Goal: Task Accomplishment & Management: Manage account settings

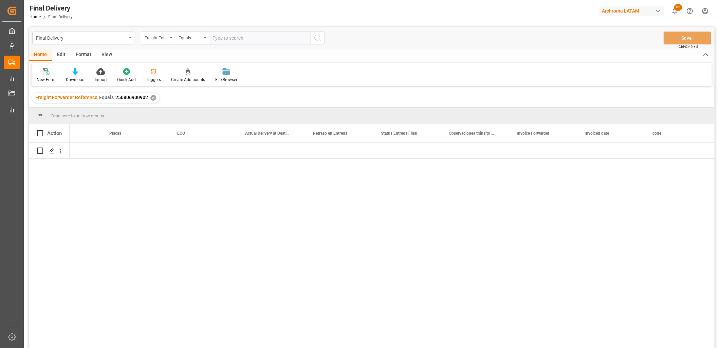
scroll to position [0, 1937]
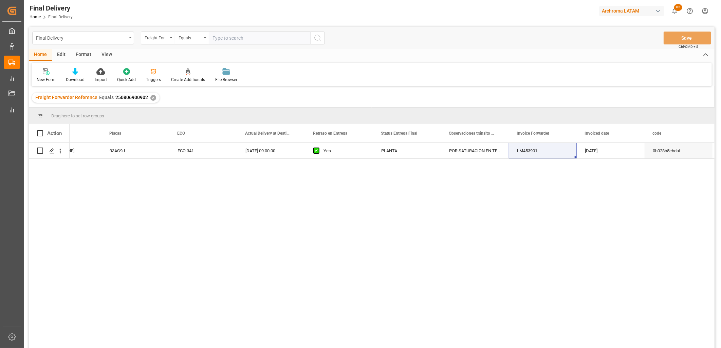
click at [130, 42] on div "Final Delivery" at bounding box center [83, 38] width 102 height 13
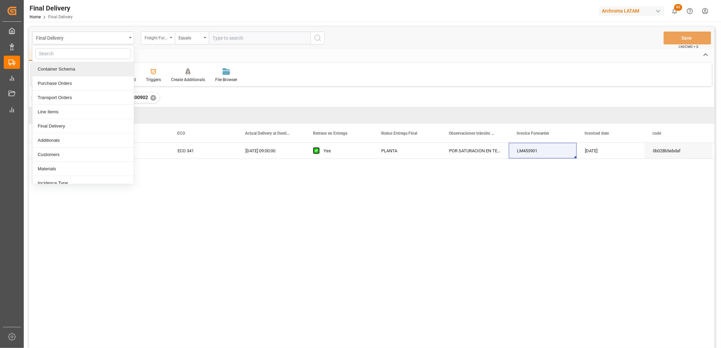
click at [162, 38] on div "Freight Forwarder Reference" at bounding box center [156, 37] width 23 height 8
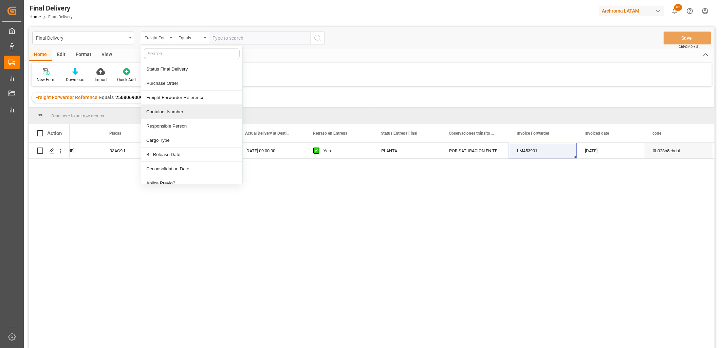
click at [172, 112] on div "Container Number" at bounding box center [191, 112] width 101 height 14
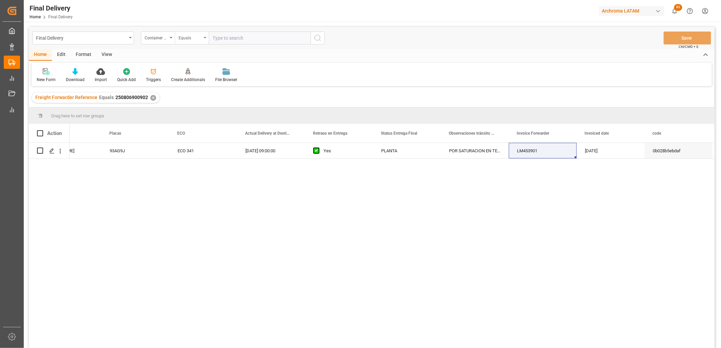
click at [195, 40] on div "Equals" at bounding box center [190, 37] width 23 height 8
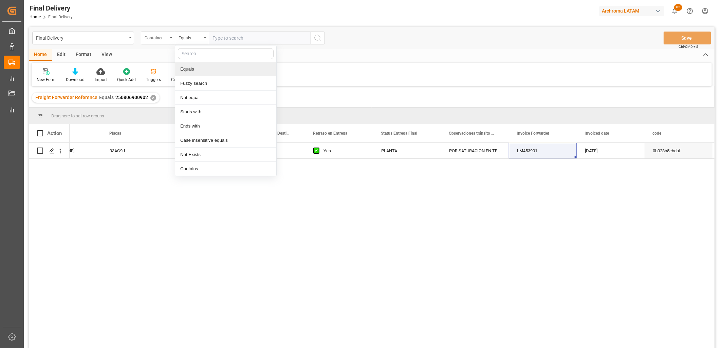
click at [216, 36] on input "text" at bounding box center [260, 38] width 102 height 13
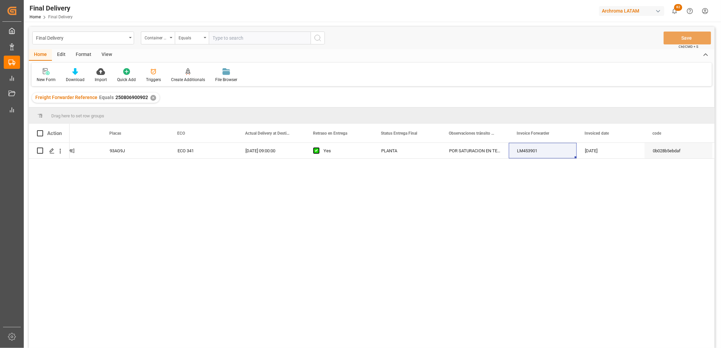
paste input "ITTU3053446"
type input "ITTU3053446"
click at [151, 98] on div "✕" at bounding box center [153, 98] width 6 height 6
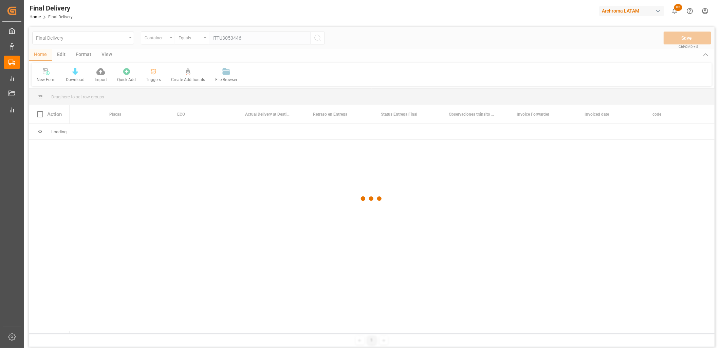
click at [222, 39] on div at bounding box center [372, 199] width 686 height 344
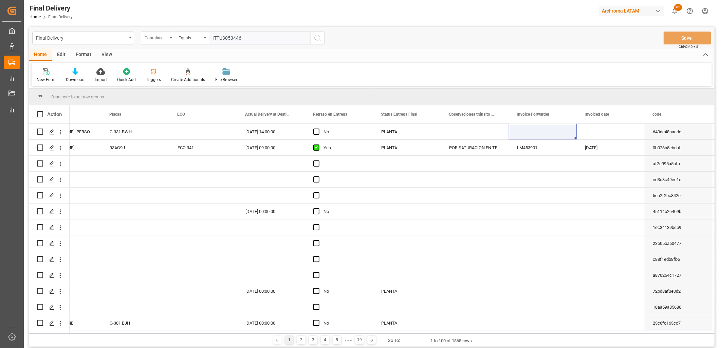
click at [317, 39] on icon "search button" at bounding box center [318, 38] width 8 height 8
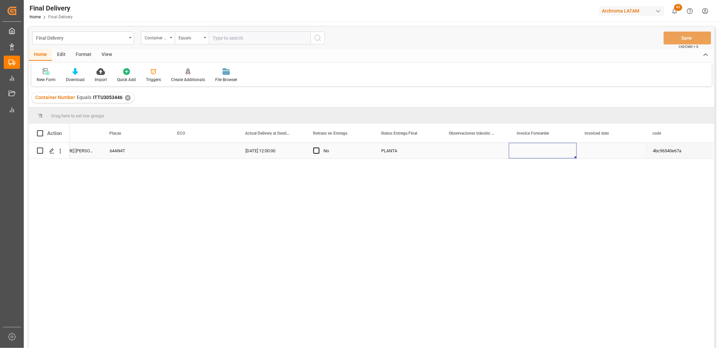
click at [532, 149] on div "Press SPACE to select this row." at bounding box center [543, 151] width 68 height 16
click at [540, 156] on div "Press SPACE to select this row." at bounding box center [543, 151] width 68 height 16
click at [538, 154] on div "Press SPACE to select this row." at bounding box center [543, 151] width 68 height 16
type input "LM453941"
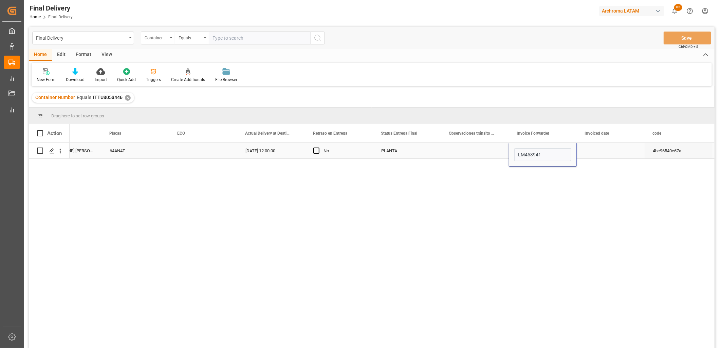
click at [598, 153] on div "Press SPACE to select this row." at bounding box center [611, 151] width 68 height 16
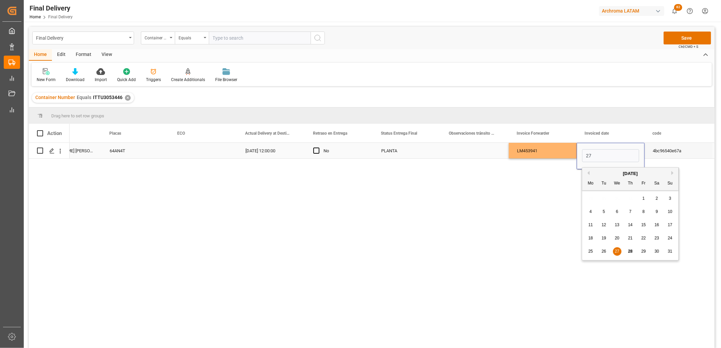
type input "[DATE]"
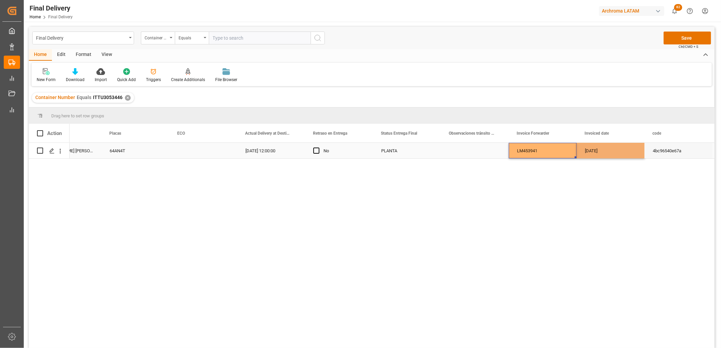
click at [550, 153] on div "LM453941" at bounding box center [543, 151] width 68 height 16
click at [689, 36] on button "Save" at bounding box center [688, 38] width 48 height 13
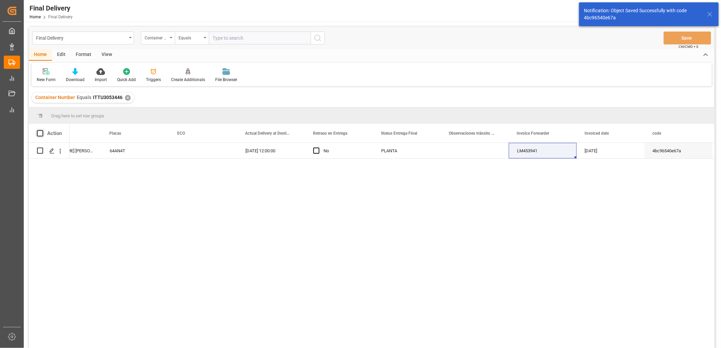
click at [39, 133] on span at bounding box center [40, 133] width 6 height 6
click at [42, 130] on input "checkbox" at bounding box center [42, 130] width 0 height 0
checkbox input "true"
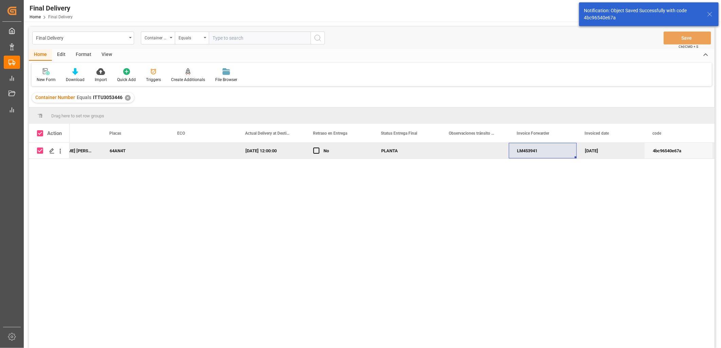
click at [183, 76] on div "Create Additionals" at bounding box center [188, 75] width 44 height 15
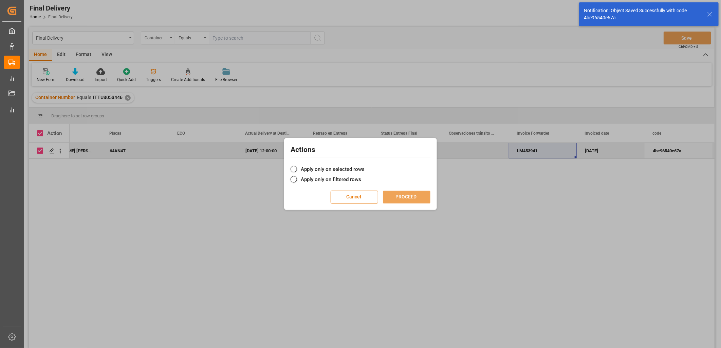
click at [313, 171] on label "Apply only on selected rows" at bounding box center [361, 169] width 140 height 8
click at [365, 166] on input "Apply only on selected rows" at bounding box center [365, 166] width 0 height 0
click at [401, 199] on button "PROCEED" at bounding box center [407, 197] width 48 height 13
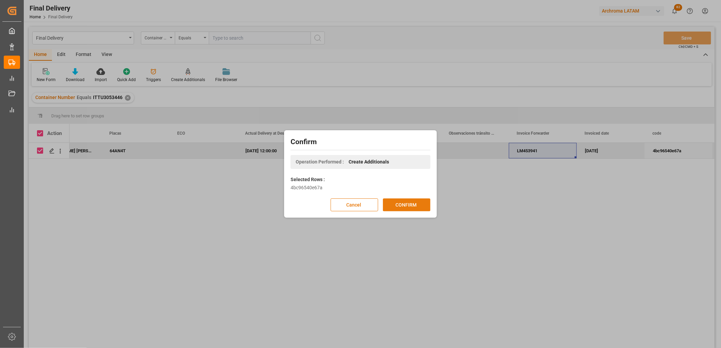
click at [409, 204] on button "CONFIRM" at bounding box center [407, 205] width 48 height 13
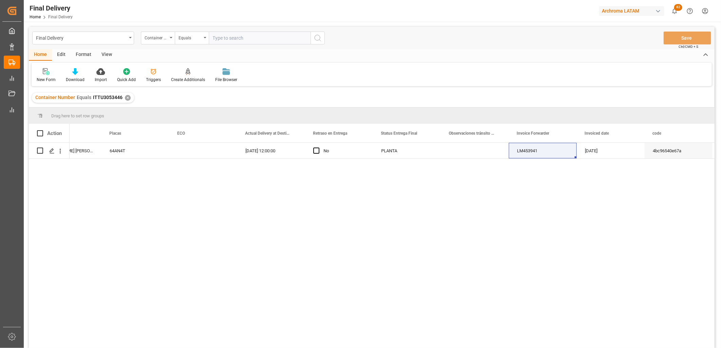
drag, startPoint x: 497, startPoint y: 253, endPoint x: 545, endPoint y: 232, distance: 52.5
click at [497, 253] on div "AUTOTRANSPORTES CABALLERO E HIJOS SA DE CV ROMERO REYES RAYMUNDO 64AN4T 16-06-2…" at bounding box center [392, 248] width 645 height 210
click at [125, 35] on div "Final Delivery" at bounding box center [81, 37] width 91 height 8
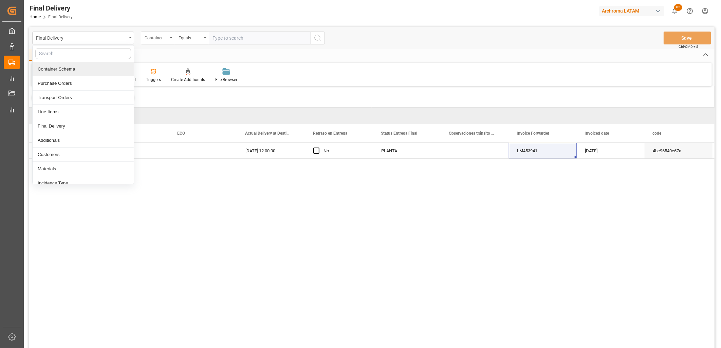
click at [58, 66] on div "Container Schema" at bounding box center [83, 69] width 101 height 14
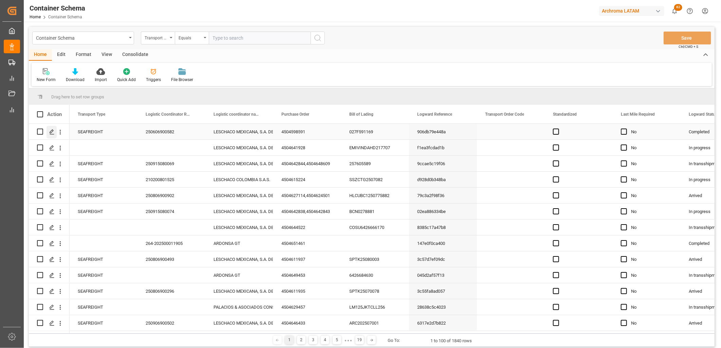
click at [55, 133] on div "Press SPACE to select this row." at bounding box center [52, 132] width 10 height 13
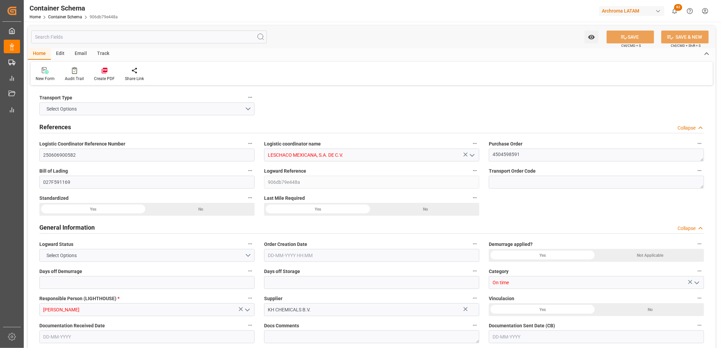
type input "15"
type input "7"
type input "1"
type input "21000"
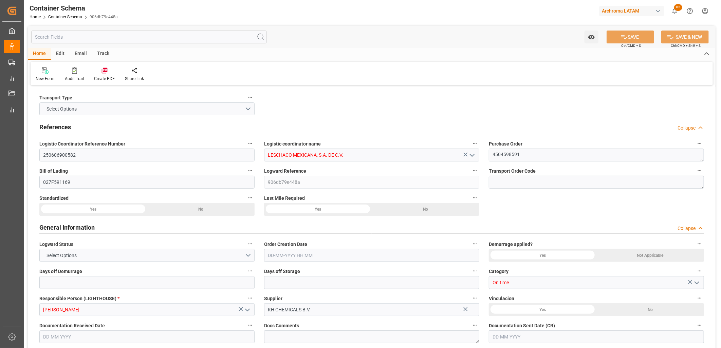
type input "21000"
type input "Wan Hai"
type input "Wan Hai Lines Ltd."
type input "CNSGH"
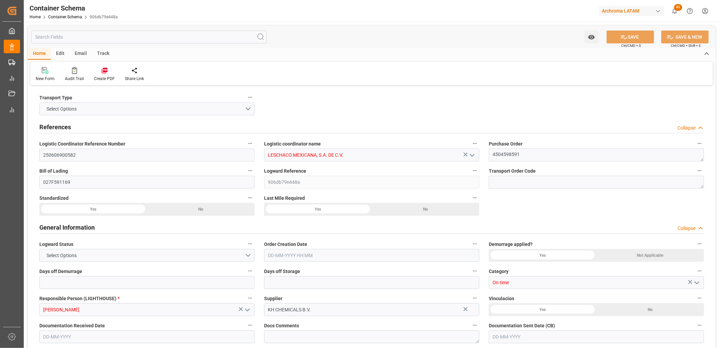
type input "MXZLO"
type input "9935090"
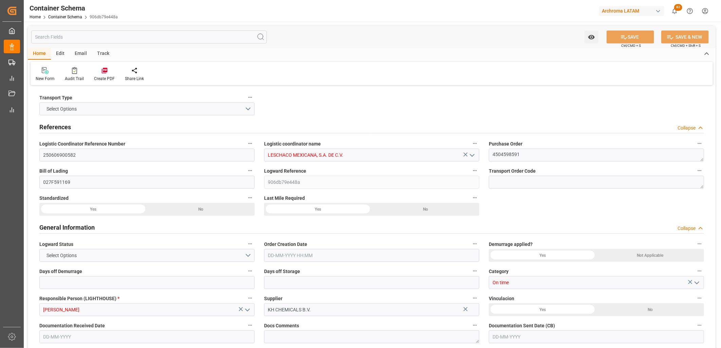
type input "9935090"
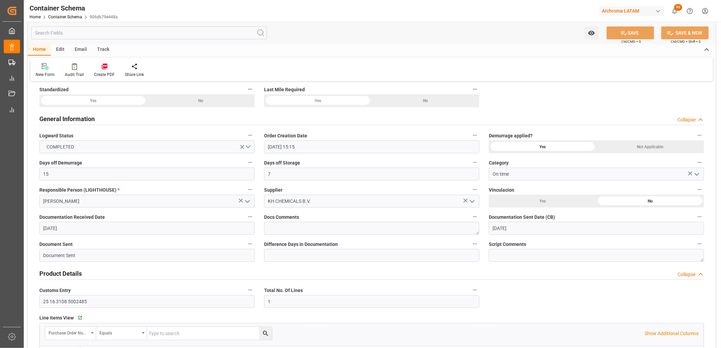
type input "02-06-2025 15:15"
type input "30-05-2025"
type input "06-06-2025"
type input "18-05-2025 00:00"
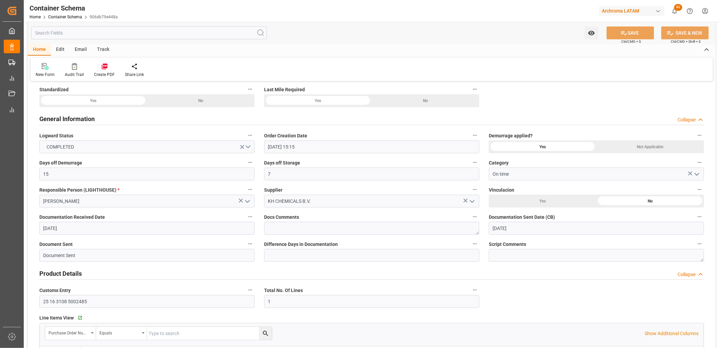
type input "17-05-2025 19:44"
type input "18-05-2025 00:00"
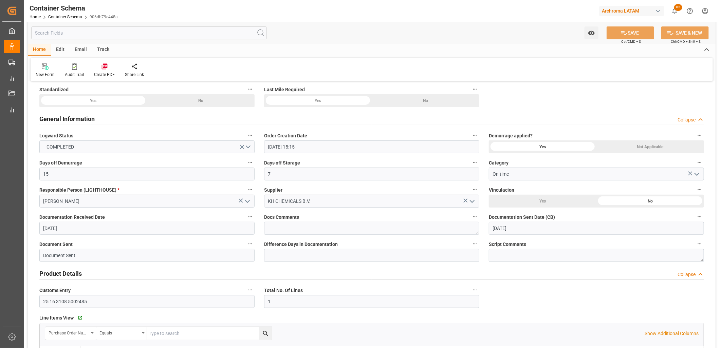
type input "06-06-2025 00:00"
type input "02-06-2025 00:00"
type input "06-06-2025 00:00"
type input "02-06-2025 00:00"
type input "12-06-2025 00:00"
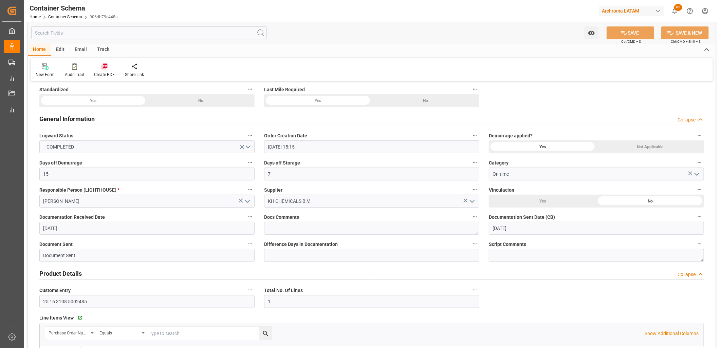
type input "14-06-2025 11:41"
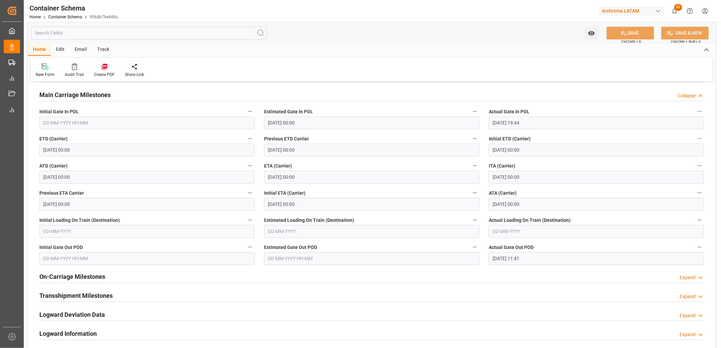
scroll to position [830, 0]
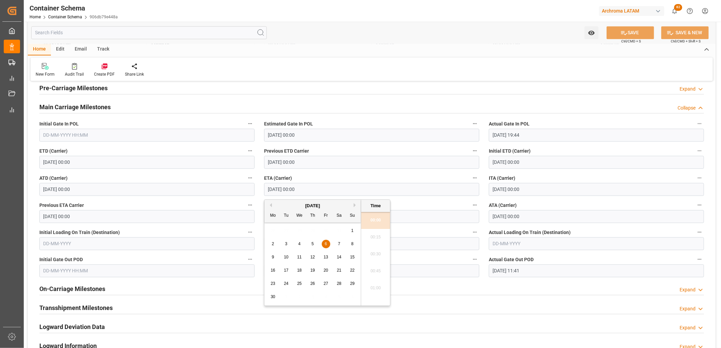
drag, startPoint x: 272, startPoint y: 190, endPoint x: 315, endPoint y: 189, distance: 43.5
click at [315, 189] on input "06-06-2025 00:00" at bounding box center [371, 189] width 215 height 13
click at [309, 188] on input "06-06-2025 00:00" at bounding box center [371, 189] width 215 height 13
click at [331, 190] on input "06-06-2025 00:00" at bounding box center [371, 189] width 215 height 13
click at [332, 189] on input "06-06-2025 00:00" at bounding box center [371, 189] width 215 height 13
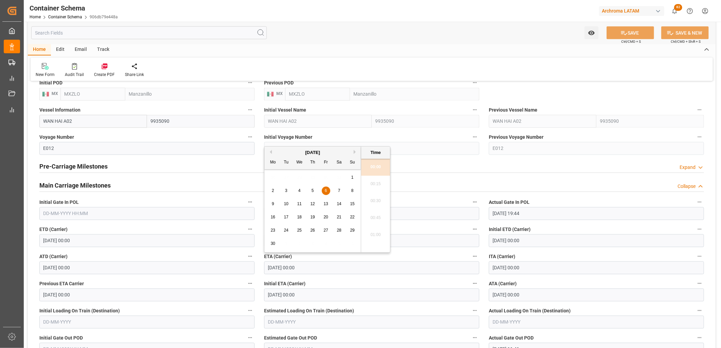
scroll to position [754, 0]
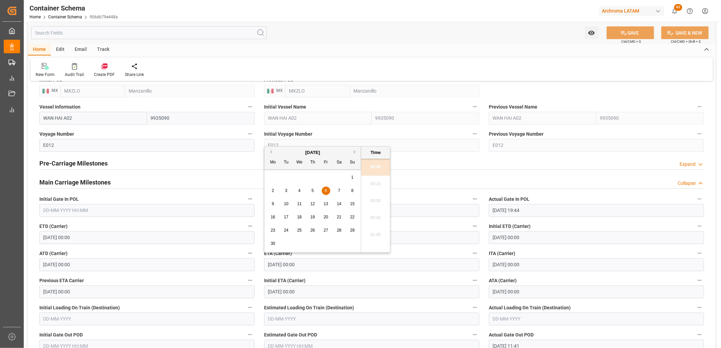
click at [435, 193] on div "Estimated Gate In POL 18-05-2025 00:00" at bounding box center [371, 206] width 225 height 27
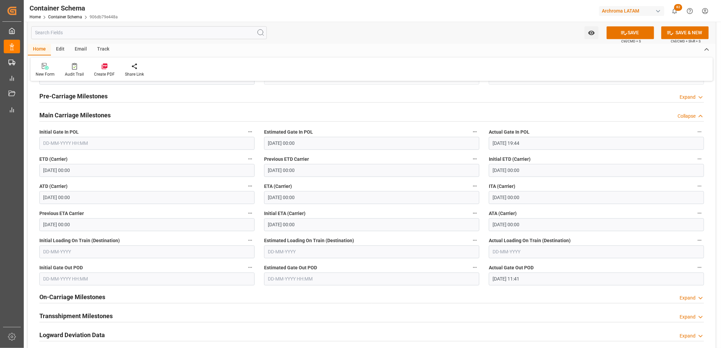
scroll to position [830, 0]
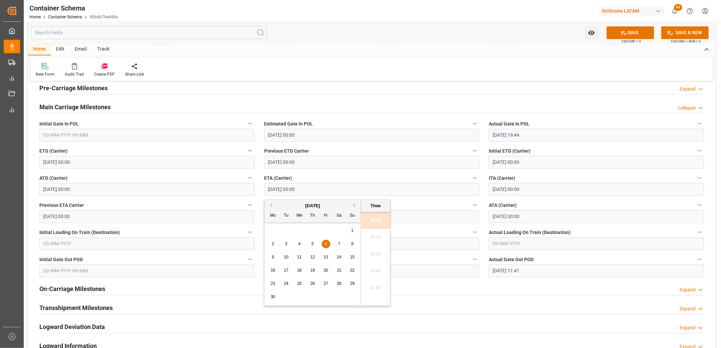
drag, startPoint x: 321, startPoint y: 189, endPoint x: 257, endPoint y: 186, distance: 63.2
click at [307, 189] on input "06-06-2025 00:00" at bounding box center [371, 189] width 215 height 13
click at [360, 193] on input "06-06-2025 00:00" at bounding box center [371, 189] width 215 height 13
click at [391, 178] on label "ETA (Carrier)" at bounding box center [371, 179] width 215 height 10
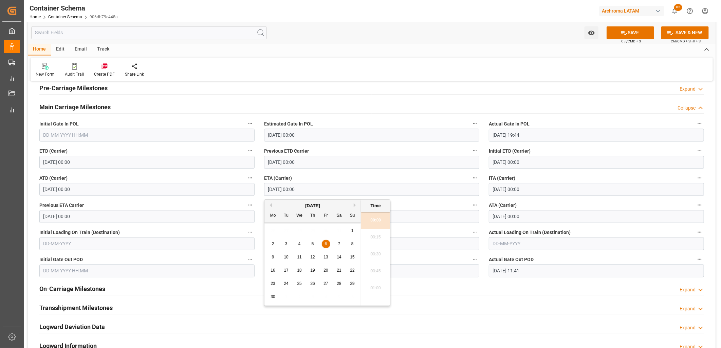
click at [471, 178] on button "ETA (Carrier)" at bounding box center [475, 178] width 9 height 9
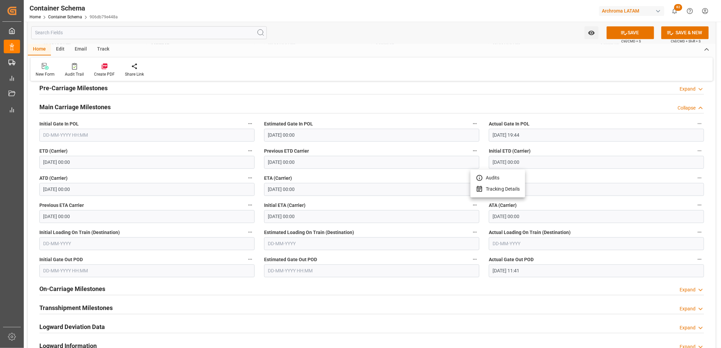
click at [304, 177] on div at bounding box center [360, 174] width 721 height 348
click at [334, 178] on label "ETA (Carrier)" at bounding box center [371, 179] width 215 height 10
click at [471, 178] on button "ETA (Carrier)" at bounding box center [475, 178] width 9 height 9
click at [326, 177] on div at bounding box center [360, 174] width 721 height 348
click at [67, 16] on link "Container Schema" at bounding box center [65, 17] width 34 height 5
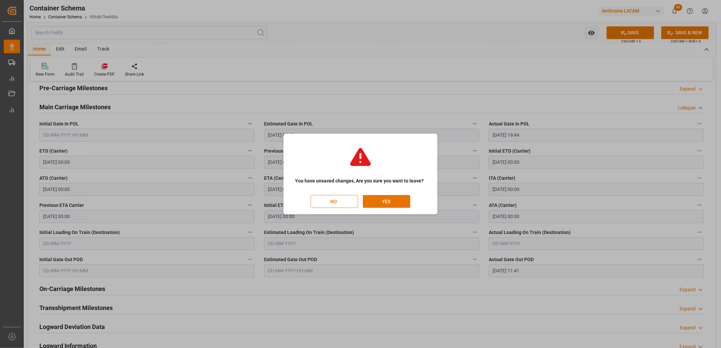
click at [351, 203] on button "NO" at bounding box center [335, 201] width 48 height 13
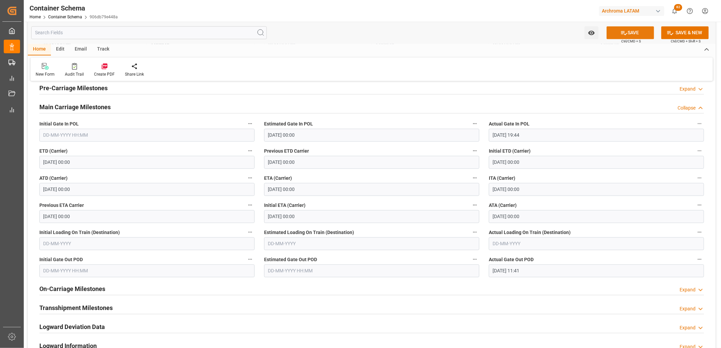
click at [624, 34] on icon at bounding box center [624, 33] width 7 height 7
click at [62, 15] on link "Container Schema" at bounding box center [65, 17] width 34 height 5
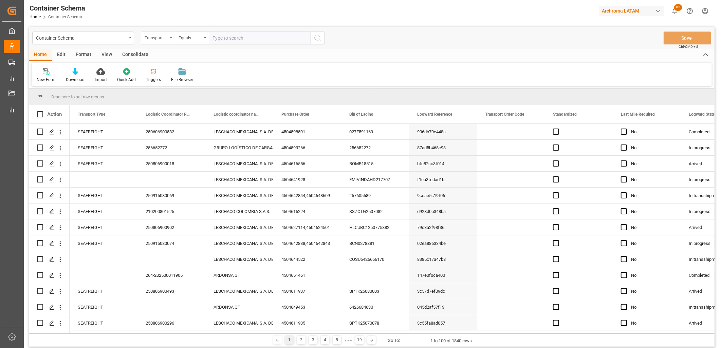
click at [166, 41] on div "Transport Type" at bounding box center [158, 38] width 34 height 13
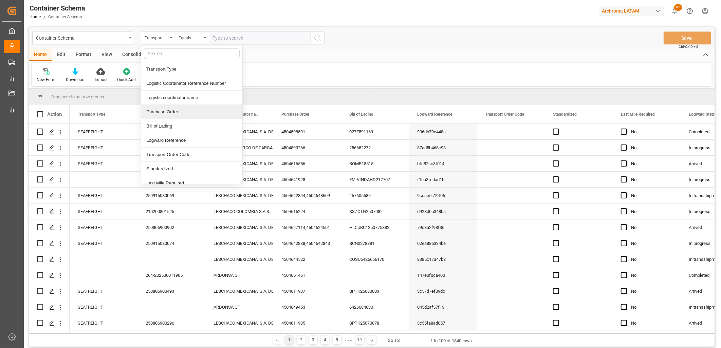
drag, startPoint x: 167, startPoint y: 109, endPoint x: 167, endPoint y: 104, distance: 5.8
click at [167, 109] on div "Purchase Order" at bounding box center [191, 112] width 101 height 14
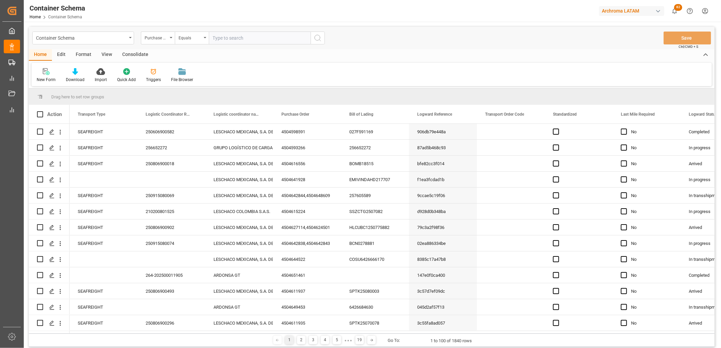
click at [228, 41] on input "text" at bounding box center [260, 38] width 102 height 13
paste input "4504629098"
type input "4504629098"
click at [315, 38] on icon "search button" at bounding box center [318, 38] width 8 height 8
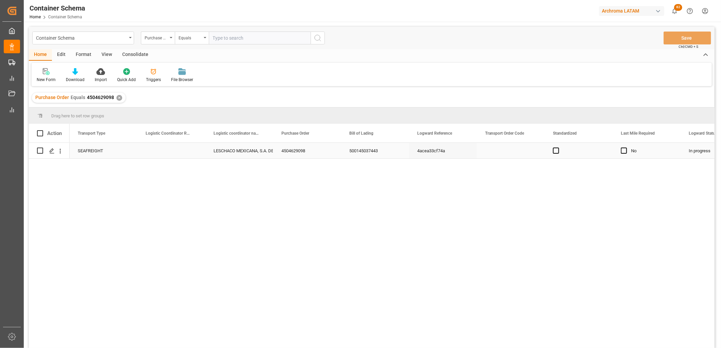
click at [169, 152] on div "Press SPACE to select this row." at bounding box center [172, 151] width 68 height 16
click at [169, 152] on input "Press SPACE to select this row." at bounding box center [171, 154] width 57 height 13
type input "250915080082"
click at [238, 157] on div "LESCHACO MEXICANA, S.A. DE C.V." at bounding box center [240, 151] width 52 height 16
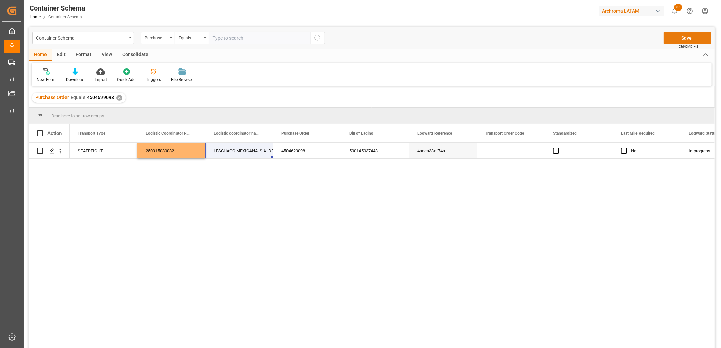
click at [676, 42] on button "Save" at bounding box center [688, 38] width 48 height 13
click at [113, 39] on div "Container Schema" at bounding box center [81, 37] width 91 height 8
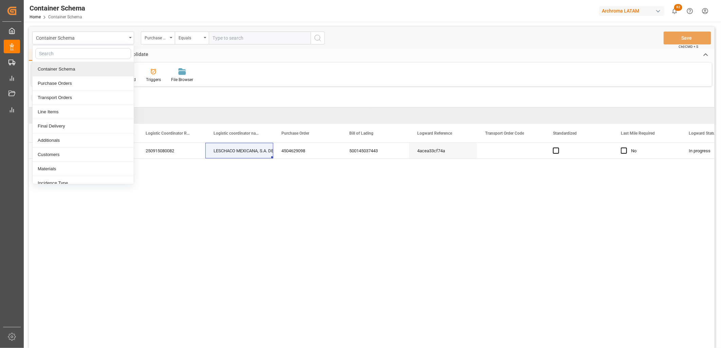
click at [160, 55] on div "Home Edit Format View Consolidate" at bounding box center [372, 55] width 686 height 12
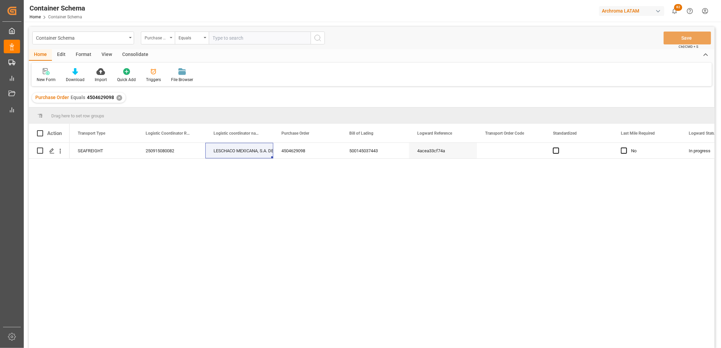
click at [166, 33] on div "Purchase Order" at bounding box center [156, 37] width 23 height 8
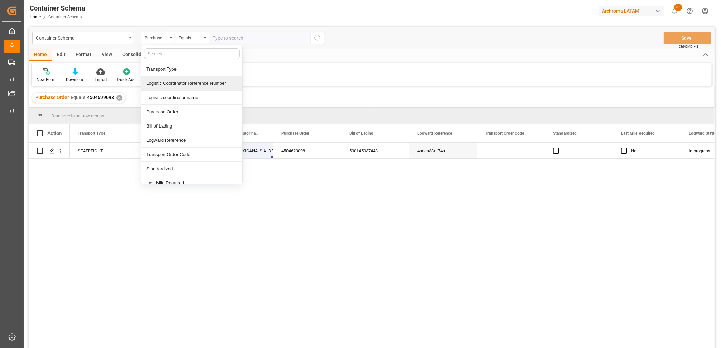
click at [119, 98] on div "✕" at bounding box center [119, 98] width 6 height 6
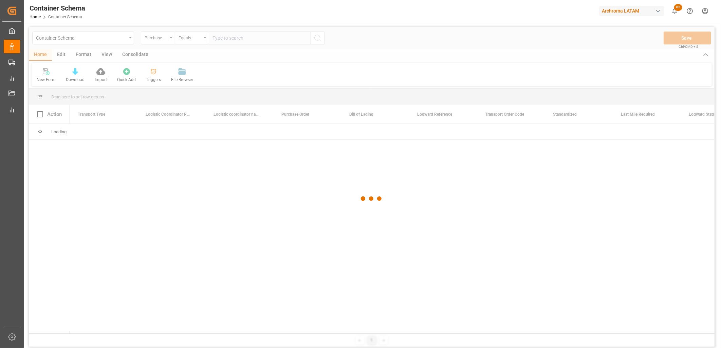
click at [203, 41] on div at bounding box center [372, 199] width 686 height 344
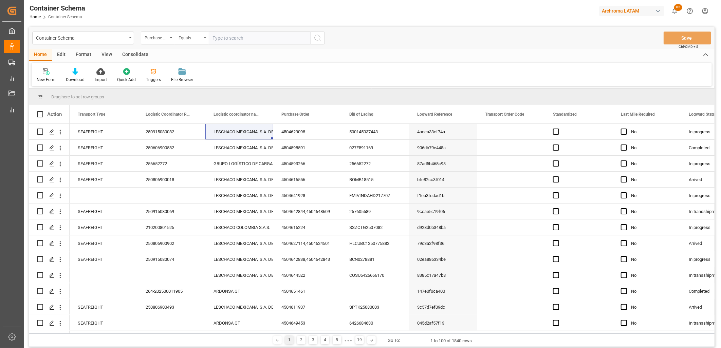
click at [205, 39] on div "Equals" at bounding box center [192, 38] width 34 height 13
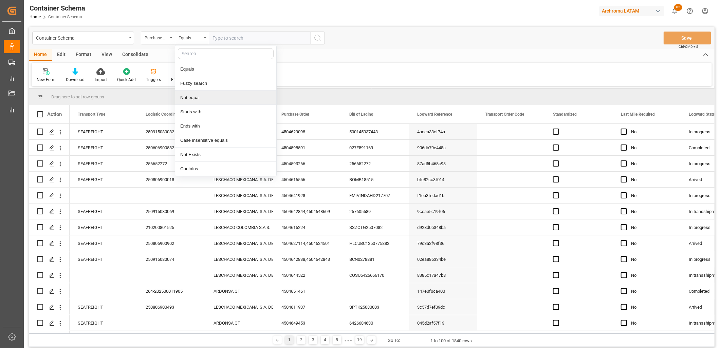
click at [192, 97] on div "Not equal" at bounding box center [225, 98] width 101 height 14
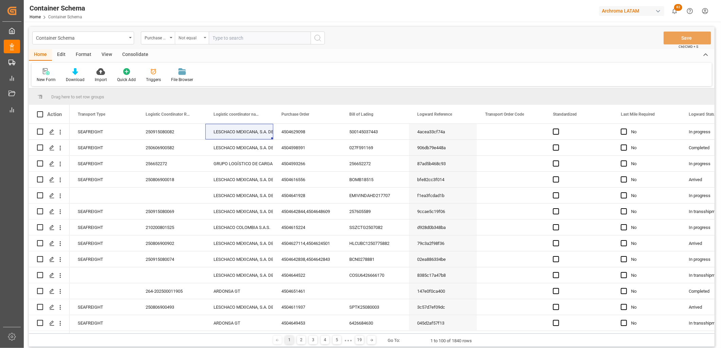
click at [198, 38] on div "Not equal" at bounding box center [190, 37] width 23 height 8
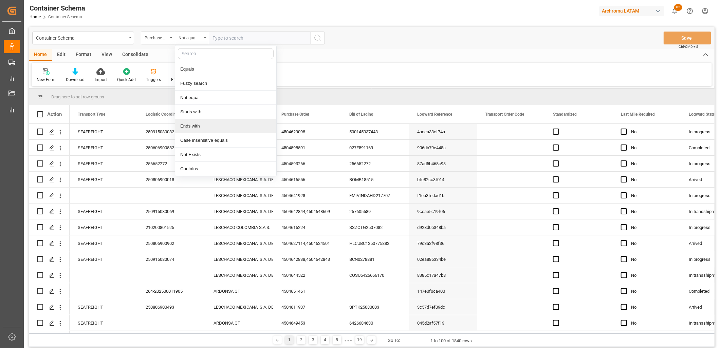
drag, startPoint x: 196, startPoint y: 126, endPoint x: 212, endPoint y: 92, distance: 37.8
click at [196, 126] on div "Ends with" at bounding box center [225, 126] width 101 height 14
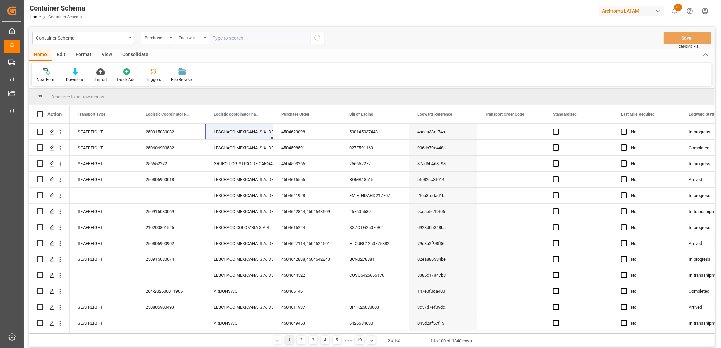
click at [222, 41] on input "text" at bounding box center [260, 38] width 102 height 13
paste input "4504648611"
type input "4504648611"
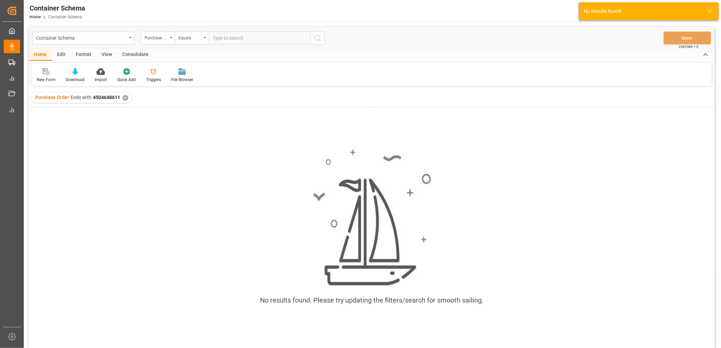
click at [124, 99] on div "✕" at bounding box center [126, 98] width 6 height 6
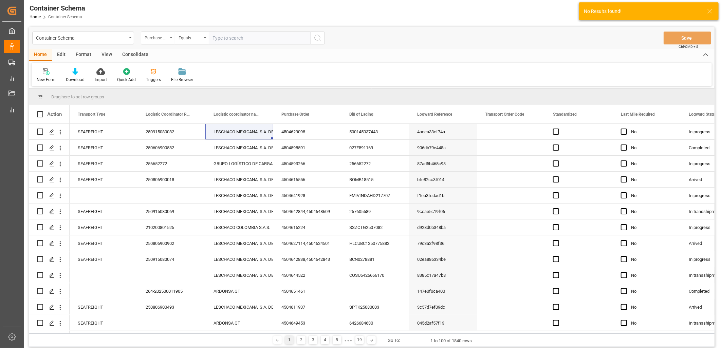
click at [170, 38] on div "Purchase Order" at bounding box center [158, 38] width 34 height 13
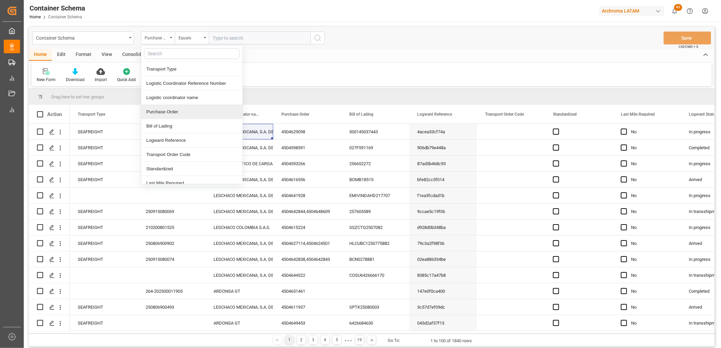
drag, startPoint x: 179, startPoint y: 110, endPoint x: 183, endPoint y: 73, distance: 36.6
click at [179, 109] on div "Purchase Order" at bounding box center [191, 112] width 101 height 14
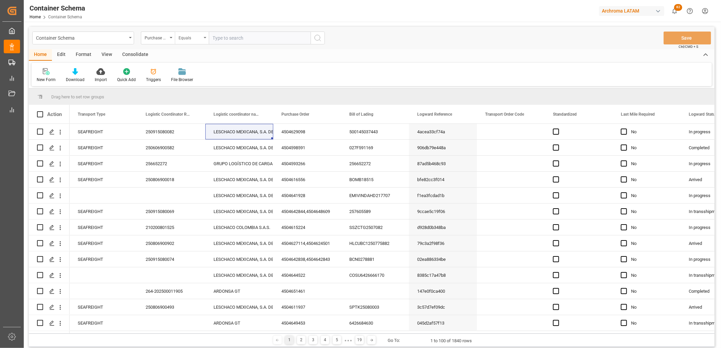
click at [197, 35] on div "Equals" at bounding box center [190, 37] width 23 height 8
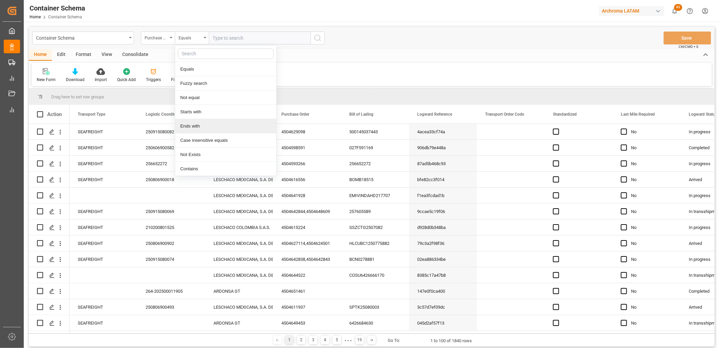
click at [201, 125] on div "Ends with" at bounding box center [225, 126] width 101 height 14
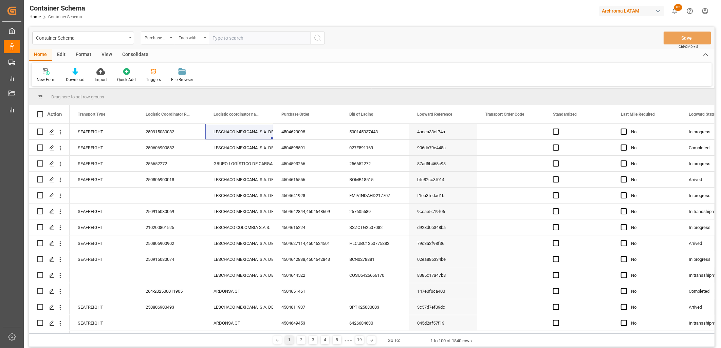
click at [213, 42] on input "text" at bounding box center [260, 38] width 102 height 13
paste input "4504648611"
type input "4504648611"
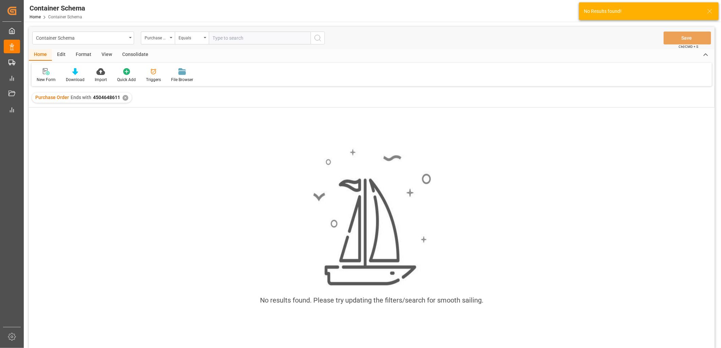
click at [124, 99] on div "✕" at bounding box center [126, 98] width 6 height 6
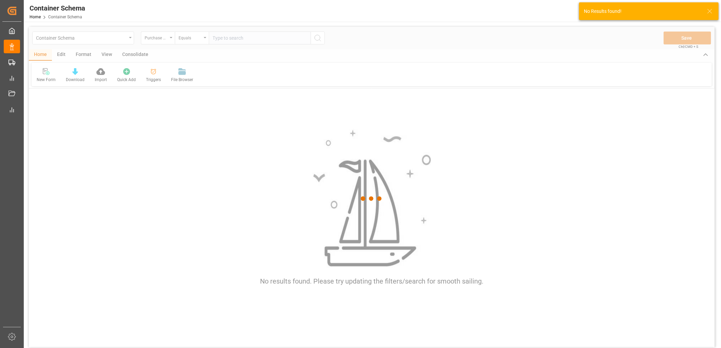
click at [176, 39] on div at bounding box center [372, 199] width 686 height 344
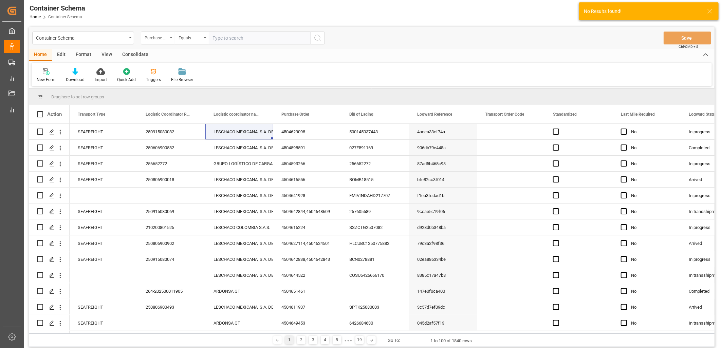
click at [165, 39] on div "Purchase Order" at bounding box center [156, 37] width 23 height 8
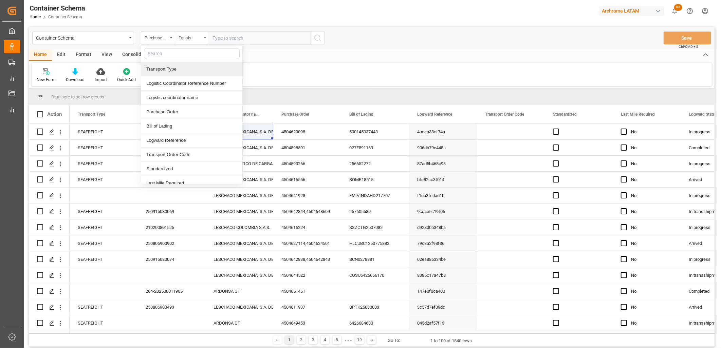
click at [198, 36] on div "Equals" at bounding box center [190, 37] width 23 height 8
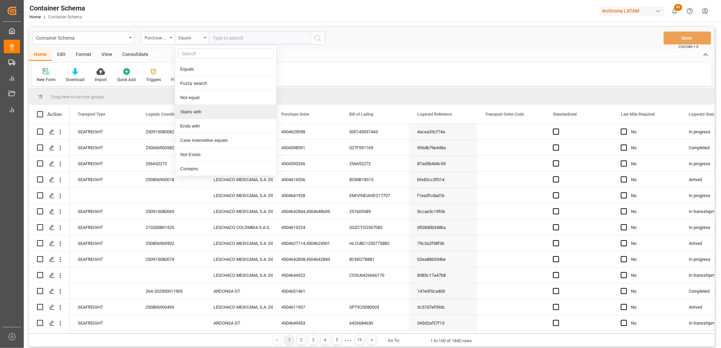
click at [206, 112] on div "Starts with" at bounding box center [225, 112] width 101 height 14
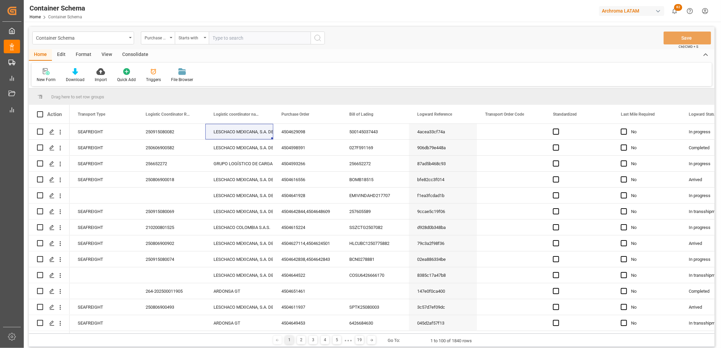
click at [222, 35] on input "text" at bounding box center [260, 38] width 102 height 13
paste input "4504648611"
type input "4504648611"
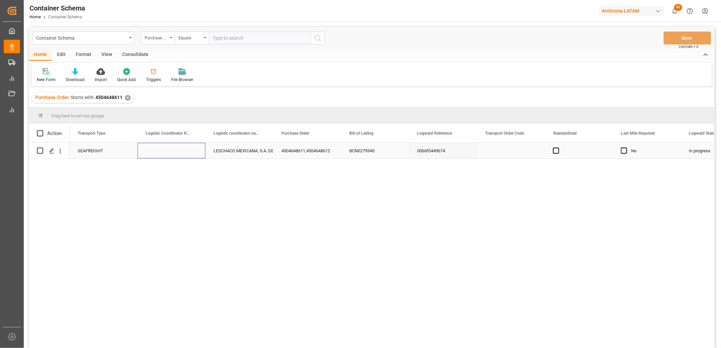
click at [161, 149] on div "Press SPACE to select this row." at bounding box center [172, 151] width 68 height 16
click at [161, 149] on input "Press SPACE to select this row." at bounding box center [171, 154] width 57 height 13
paste input "250915080077"
type input "250915080077"
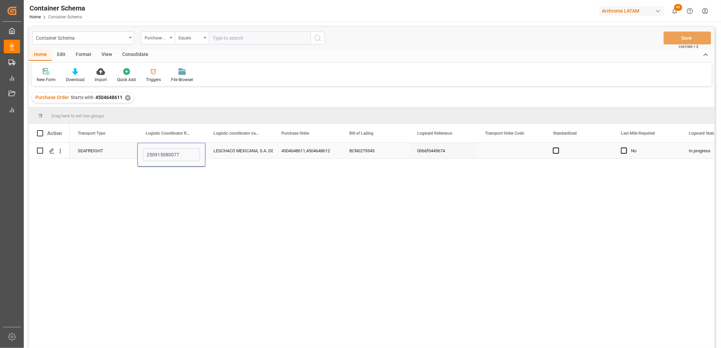
click at [226, 153] on div "LESCHACO MEXICANA, S.A. DE C.V." at bounding box center [240, 151] width 52 height 16
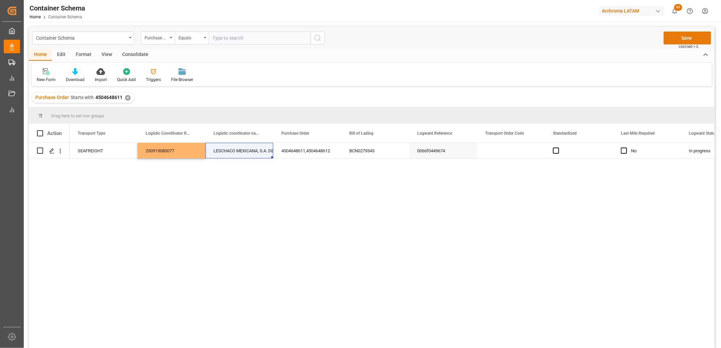
click at [680, 41] on button "Save" at bounding box center [688, 38] width 48 height 13
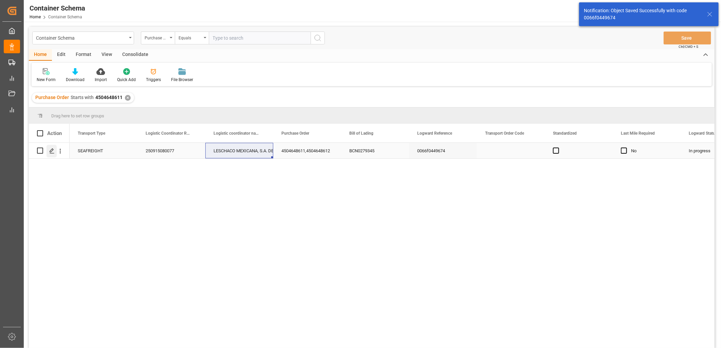
click at [52, 151] on icon "Press SPACE to select this row." at bounding box center [51, 150] width 5 height 5
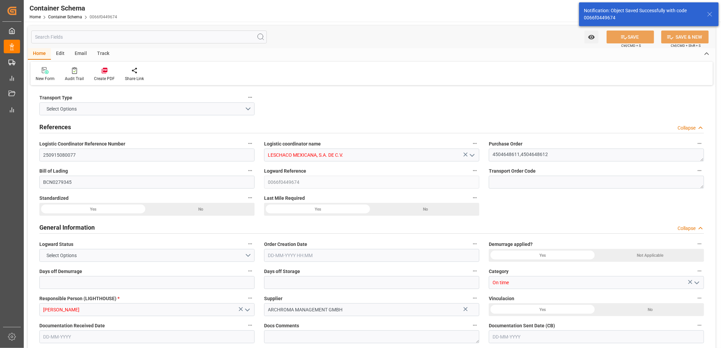
type input "0"
type input "7"
type input "2"
type input "32"
type input "2220"
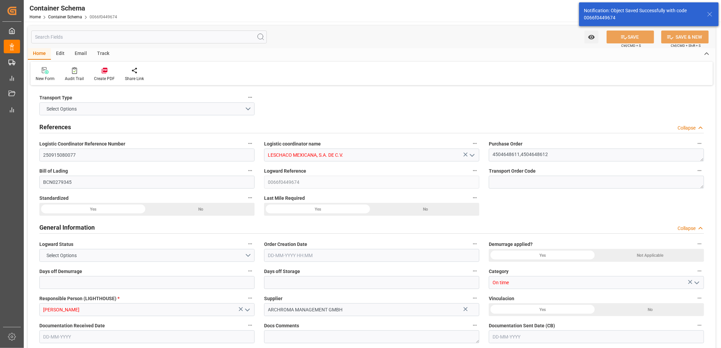
type input "2326.14"
type input "Hapag Lloyd"
type input "Hapag Lloyd Aktiengesellschaft"
type input "ESBCN"
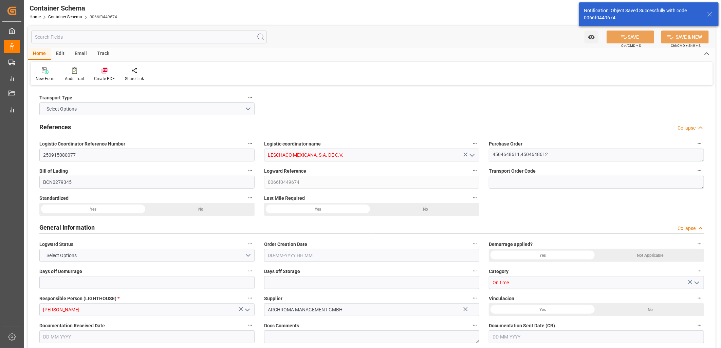
type input "MXVER"
type input "9635664"
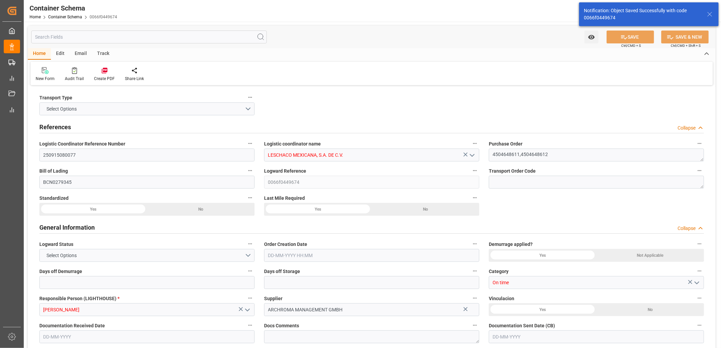
type input "9635664"
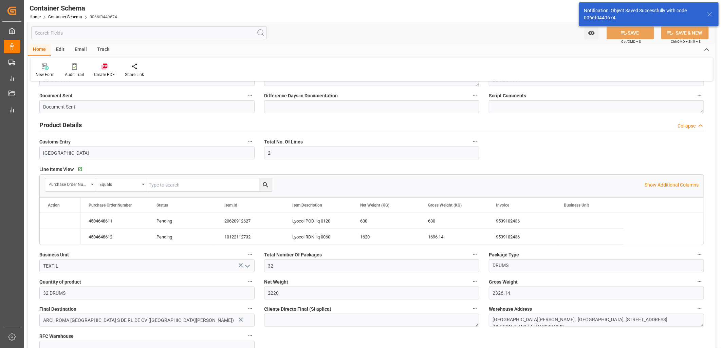
type input "25-08-2025 20:45"
type input "21-08-2025"
type input "25-08-2025"
type input "11-09-2025"
type input "07-08-2025 00:00"
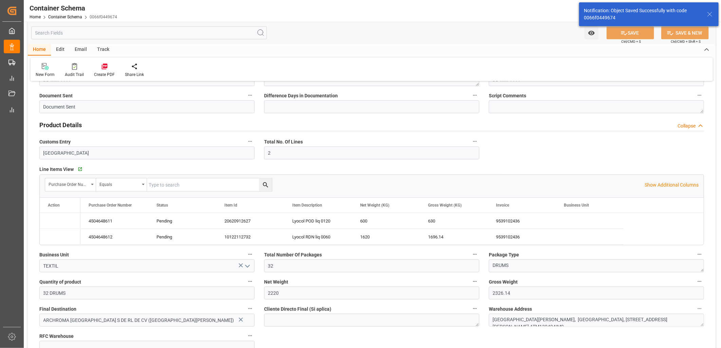
type input "23-08-2025 21:15"
type input "23-08-2025 00:00"
type input "11-09-2025 00:00"
type input "11-09-2025 21:15"
type input "11-09-2025 00:00"
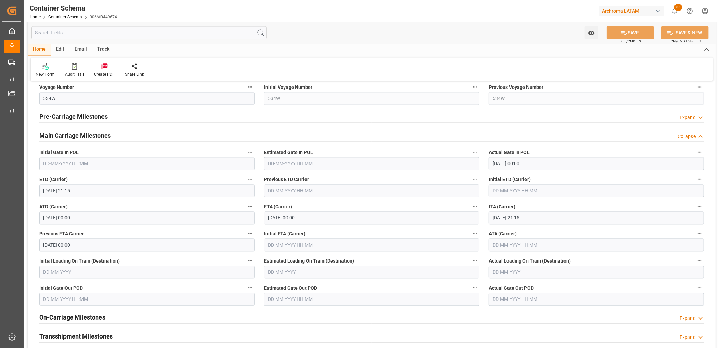
scroll to position [820, 0]
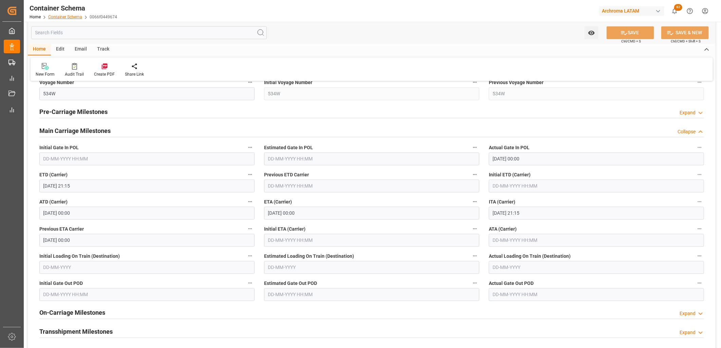
click at [61, 16] on link "Container Schema" at bounding box center [65, 17] width 34 height 5
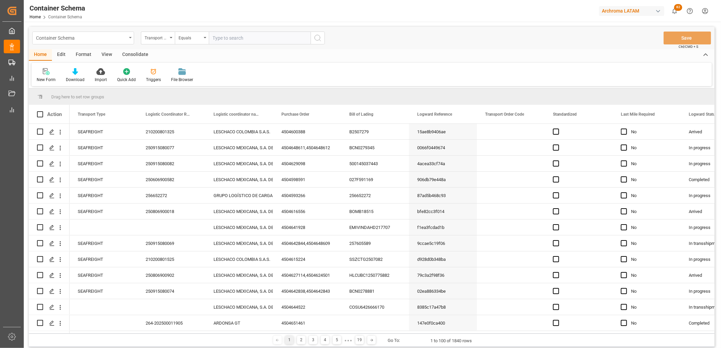
click at [131, 37] on icon "open menu" at bounding box center [130, 37] width 3 height 1
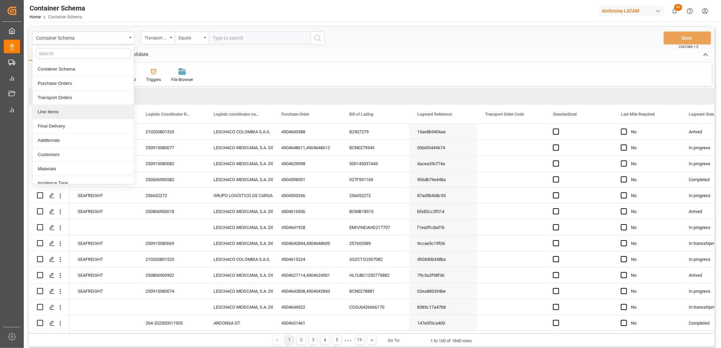
click at [73, 111] on div "Line Items" at bounding box center [83, 112] width 101 height 14
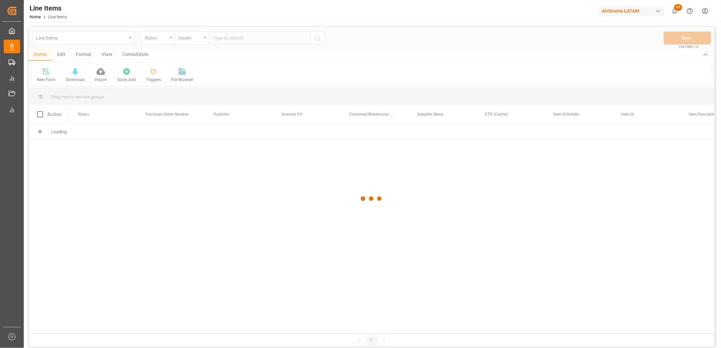
click at [133, 36] on div at bounding box center [372, 199] width 686 height 344
click at [130, 37] on div at bounding box center [372, 199] width 686 height 344
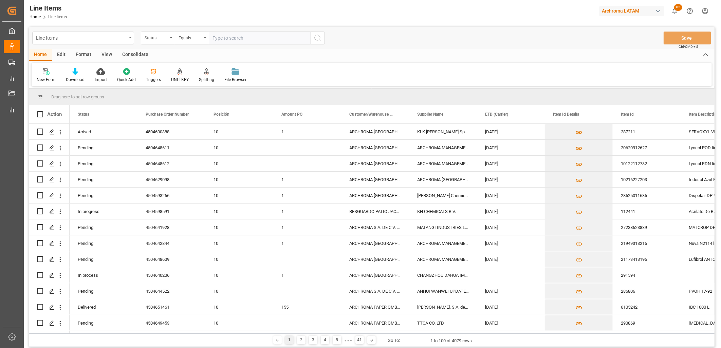
click at [129, 38] on div "Line Items" at bounding box center [83, 38] width 102 height 13
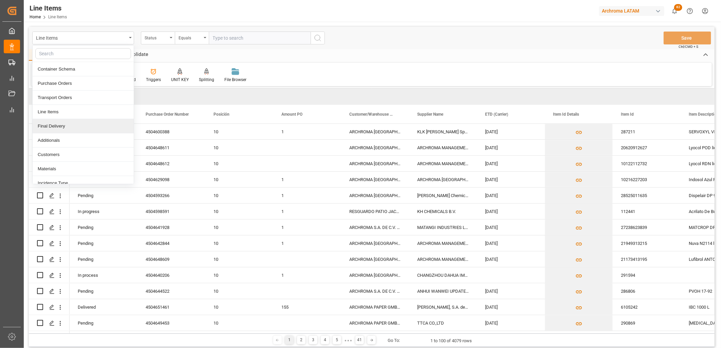
click at [65, 127] on div "Final Delivery" at bounding box center [83, 126] width 101 height 14
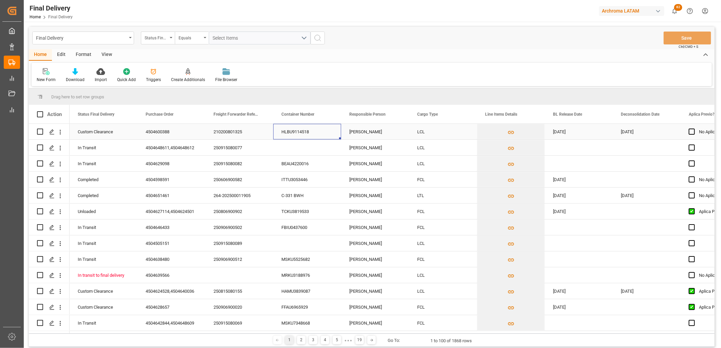
click at [284, 132] on div "HLBU9114518" at bounding box center [307, 132] width 68 height 16
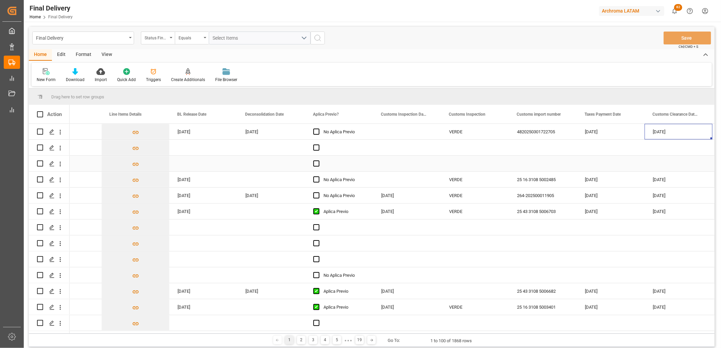
scroll to position [0, 443]
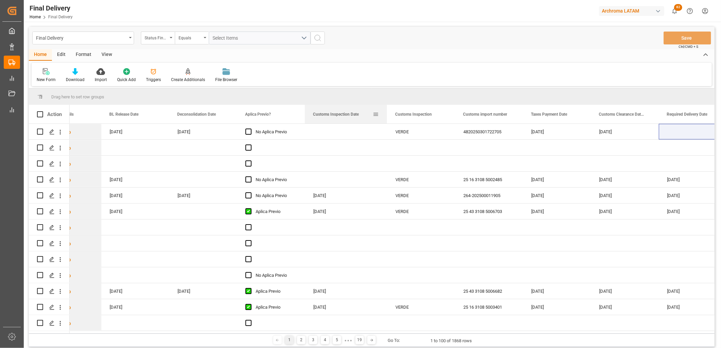
drag, startPoint x: 372, startPoint y: 107, endPoint x: 385, endPoint y: 111, distance: 13.5
click at [387, 105] on div at bounding box center [387, 114] width 3 height 19
click at [333, 133] on div "Press SPACE to select this row." at bounding box center [346, 132] width 83 height 16
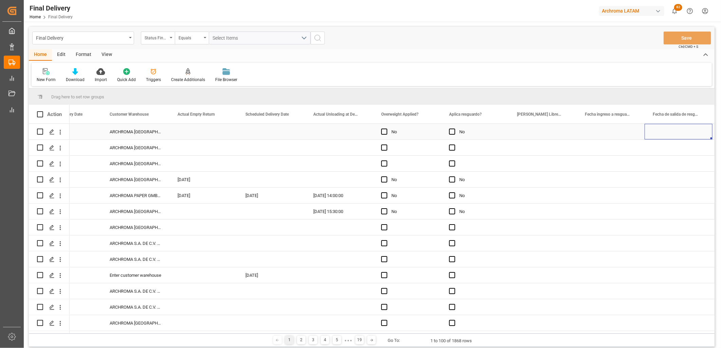
scroll to position [0, 1070]
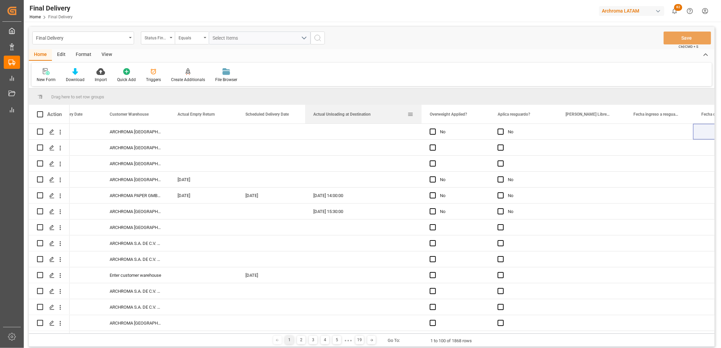
drag, startPoint x: 371, startPoint y: 107, endPoint x: 420, endPoint y: 106, distance: 48.6
click at [420, 106] on div at bounding box center [421, 114] width 3 height 19
click at [365, 133] on div "Press SPACE to select this row." at bounding box center [363, 132] width 116 height 16
click at [125, 36] on div "Final Delivery" at bounding box center [81, 37] width 91 height 8
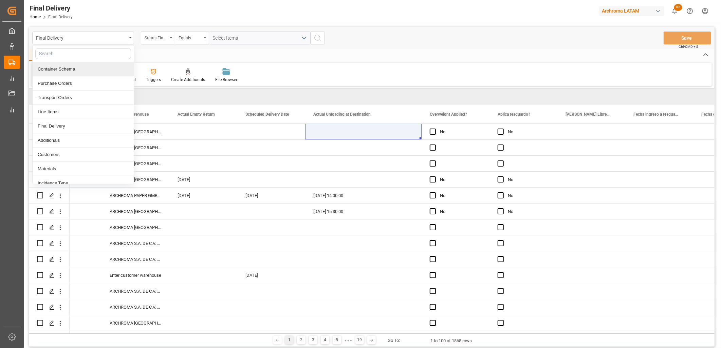
click at [237, 56] on div "Home Edit Format View" at bounding box center [372, 55] width 686 height 12
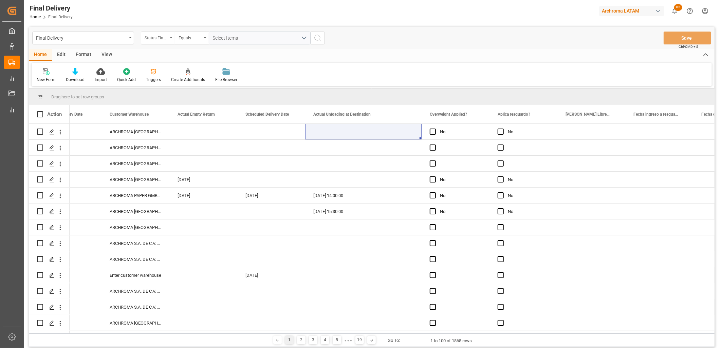
click at [155, 39] on div "Status Final Delivery" at bounding box center [156, 37] width 23 height 8
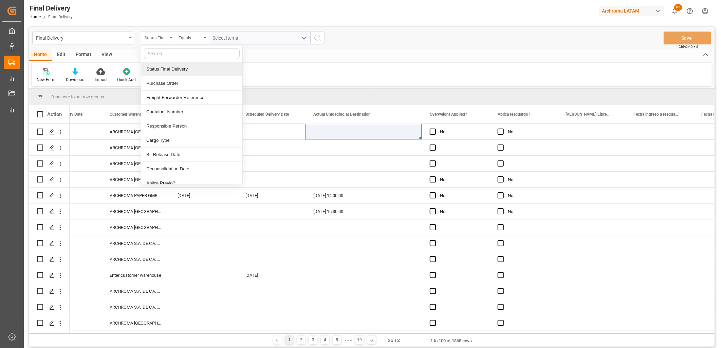
click at [167, 38] on div "Status Final Delivery" at bounding box center [156, 37] width 23 height 8
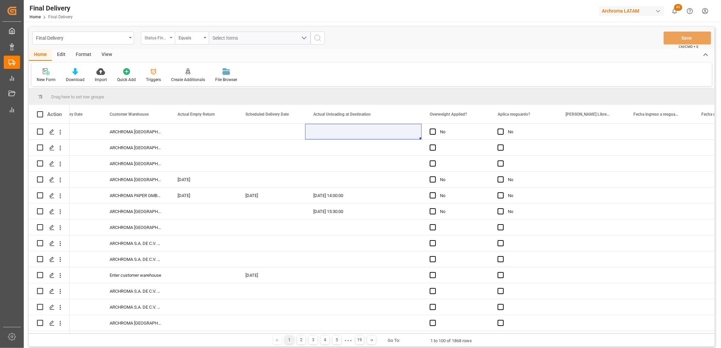
click at [161, 40] on div "Status Final Delivery" at bounding box center [156, 37] width 23 height 8
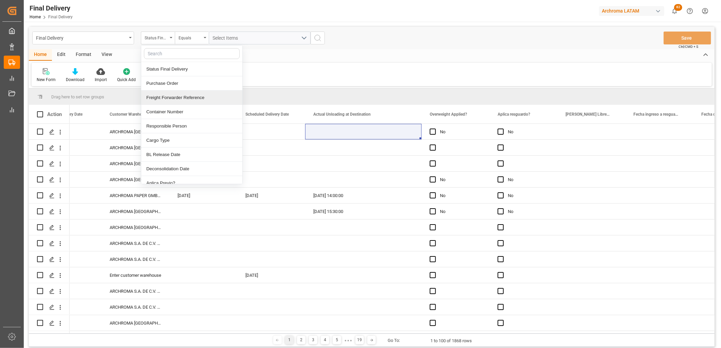
click at [172, 95] on div "Freight Forwarder Reference" at bounding box center [191, 98] width 101 height 14
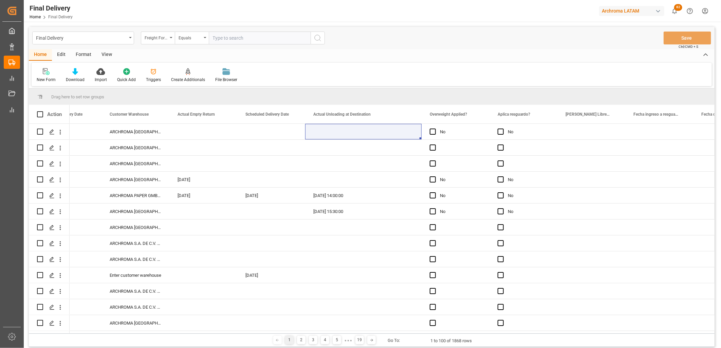
click at [213, 40] on input "text" at bounding box center [260, 38] width 102 height 13
type input "250915080010"
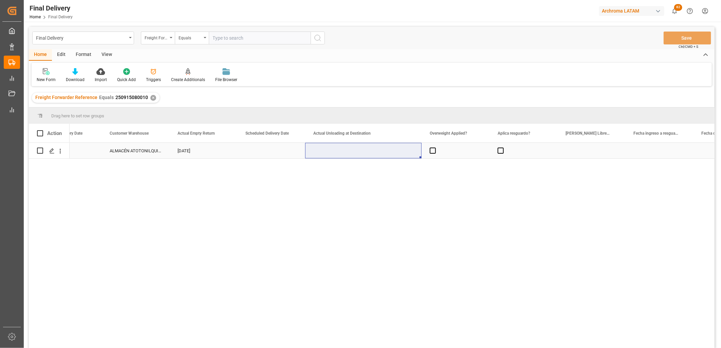
click at [267, 154] on div "Press SPACE to select this row." at bounding box center [271, 151] width 68 height 16
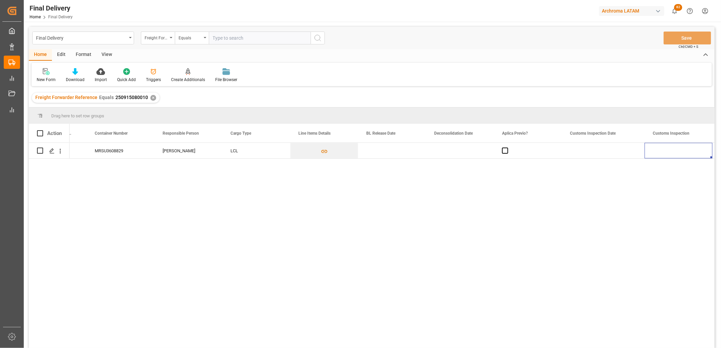
scroll to position [0, 255]
click at [314, 150] on div "Press SPACE to select this row." at bounding box center [324, 151] width 68 height 16
click at [314, 148] on div "Press SPACE to select this row." at bounding box center [324, 151] width 68 height 16
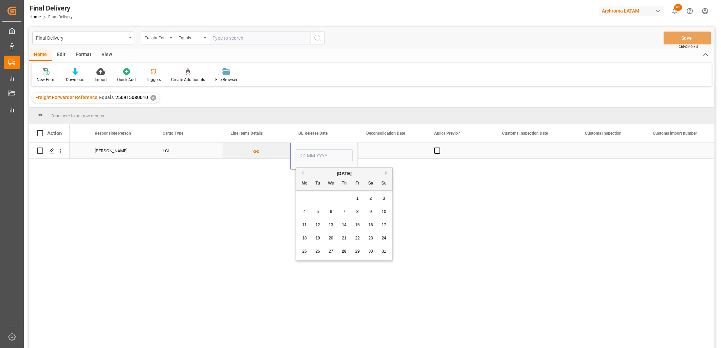
click at [310, 154] on input "Press SPACE to select this row." at bounding box center [324, 155] width 57 height 13
type input "27-08-2025"
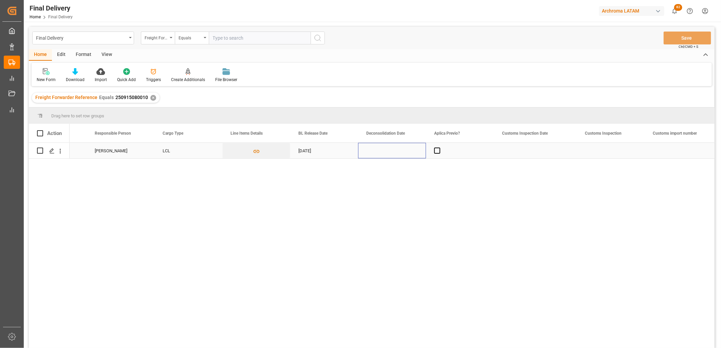
click at [379, 152] on div "Press SPACE to select this row." at bounding box center [392, 151] width 68 height 16
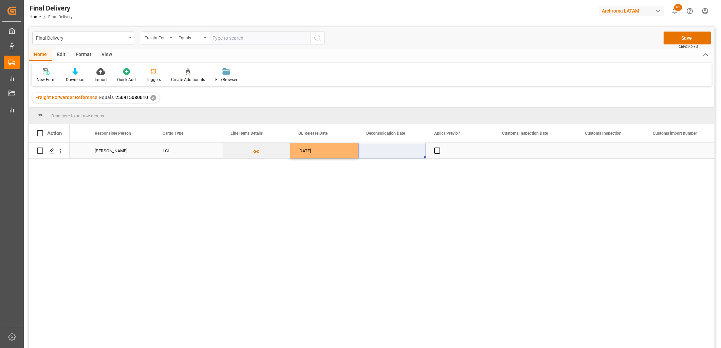
click at [382, 150] on div "Press SPACE to select this row." at bounding box center [392, 151] width 68 height 16
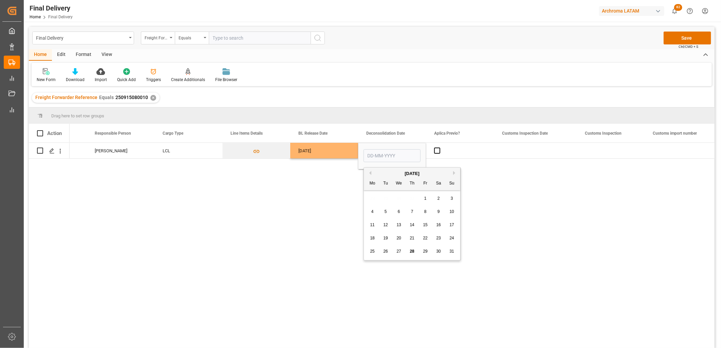
click at [390, 253] on div "25 26 27 28 29 30 31" at bounding box center [412, 251] width 93 height 13
drag, startPoint x: 388, startPoint y: 253, endPoint x: 433, endPoint y: 177, distance: 88.6
click at [388, 253] on div "26" at bounding box center [386, 252] width 8 height 8
type input "26-08-2025"
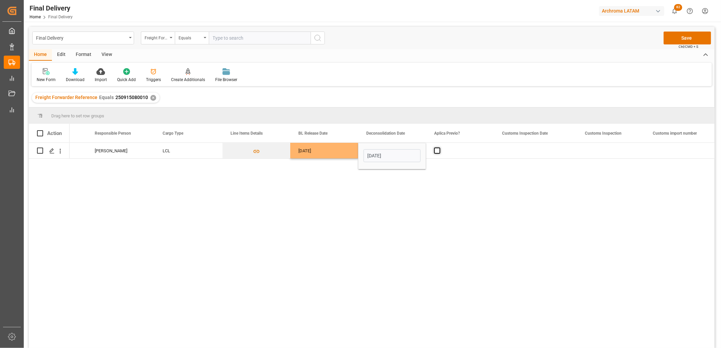
click at [437, 149] on span "Press SPACE to select this row." at bounding box center [437, 151] width 6 height 6
click at [439, 148] on input "Press SPACE to select this row." at bounding box center [439, 148] width 0 height 0
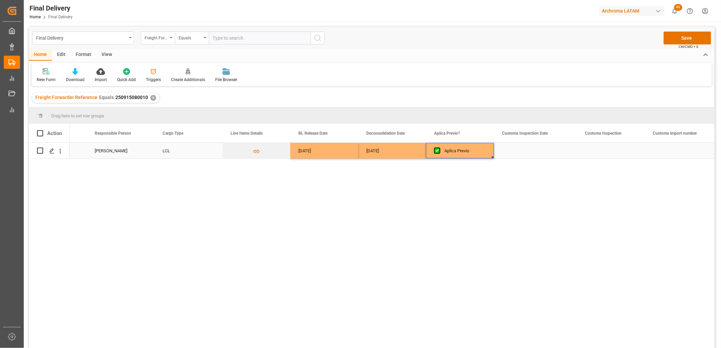
click at [517, 150] on div "Press SPACE to select this row." at bounding box center [535, 151] width 83 height 16
click at [675, 39] on button "Save" at bounding box center [688, 38] width 48 height 13
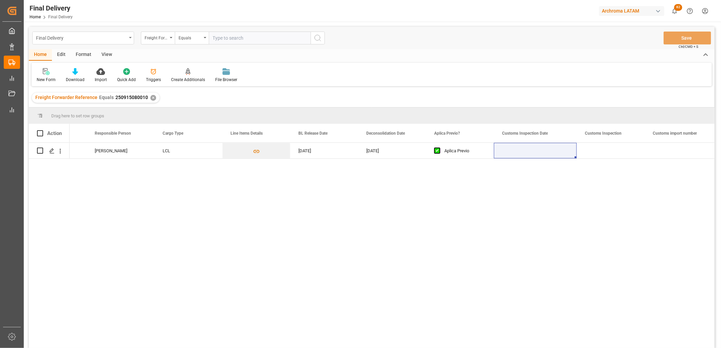
click at [95, 41] on div "Final Delivery" at bounding box center [81, 37] width 91 height 8
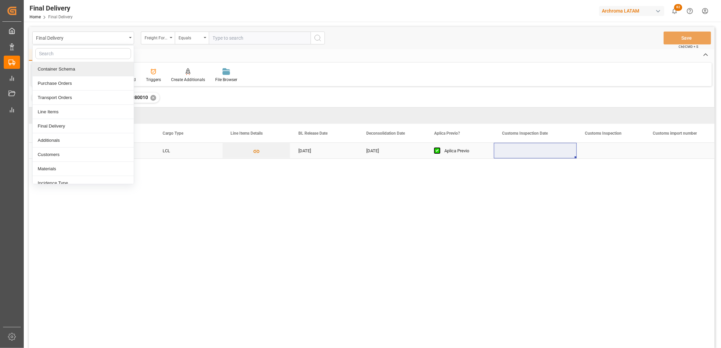
click at [321, 150] on div "27-08-2025" at bounding box center [324, 151] width 68 height 16
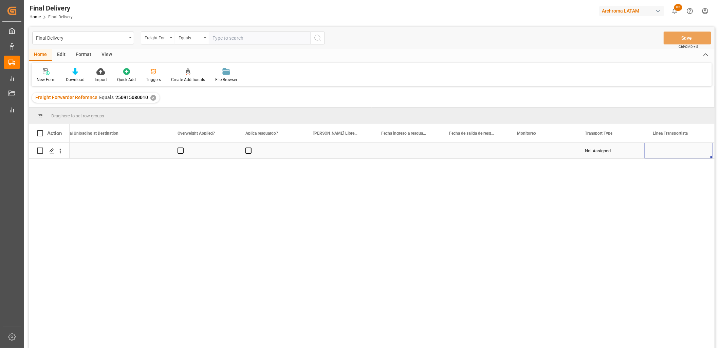
scroll to position [0, 0]
click at [328, 152] on div "Press SPACE to select this row." at bounding box center [339, 151] width 68 height 16
drag, startPoint x: 408, startPoint y: 150, endPoint x: 416, endPoint y: 150, distance: 8.1
click at [408, 150] on div "Press SPACE to select this row." at bounding box center [407, 151] width 68 height 16
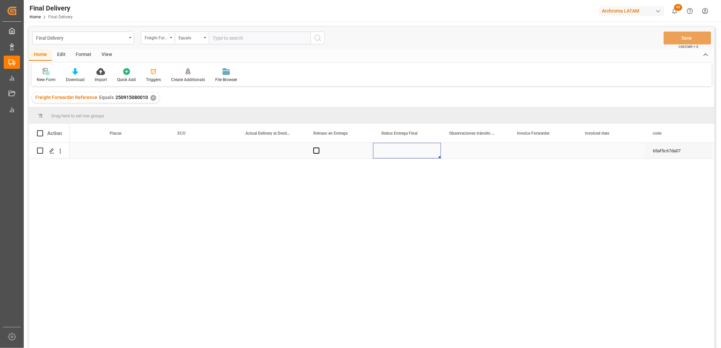
click at [468, 149] on div "Press SPACE to select this row." at bounding box center [475, 151] width 68 height 16
click at [530, 153] on div "Press SPACE to select this row." at bounding box center [543, 151] width 68 height 16
click at [613, 153] on div "Press SPACE to select this row." at bounding box center [611, 151] width 68 height 16
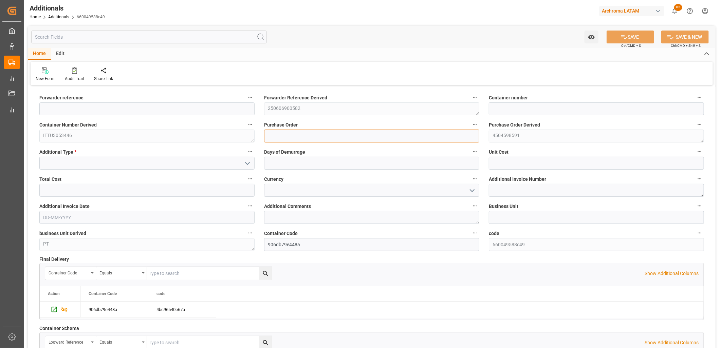
click at [296, 138] on input at bounding box center [371, 136] width 215 height 13
click at [213, 158] on input at bounding box center [146, 163] width 215 height 13
click at [211, 160] on input at bounding box center [146, 163] width 215 height 13
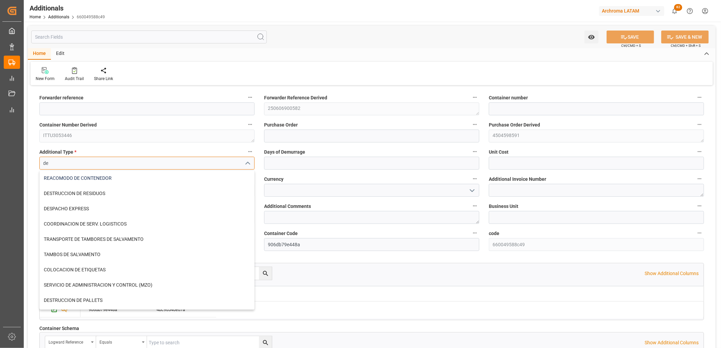
type input "de"
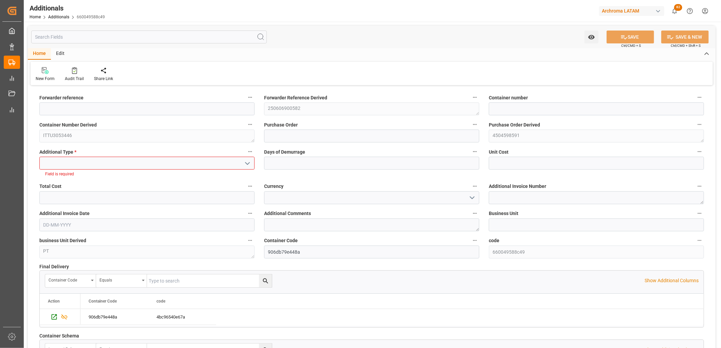
click at [66, 162] on input at bounding box center [146, 163] width 215 height 13
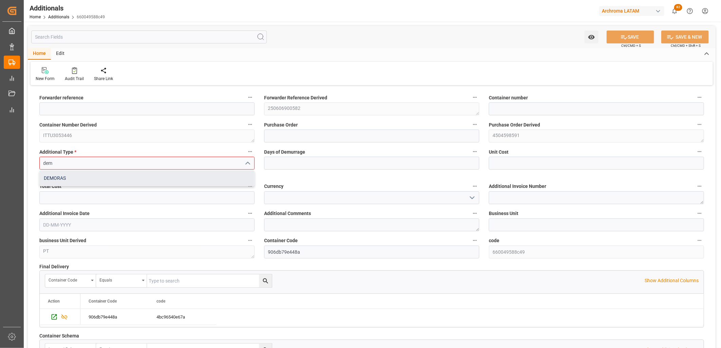
click at [61, 178] on div "DEMORAS" at bounding box center [147, 178] width 215 height 15
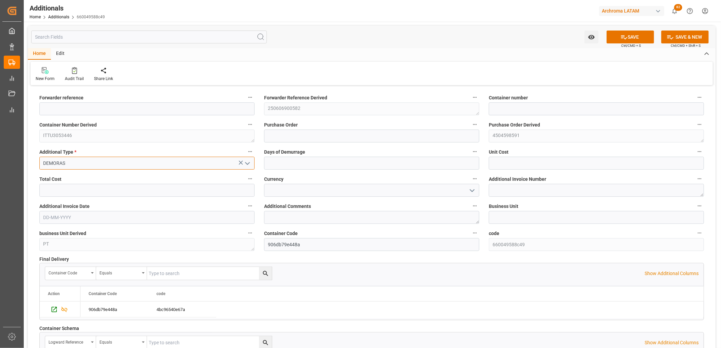
type input "DEMORAS"
click at [284, 168] on input "text" at bounding box center [371, 163] width 215 height 13
click at [290, 164] on input "text" at bounding box center [371, 163] width 215 height 13
type input "7"
click at [498, 165] on input "text" at bounding box center [596, 163] width 215 height 13
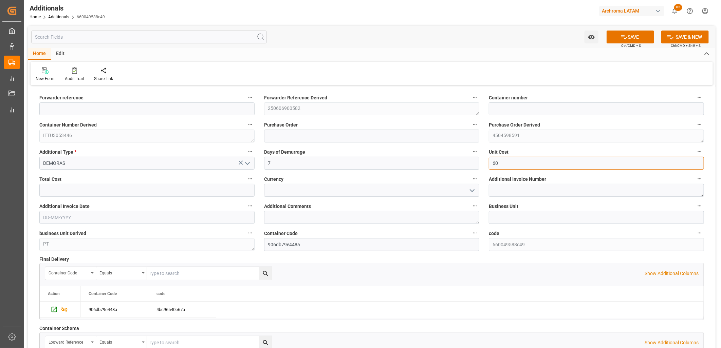
type input "600"
type input "420"
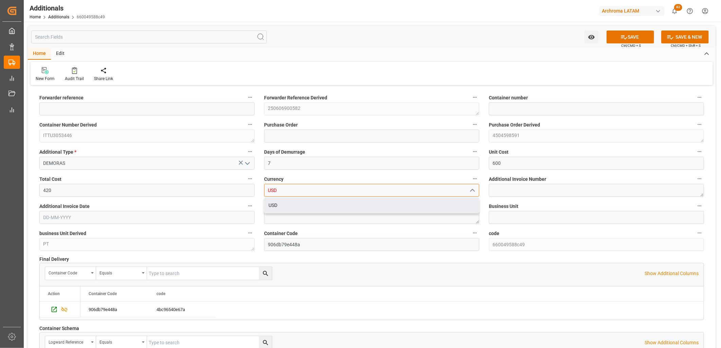
type input "USD"
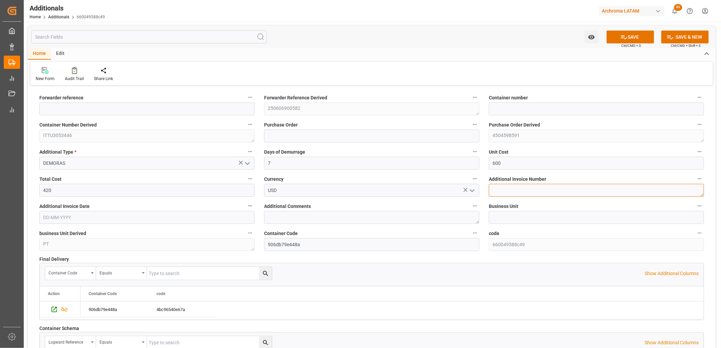
click at [496, 192] on textarea at bounding box center [596, 190] width 215 height 13
paste textarea "LM453941"
type textarea "LM453941"
click at [118, 217] on input "text" at bounding box center [146, 217] width 215 height 13
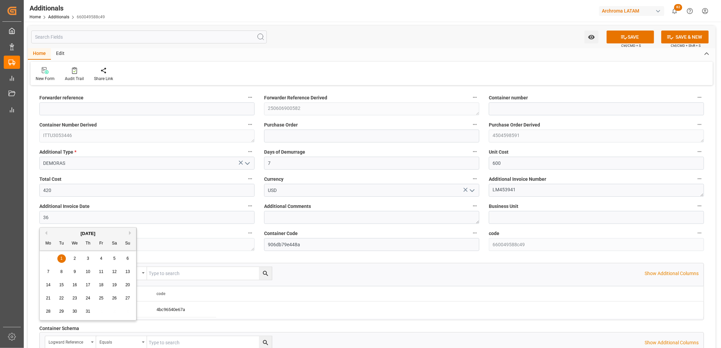
type input "3"
type input "[DATE]"
click at [629, 36] on button "SAVE" at bounding box center [631, 37] width 48 height 13
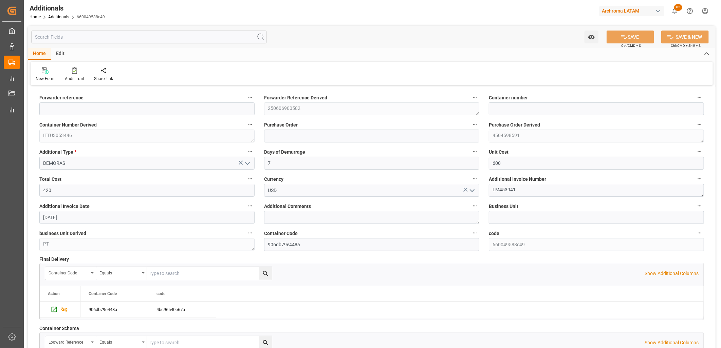
type input "250606900582"
type input "ITTU3053446"
type input "4504598591"
type input "PT"
click at [55, 15] on link "Additionals" at bounding box center [58, 17] width 21 height 5
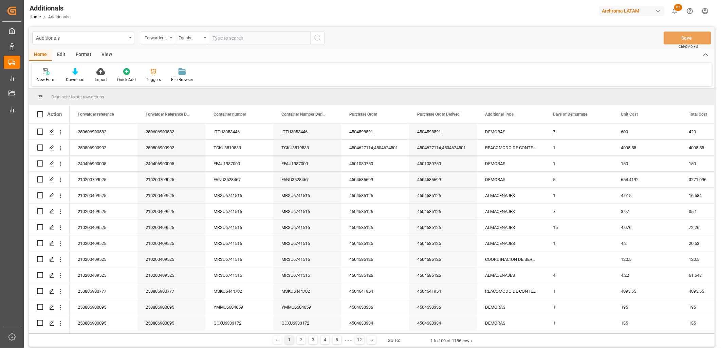
click at [131, 39] on div "Additionals" at bounding box center [83, 38] width 102 height 13
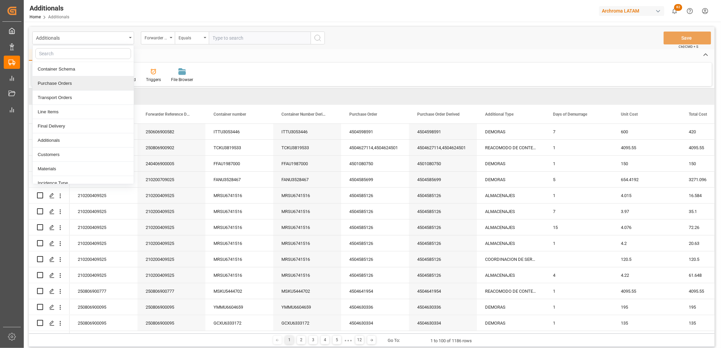
drag, startPoint x: 83, startPoint y: 83, endPoint x: 109, endPoint y: 65, distance: 32.2
click at [83, 82] on div "Purchase Orders" at bounding box center [83, 83] width 101 height 14
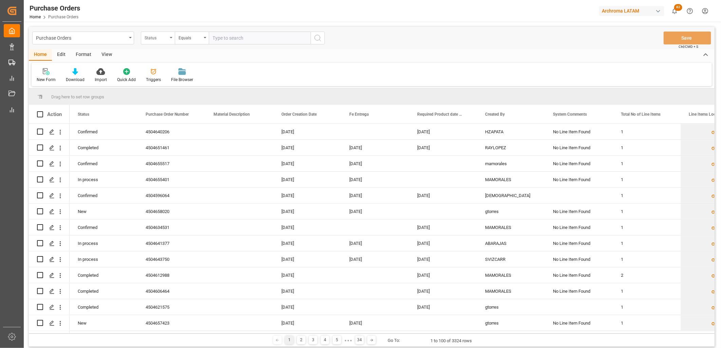
click at [169, 38] on div "Status" at bounding box center [158, 38] width 34 height 13
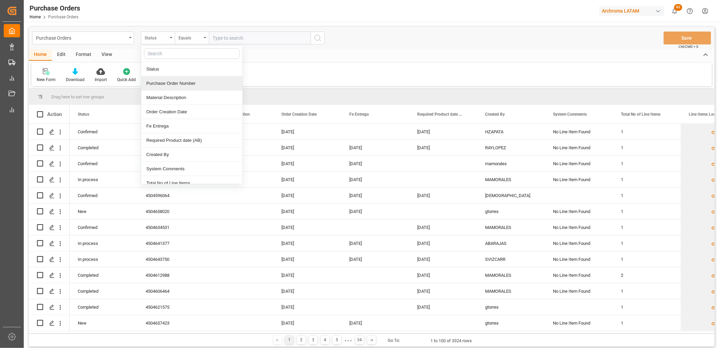
click at [170, 83] on div "Purchase Order Number" at bounding box center [191, 83] width 101 height 14
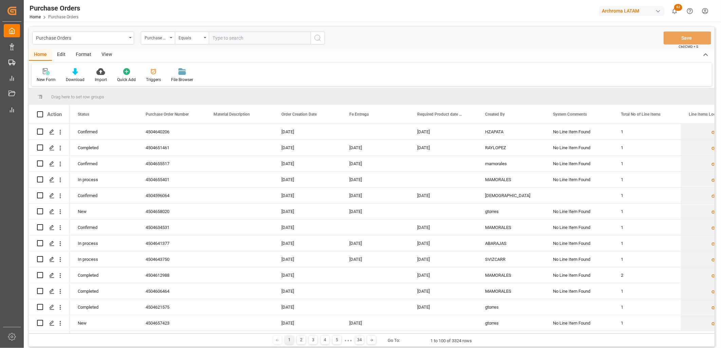
click at [224, 43] on input "text" at bounding box center [260, 38] width 102 height 13
paste input "4504632276"
type input "4504632276"
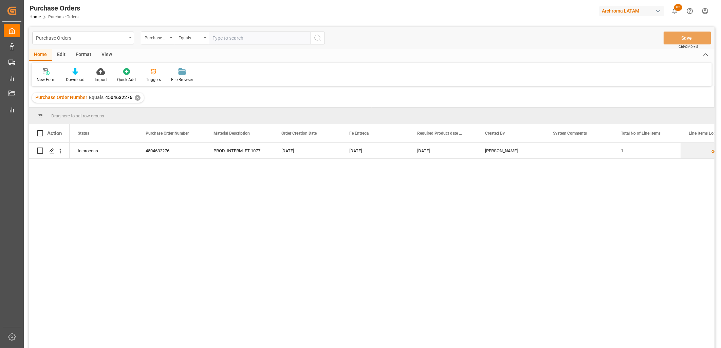
click at [109, 37] on div "Purchase Orders" at bounding box center [81, 37] width 91 height 8
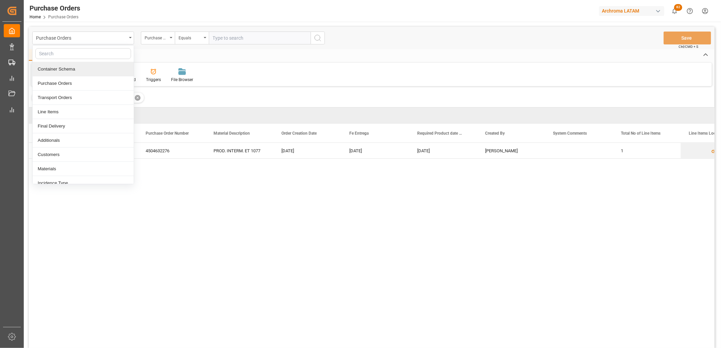
click at [86, 70] on div "Container Schema" at bounding box center [83, 69] width 101 height 14
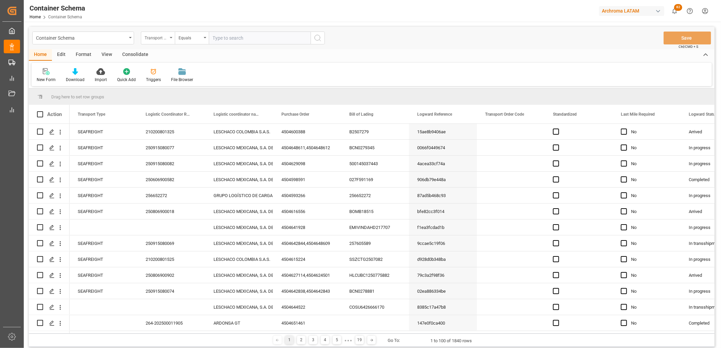
click at [162, 42] on div "Transport Type" at bounding box center [158, 38] width 34 height 13
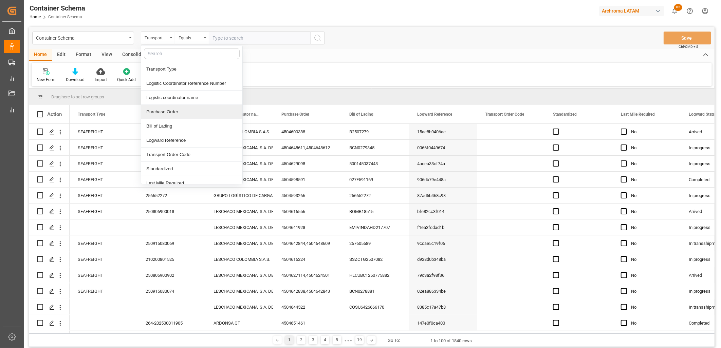
click at [161, 109] on div "Purchase Order" at bounding box center [191, 112] width 101 height 14
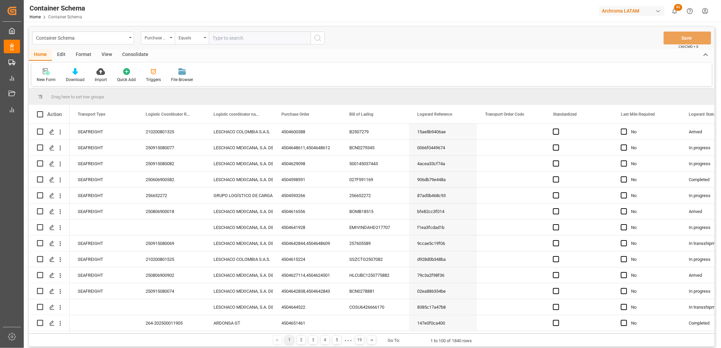
click at [217, 39] on input "text" at bounding box center [260, 38] width 102 height 13
paste input "4504632276"
type input "4504632276"
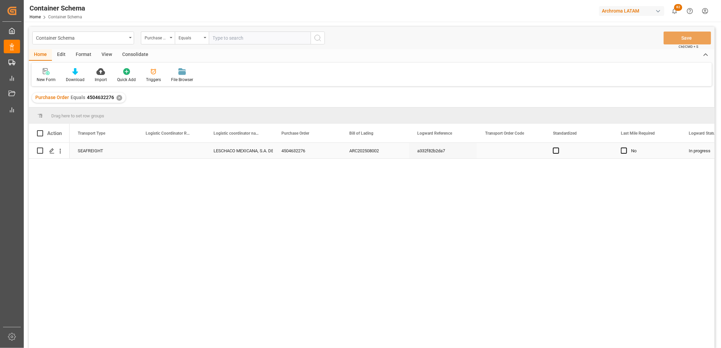
click at [166, 151] on div "Press SPACE to select this row." at bounding box center [172, 151] width 68 height 16
click at [166, 151] on input "Press SPACE to select this row." at bounding box center [171, 154] width 57 height 13
type input "250915080083"
click at [245, 151] on div "LESCHACO MEXICANA, S.A. DE C.V." at bounding box center [240, 151] width 52 height 16
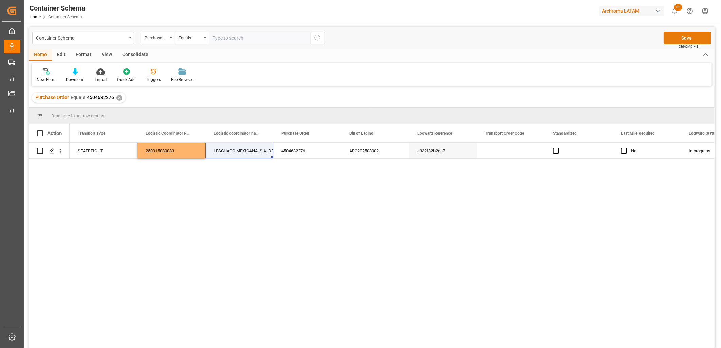
click at [671, 38] on button "Save" at bounding box center [688, 38] width 48 height 13
click at [117, 97] on div "✕" at bounding box center [119, 98] width 6 height 6
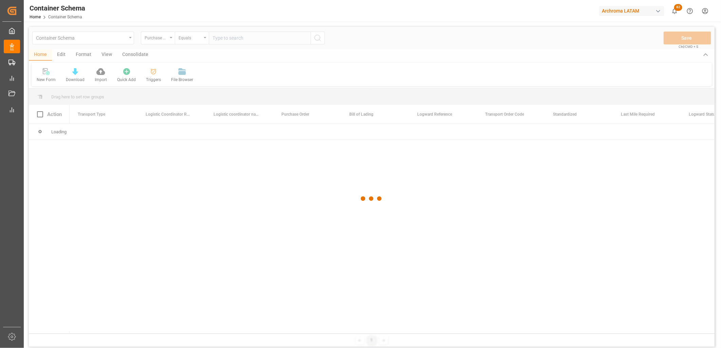
click at [223, 42] on div at bounding box center [372, 199] width 686 height 344
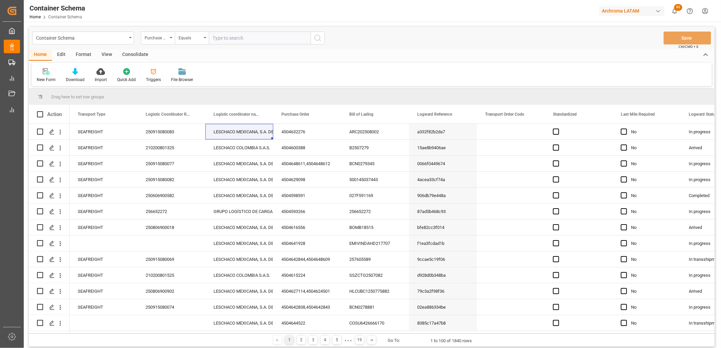
click at [223, 42] on input "text" at bounding box center [260, 38] width 102 height 13
paste input "4504640901"
type input "4504640901"
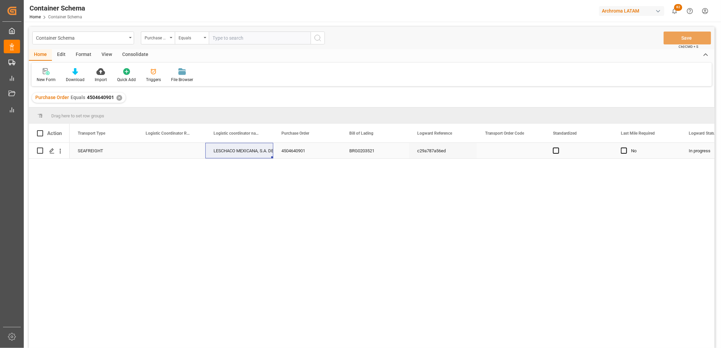
click at [171, 152] on div "Press SPACE to select this row." at bounding box center [172, 151] width 68 height 16
click at [171, 151] on div "Press SPACE to select this row." at bounding box center [172, 151] width 68 height 16
click at [171, 151] on input "Press SPACE to select this row." at bounding box center [171, 154] width 57 height 13
type input "250915080084"
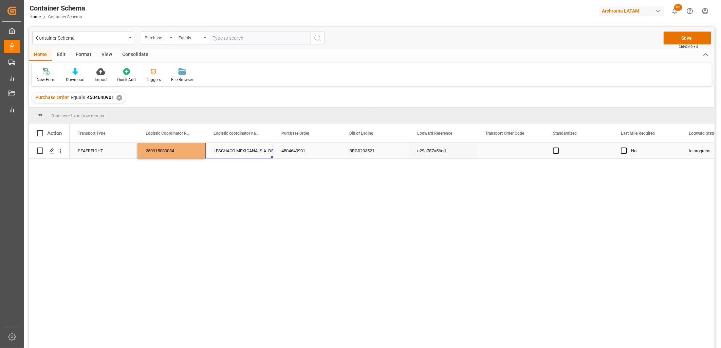
click at [241, 149] on div "LESCHACO MEXICANA, S.A. DE C.V." at bounding box center [240, 151] width 52 height 16
click at [680, 42] on button "Save" at bounding box center [688, 38] width 48 height 13
click at [246, 225] on div "SEAFREIGHT 250915080084 LESCHACO MEXICANA, S.A. DE C.V. 4504640901 BRG0203521 c…" at bounding box center [392, 248] width 645 height 210
click at [69, 37] on div "Container Schema" at bounding box center [81, 37] width 91 height 8
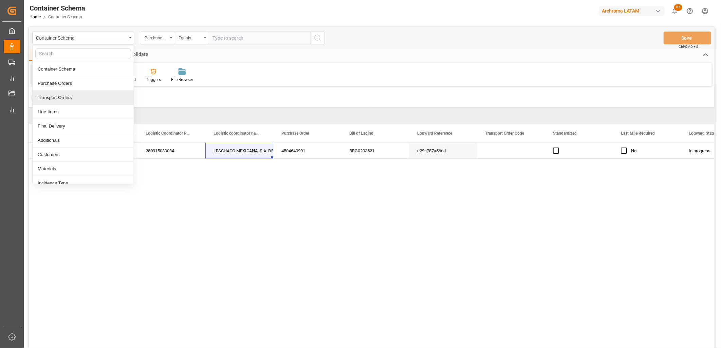
click at [157, 103] on div "Purchase Order Equals 4504640901 ✕" at bounding box center [372, 97] width 686 height 19
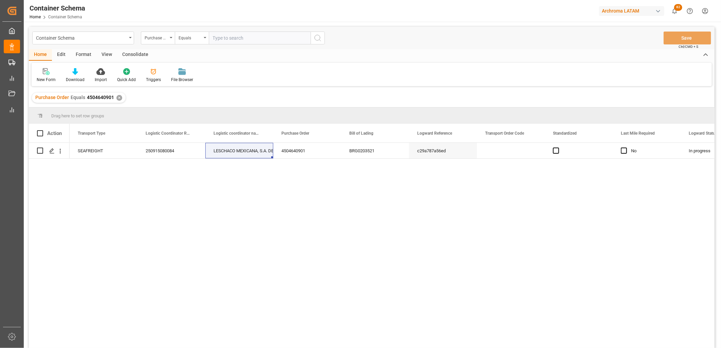
click at [119, 98] on div "✕" at bounding box center [119, 98] width 6 height 6
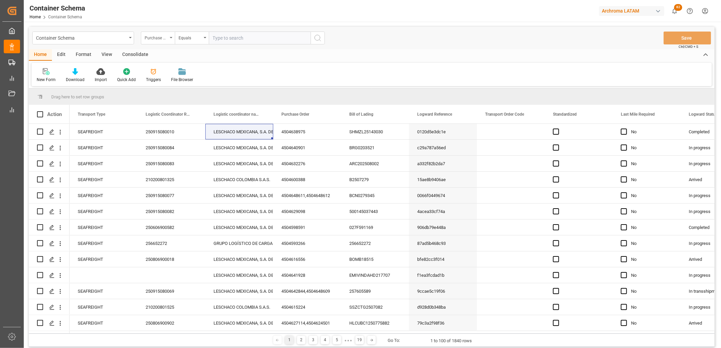
click at [164, 41] on div "Purchase Order" at bounding box center [158, 38] width 34 height 13
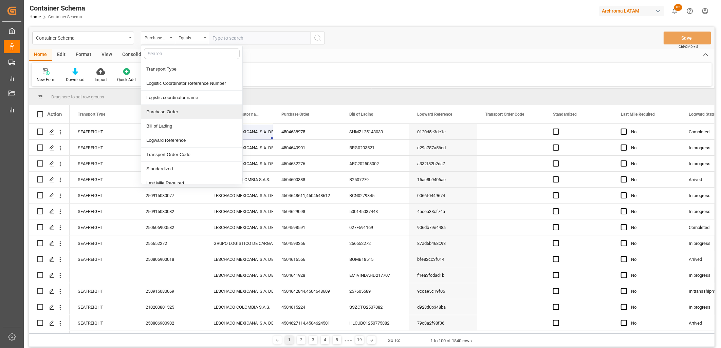
click at [170, 110] on div "Purchase Order" at bounding box center [191, 112] width 101 height 14
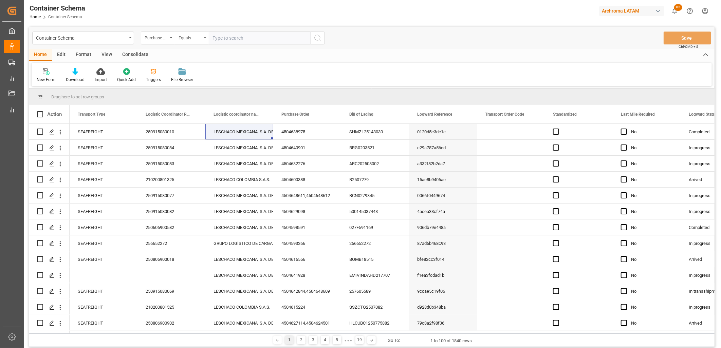
click at [207, 41] on div "Equals" at bounding box center [192, 38] width 34 height 13
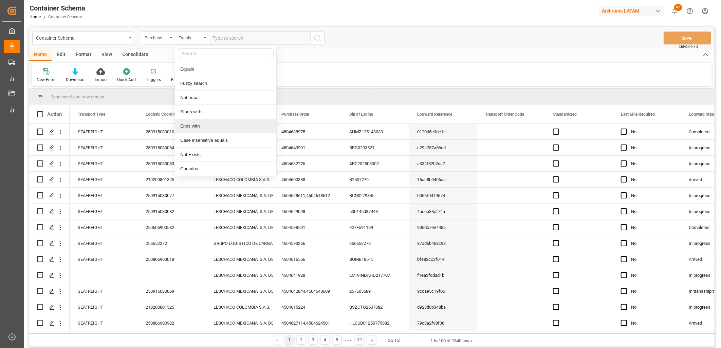
click at [200, 124] on div "Ends with" at bounding box center [225, 126] width 101 height 14
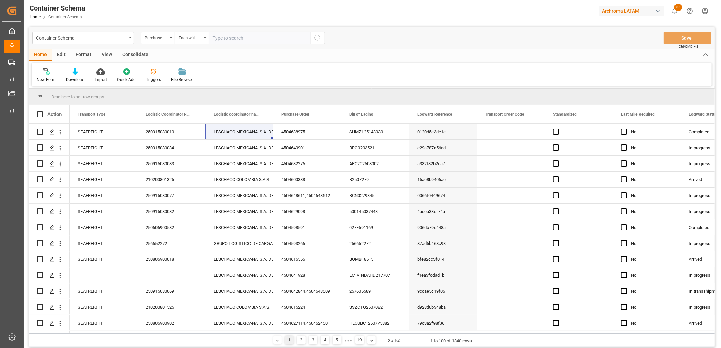
click at [219, 40] on input "text" at bounding box center [260, 38] width 102 height 13
paste input "4504641379"
type input "4504641379"
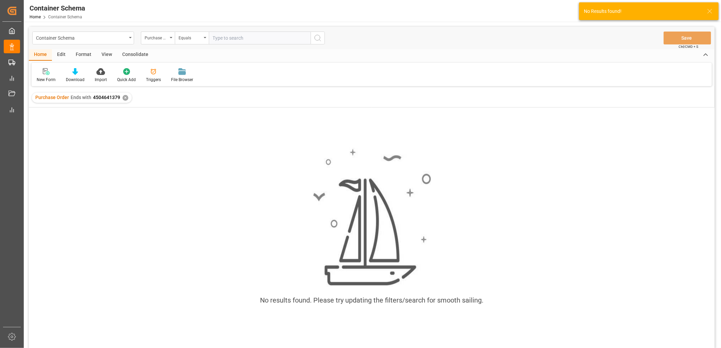
click at [123, 97] on div "✕" at bounding box center [126, 98] width 6 height 6
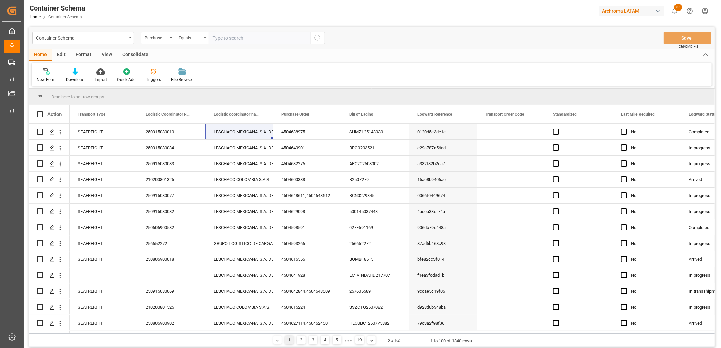
click at [202, 39] on div "Equals" at bounding box center [192, 38] width 34 height 13
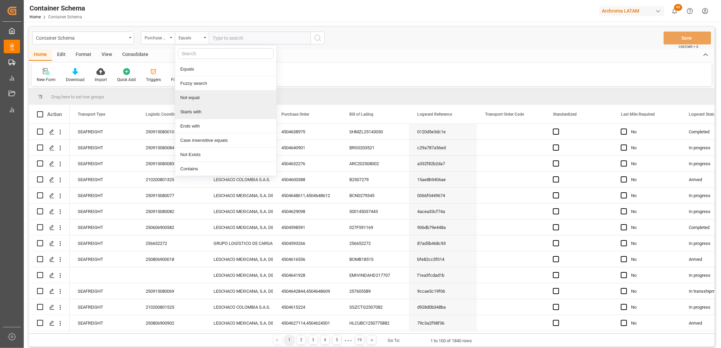
drag, startPoint x: 199, startPoint y: 109, endPoint x: 200, endPoint y: 100, distance: 9.2
click at [199, 109] on div "Starts with" at bounding box center [225, 112] width 101 height 14
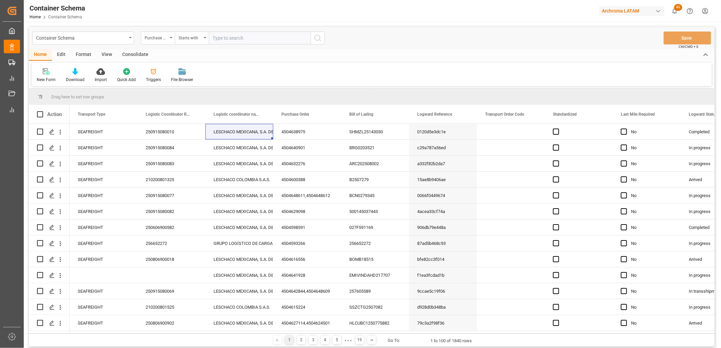
click at [226, 38] on input "text" at bounding box center [260, 38] width 102 height 13
paste input "4504641379"
type input "4504641379"
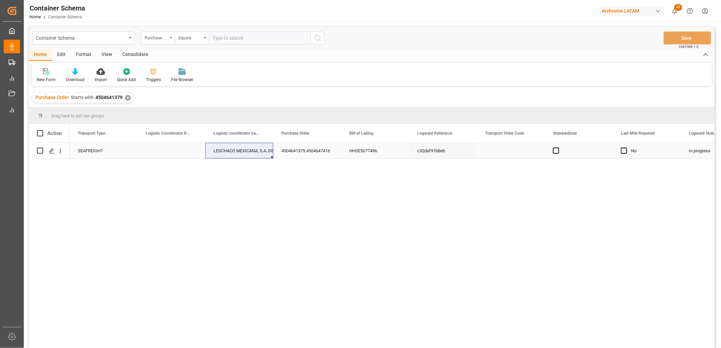
click at [169, 153] on div "Press SPACE to select this row." at bounding box center [172, 151] width 68 height 16
click at [169, 153] on input "Press SPACE to select this row." at bounding box center [171, 154] width 57 height 13
paste input "250915080081"
type input "250915080081"
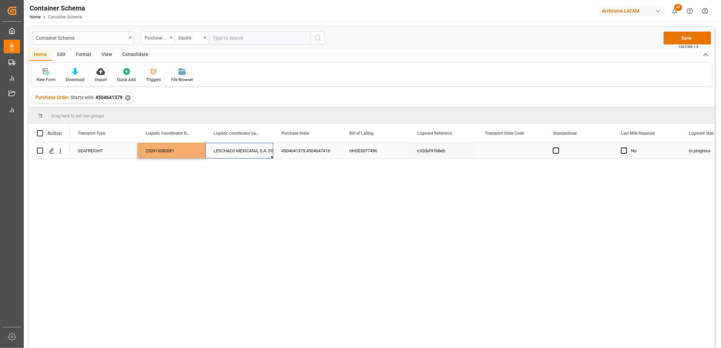
click at [233, 153] on div "LESCHACO MEXICANA, S.A. DE C.V." at bounding box center [240, 151] width 52 height 16
click at [666, 39] on button "Save" at bounding box center [688, 38] width 48 height 13
click at [126, 96] on div "✕" at bounding box center [128, 98] width 6 height 6
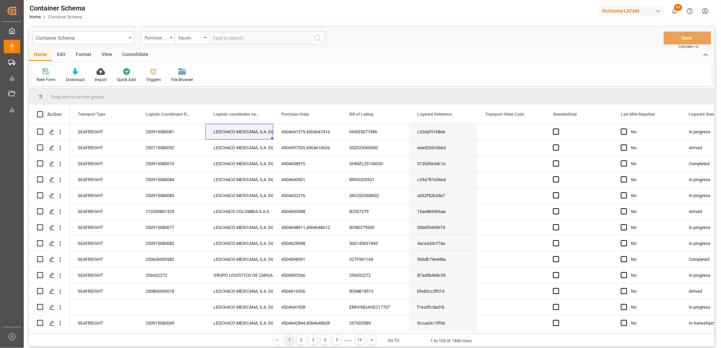
click at [225, 37] on input "text" at bounding box center [260, 38] width 102 height 13
paste input "4504643750"
type input "4504643750"
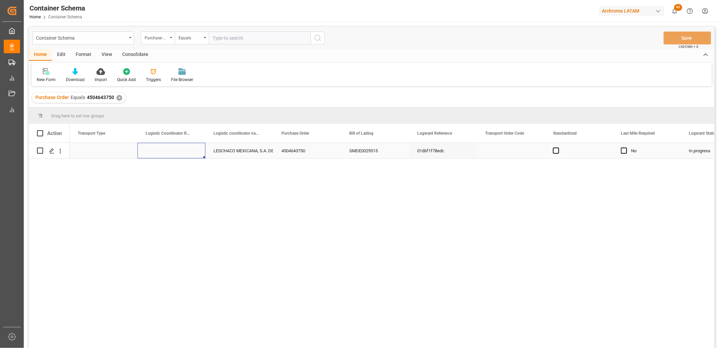
click at [158, 149] on div "Press SPACE to select this row." at bounding box center [172, 151] width 68 height 16
click at [85, 151] on div "Press SPACE to select this row." at bounding box center [104, 151] width 68 height 16
click at [85, 151] on button "Select" at bounding box center [103, 154] width 57 height 13
click at [88, 168] on div "SEAFREIGHT" at bounding box center [103, 172] width 56 height 20
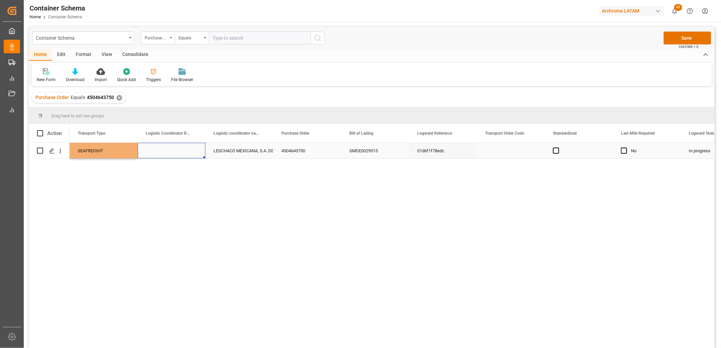
click at [156, 154] on div "Press SPACE to select this row." at bounding box center [172, 151] width 68 height 16
click at [54, 154] on div "Press SPACE to select this row." at bounding box center [52, 151] width 10 height 13
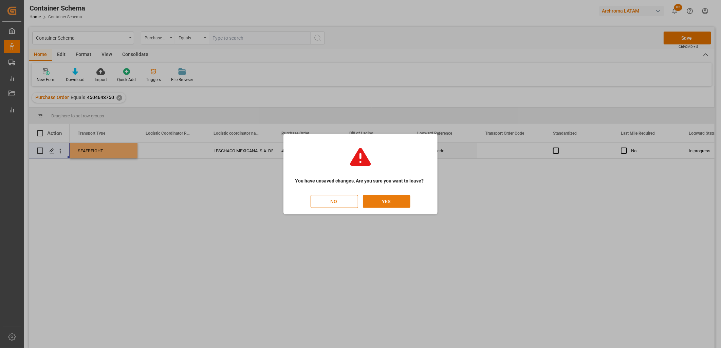
click at [372, 203] on button "YES" at bounding box center [387, 201] width 48 height 13
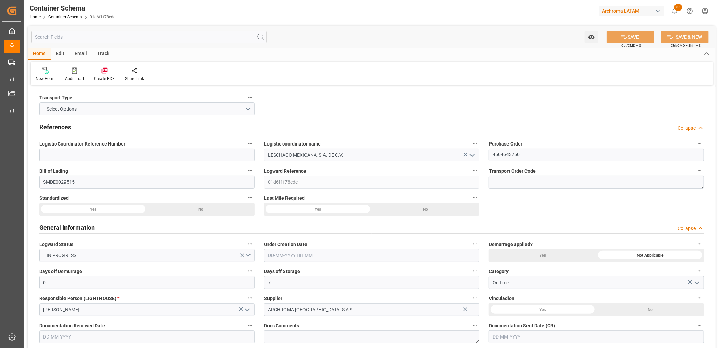
type input "0"
type input "7"
type input "1"
type input "16"
type input "400"
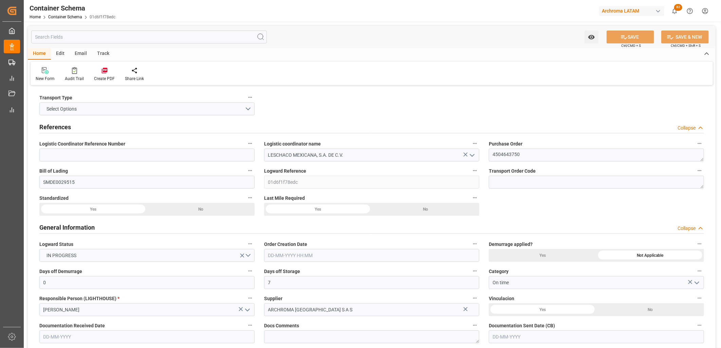
type input "423"
type input "ZIM"
type input "ZIM Integrated Shipping Services Ltd."
type input "COCTG"
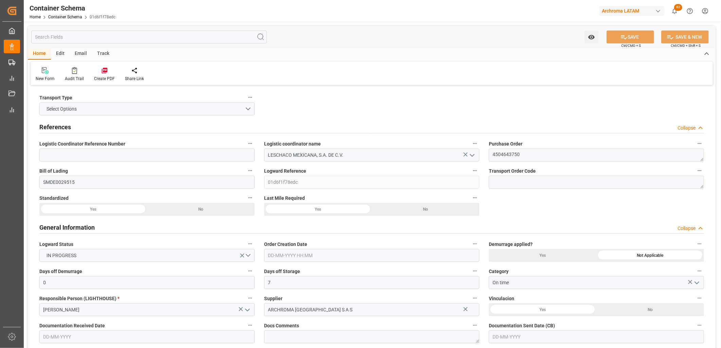
type input "MXVER"
type input "9565338"
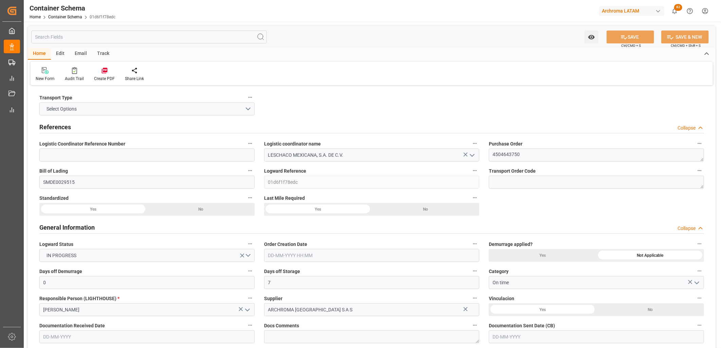
type input "9565338"
type input "26-08-2025 11:00"
type input "25-08-2025"
type input "26-08-2025"
type input "28-08-2025"
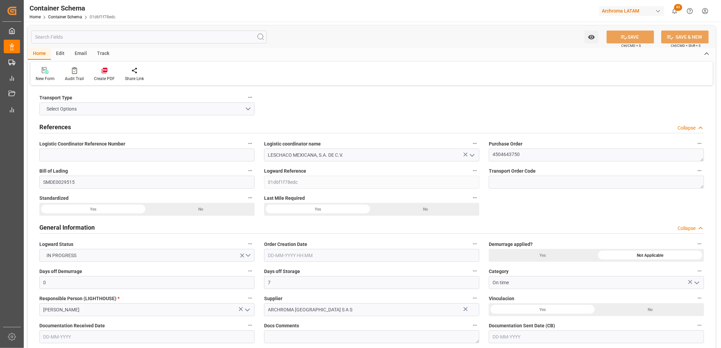
type input "13-08-2025 11:45"
type input "28-08-2025 00:00"
type input "28-08-2025 12:00"
type input "28-08-2025 00:00"
click at [113, 109] on button "Select Options" at bounding box center [146, 109] width 215 height 13
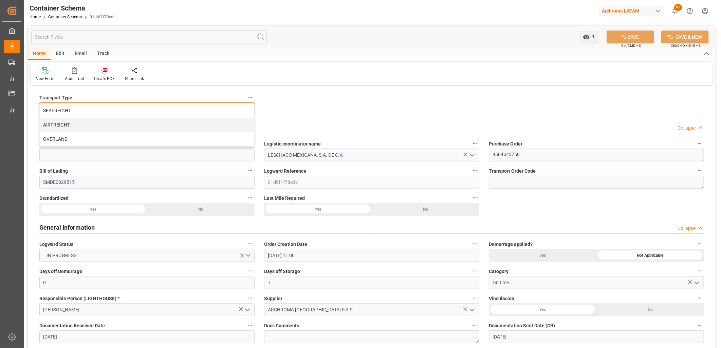
drag, startPoint x: 113, startPoint y: 109, endPoint x: 242, endPoint y: 129, distance: 130.2
click at [113, 109] on div "SEAFREIGHT" at bounding box center [147, 111] width 215 height 14
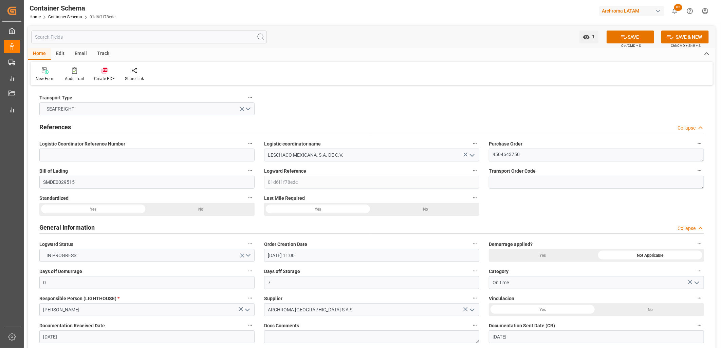
click at [306, 118] on div "References Collapse" at bounding box center [372, 127] width 674 height 19
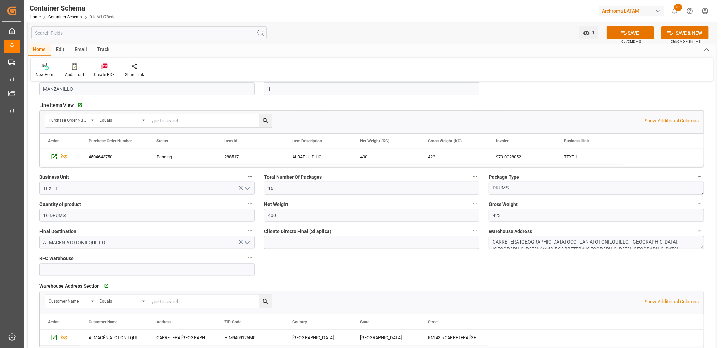
scroll to position [340, 0]
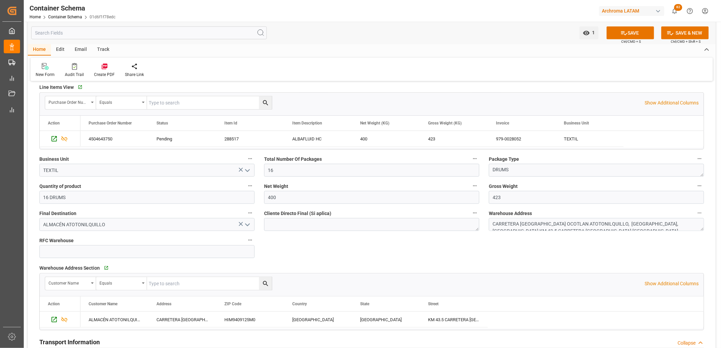
click at [240, 223] on icon at bounding box center [241, 224] width 4 height 4
click at [247, 224] on icon "open menu" at bounding box center [247, 225] width 8 height 8
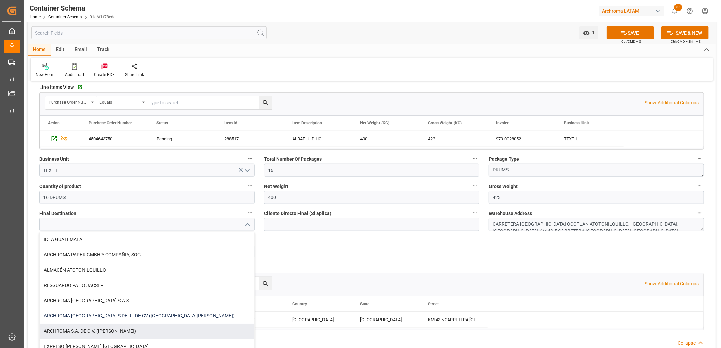
click at [130, 320] on div "ARCHROMA [GEOGRAPHIC_DATA] S DE RL DE CV ([GEOGRAPHIC_DATA][PERSON_NAME])" at bounding box center [147, 316] width 215 height 15
type input "ARCHROMA [GEOGRAPHIC_DATA] S DE RL DE CV ([GEOGRAPHIC_DATA][PERSON_NAME])"
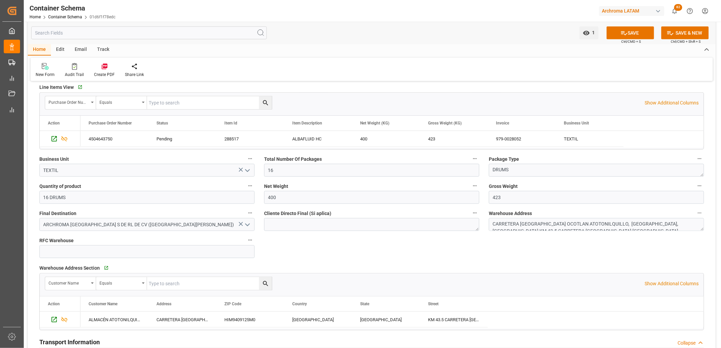
click at [634, 35] on button "SAVE" at bounding box center [631, 32] width 48 height 13
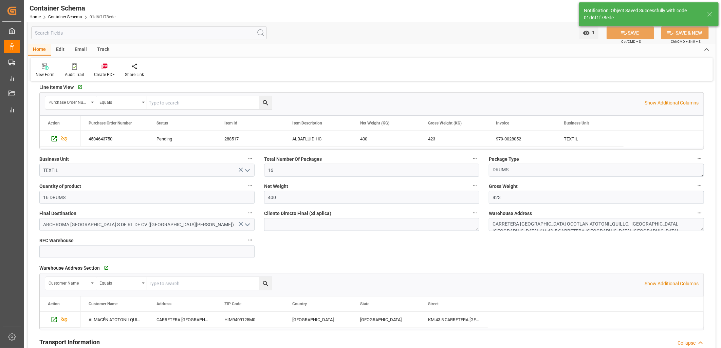
type textarea "SANTA CLARA, MÉXICO, ESTADO DE MÉXICO,VIDIRO 8, SANTA CLARA COATITLA , C.P. ATM…"
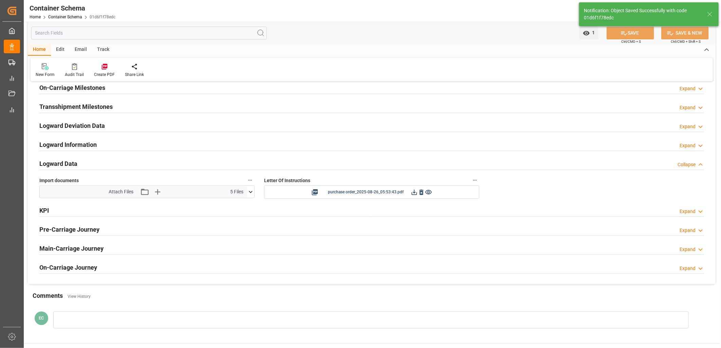
scroll to position [1056, 0]
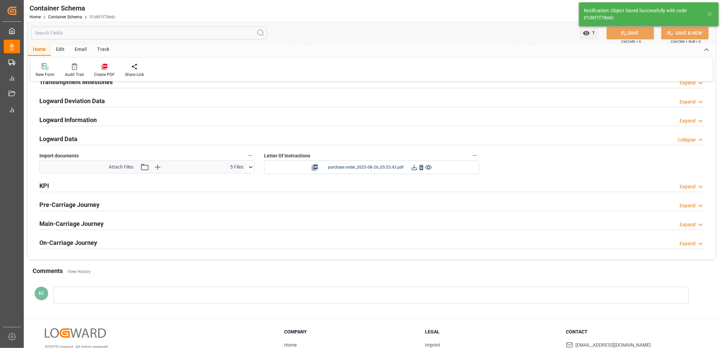
click at [422, 168] on icon at bounding box center [421, 167] width 4 height 5
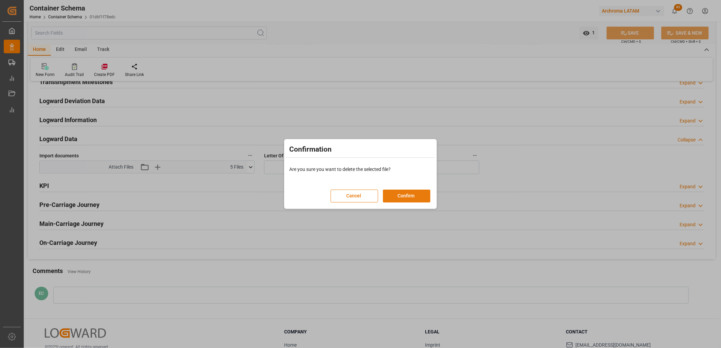
click at [405, 196] on button "Confirm" at bounding box center [407, 196] width 48 height 13
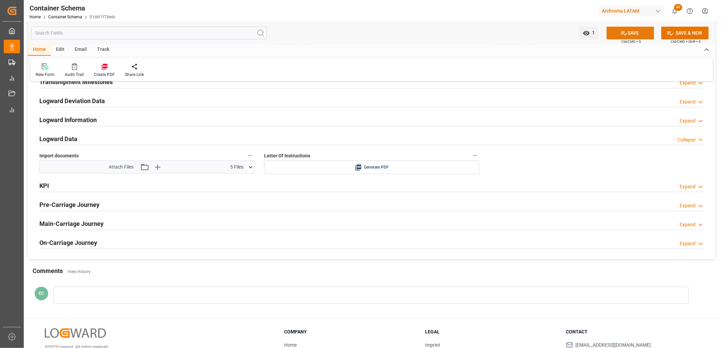
click at [623, 34] on icon at bounding box center [624, 33] width 7 height 7
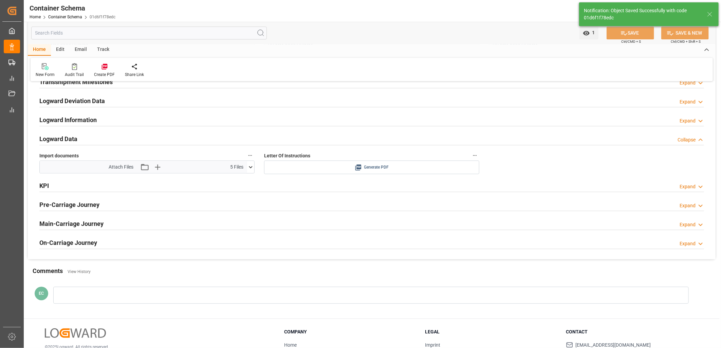
click at [358, 164] on icon at bounding box center [358, 167] width 7 height 7
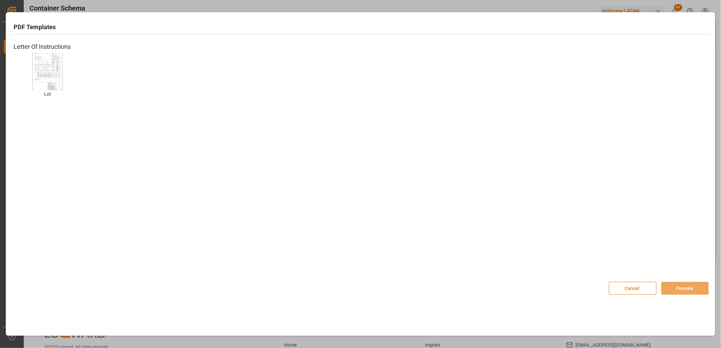
click at [50, 66] on img at bounding box center [47, 72] width 27 height 38
click at [672, 289] on button "Preview" at bounding box center [685, 288] width 48 height 13
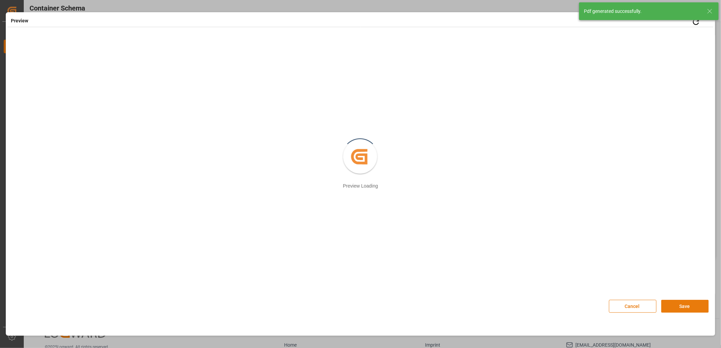
click at [687, 307] on button "Save" at bounding box center [685, 306] width 48 height 13
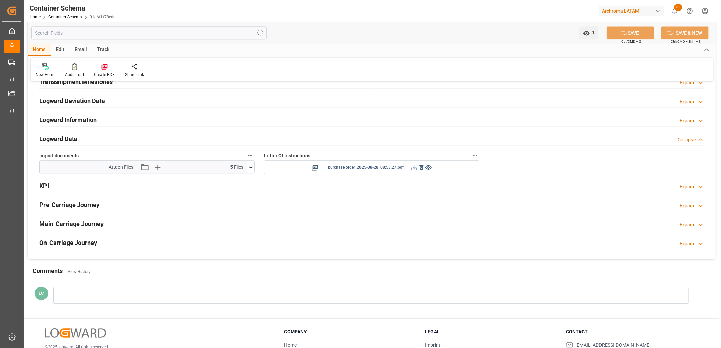
click at [415, 168] on icon at bounding box center [414, 167] width 7 height 7
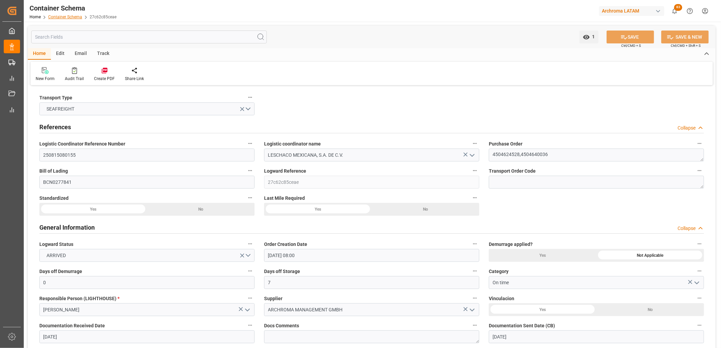
scroll to position [603, 0]
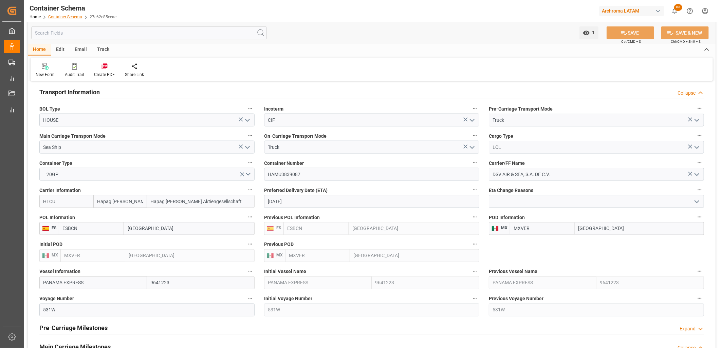
click at [70, 16] on link "Container Schema" at bounding box center [65, 17] width 34 height 5
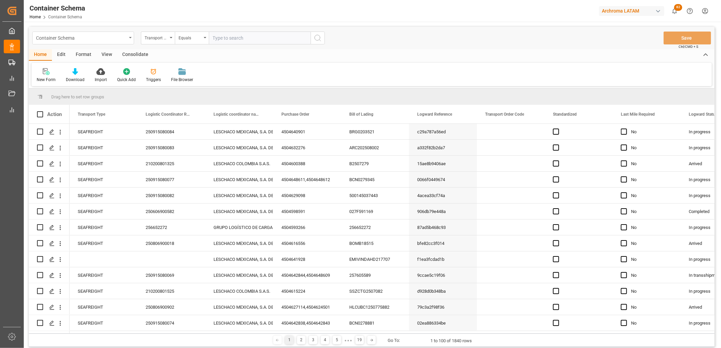
click at [82, 42] on div "Container Schema" at bounding box center [83, 38] width 102 height 13
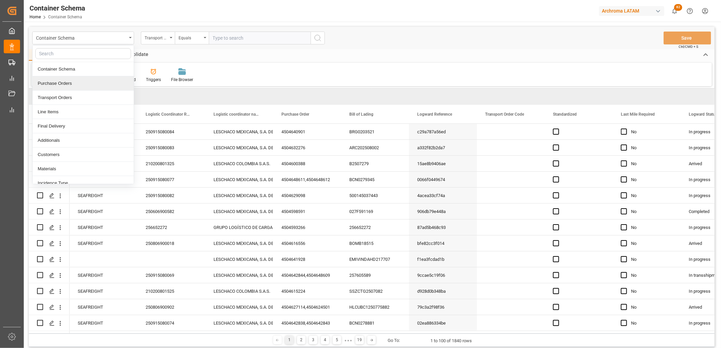
click at [57, 84] on div "Purchase Orders" at bounding box center [83, 83] width 101 height 14
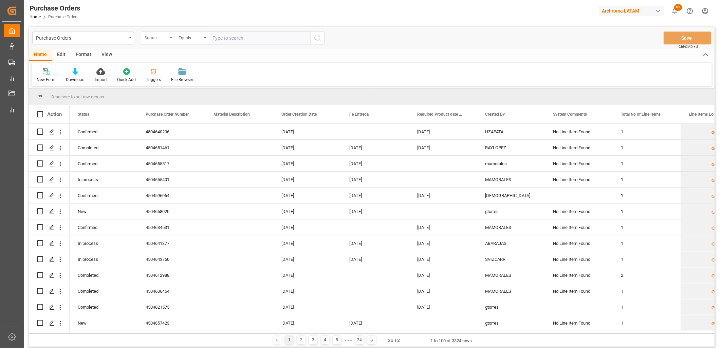
click at [162, 36] on div "Status" at bounding box center [156, 37] width 23 height 8
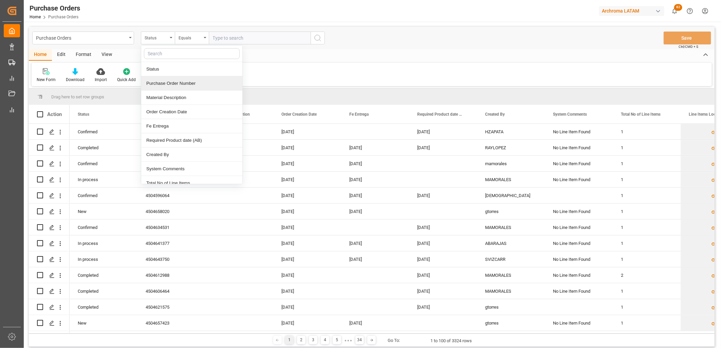
click at [167, 86] on div "Purchase Order Number" at bounding box center [191, 83] width 101 height 14
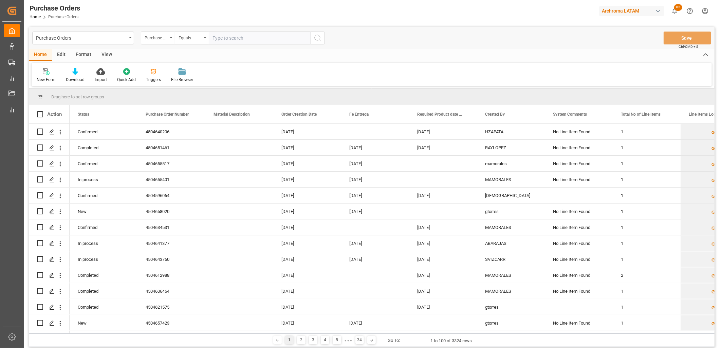
click at [226, 36] on input "text" at bounding box center [260, 38] width 102 height 13
paste input "4504650969"
type input "4504650969"
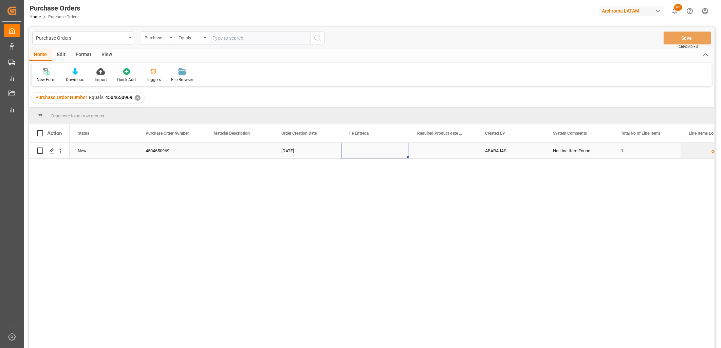
click at [363, 153] on div "Press SPACE to select this row." at bounding box center [375, 151] width 68 height 16
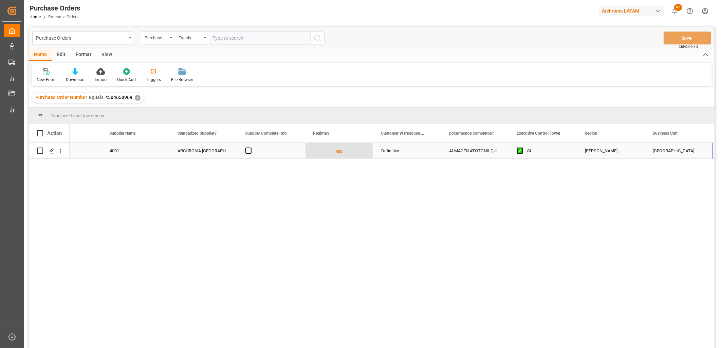
scroll to position [0, 987]
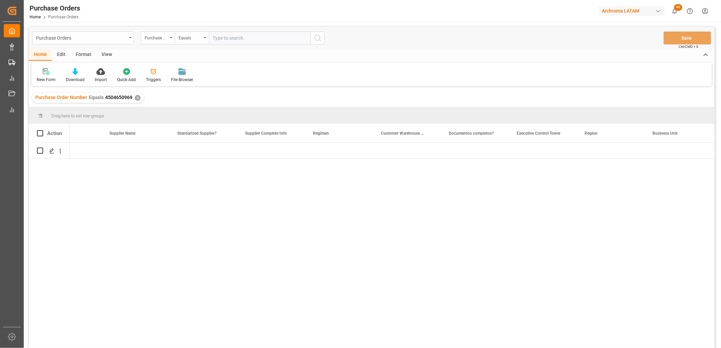
scroll to position [0, 987]
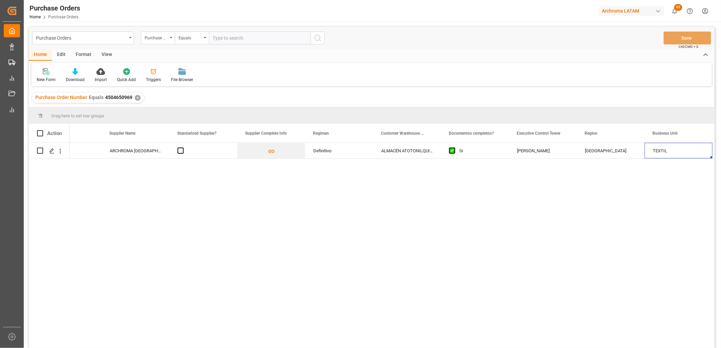
click at [135, 98] on div "✕" at bounding box center [138, 98] width 6 height 6
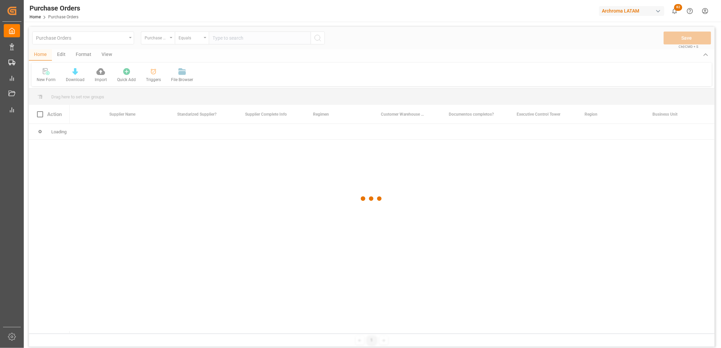
click at [205, 35] on div at bounding box center [372, 199] width 686 height 344
click at [223, 36] on div at bounding box center [372, 199] width 686 height 344
click at [222, 38] on div at bounding box center [372, 199] width 686 height 344
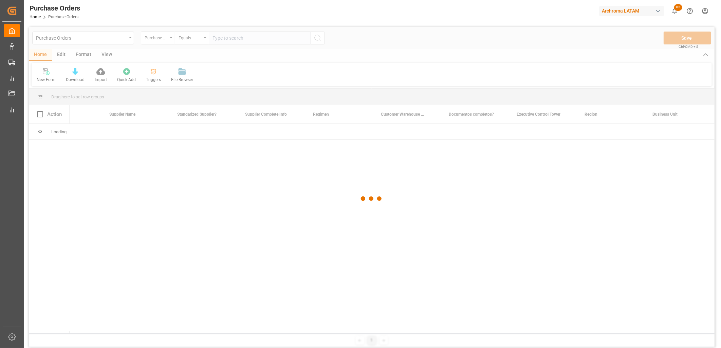
click at [218, 38] on div at bounding box center [372, 199] width 686 height 344
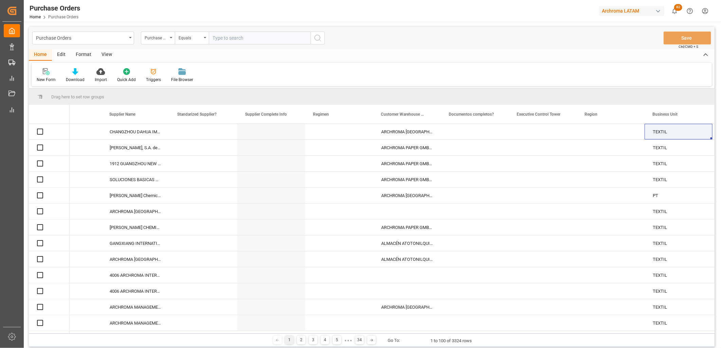
click at [215, 37] on input "text" at bounding box center [260, 38] width 102 height 13
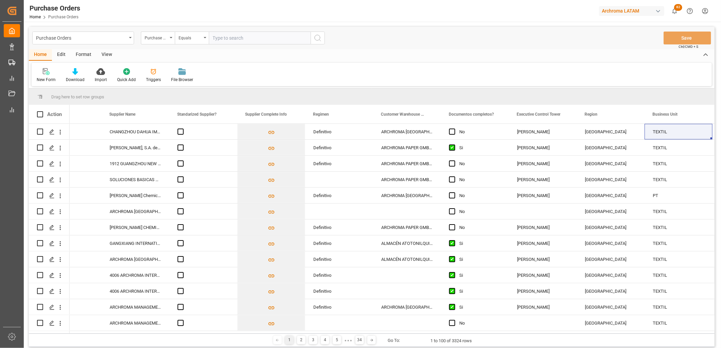
paste input "4504621578"
type input "4504621578"
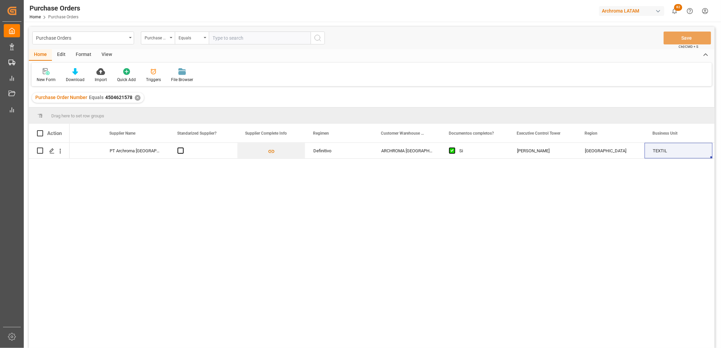
click at [135, 99] on div "✕" at bounding box center [138, 98] width 6 height 6
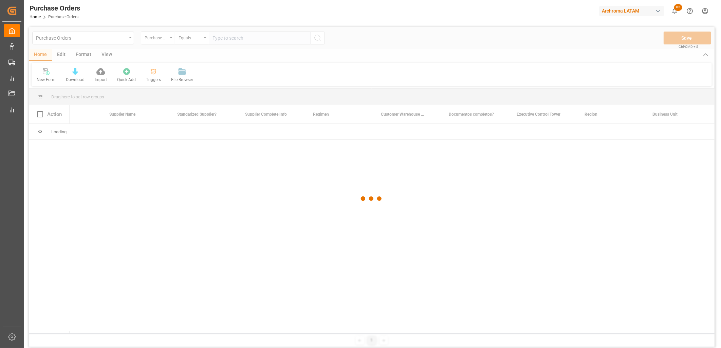
click at [237, 39] on div at bounding box center [372, 199] width 686 height 344
click at [232, 39] on div at bounding box center [372, 199] width 686 height 344
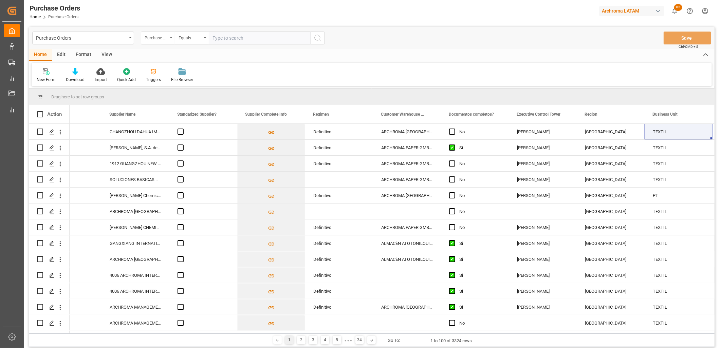
click at [147, 39] on div "Purchase Order Number" at bounding box center [156, 37] width 23 height 8
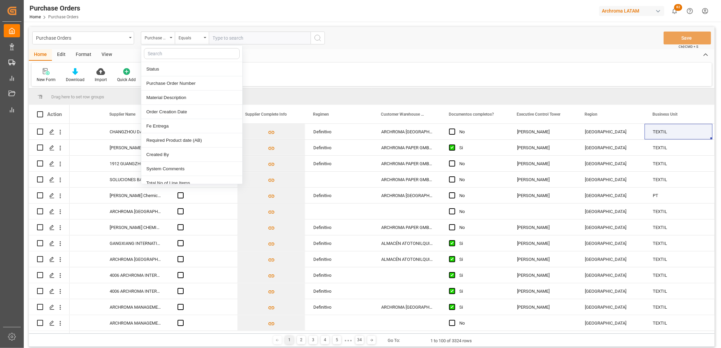
click at [218, 41] on input "text" at bounding box center [260, 38] width 102 height 13
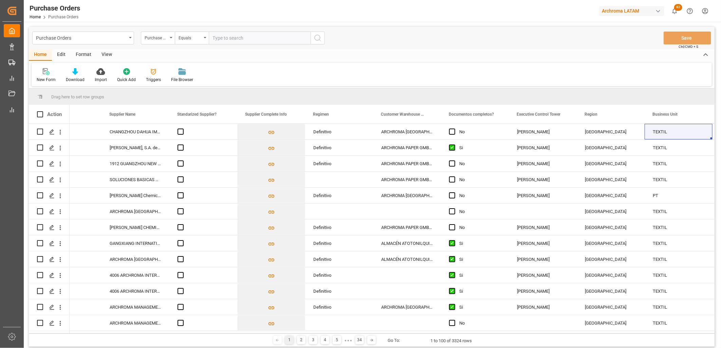
paste input "4504620322"
type input "4504620322"
click at [314, 38] on icon "search button" at bounding box center [318, 38] width 8 height 8
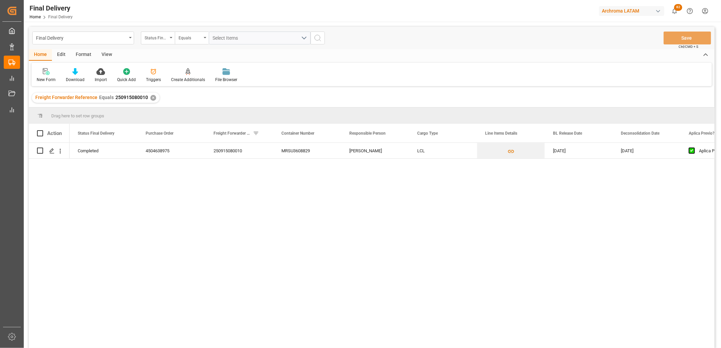
click at [153, 97] on div "✕" at bounding box center [153, 98] width 6 height 6
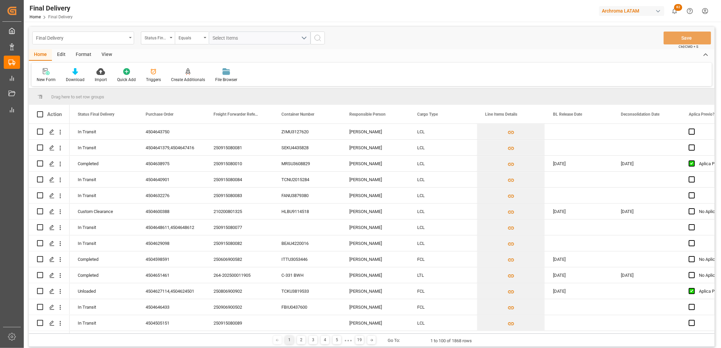
click at [125, 35] on div "Final Delivery" at bounding box center [81, 37] width 91 height 8
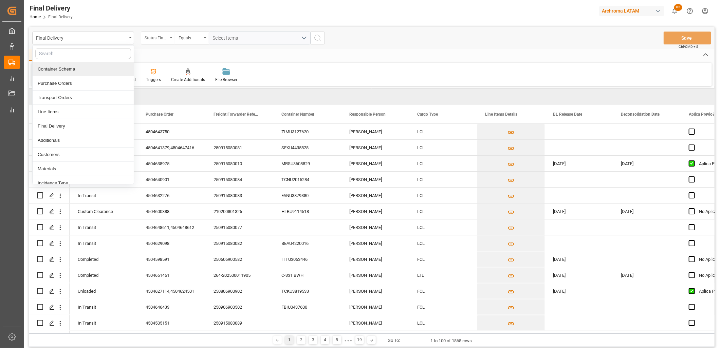
click at [171, 35] on div "Status Final Delivery" at bounding box center [158, 38] width 34 height 13
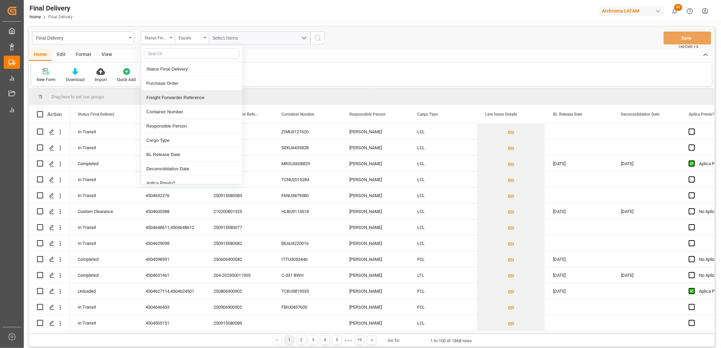
click at [164, 96] on div "Freight Forwarder Reference" at bounding box center [191, 98] width 101 height 14
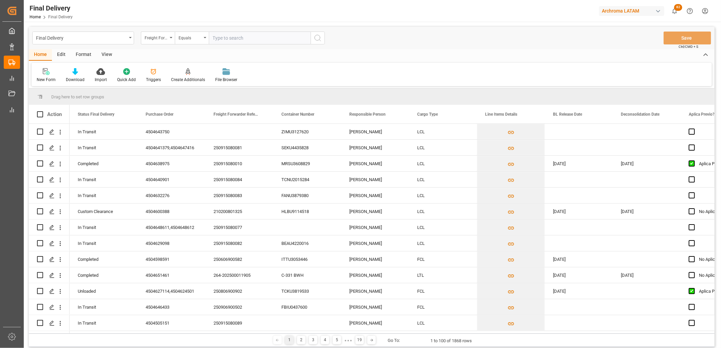
click at [225, 36] on input "text" at bounding box center [260, 38] width 102 height 13
type input "250915080011"
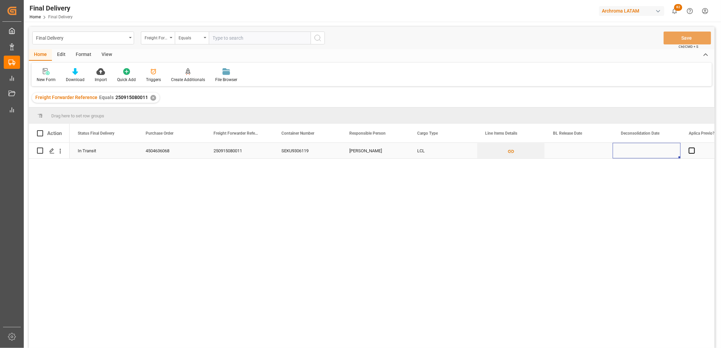
click at [641, 151] on div "Press SPACE to select this row." at bounding box center [647, 151] width 68 height 16
click at [636, 150] on div "Press SPACE to select this row." at bounding box center [647, 151] width 68 height 16
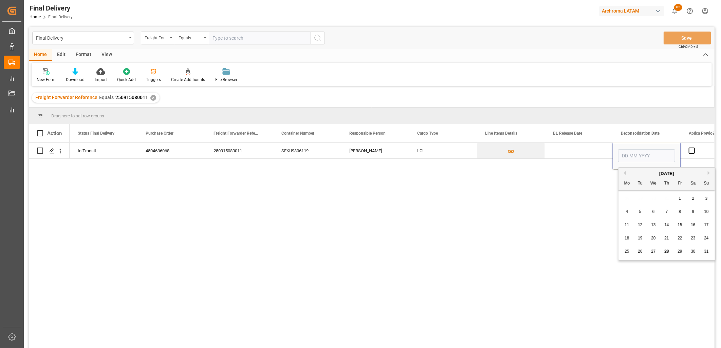
click at [651, 252] on span "27" at bounding box center [653, 251] width 4 height 5
type input "27-08-2025"
click at [574, 152] on div "Press SPACE to select this row." at bounding box center [579, 151] width 68 height 16
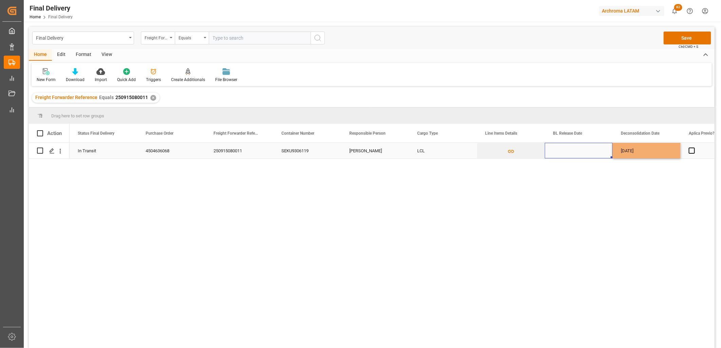
click at [627, 151] on div "27-08-2025" at bounding box center [647, 151] width 68 height 16
click at [670, 37] on button "Save" at bounding box center [688, 38] width 48 height 13
click at [151, 99] on div "✕" at bounding box center [153, 98] width 6 height 6
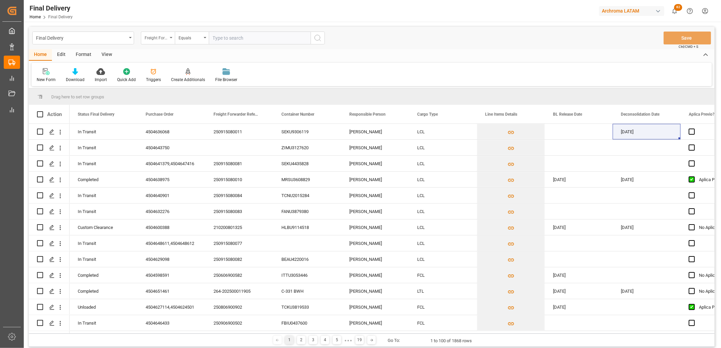
click at [163, 40] on div "Freight Forwarder Reference" at bounding box center [156, 37] width 23 height 8
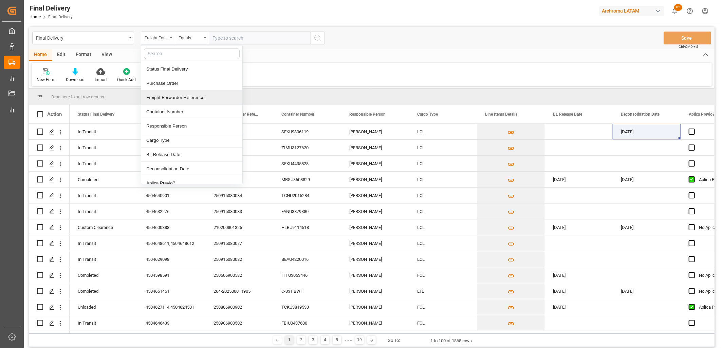
drag, startPoint x: 170, startPoint y: 99, endPoint x: 204, endPoint y: 59, distance: 51.8
click at [171, 98] on div "Freight Forwarder Reference" at bounding box center [191, 98] width 101 height 14
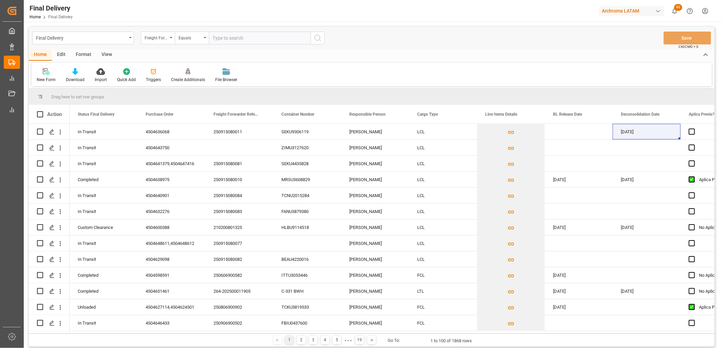
click at [212, 39] on input "text" at bounding box center [260, 38] width 102 height 13
paste input "250915080010"
type input "250915080010"
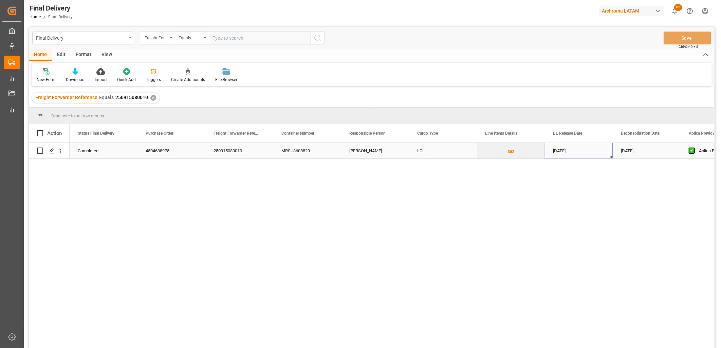
click at [567, 154] on div "27-08-2025" at bounding box center [579, 151] width 68 height 16
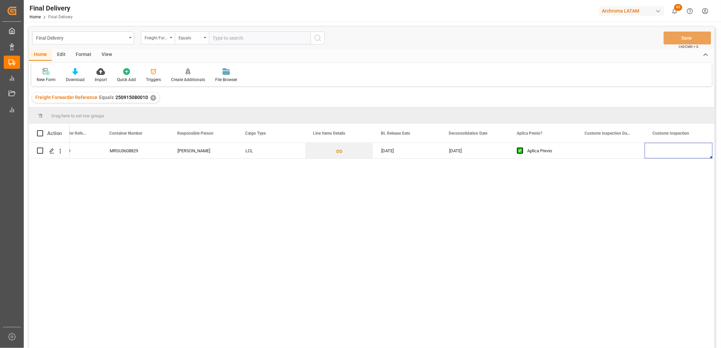
scroll to position [0, 240]
click at [539, 152] on div "Press SPACE to select this row." at bounding box center [543, 151] width 68 height 16
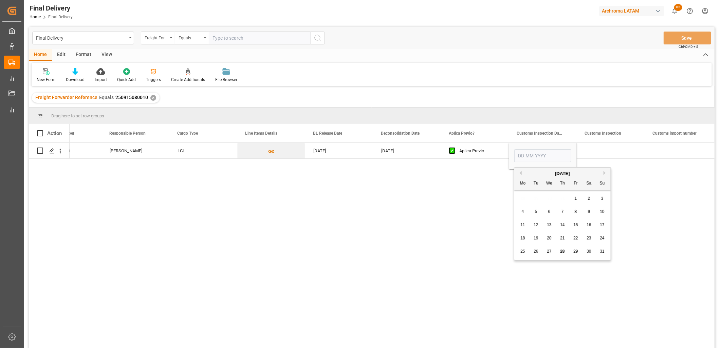
click at [575, 250] on span "29" at bounding box center [575, 251] width 4 height 5
type input "29-08-2025"
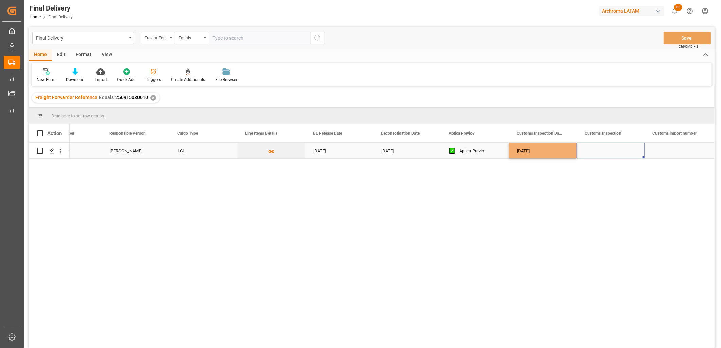
click at [599, 151] on div "Press SPACE to select this row." at bounding box center [611, 151] width 68 height 16
click at [678, 43] on button "Save" at bounding box center [688, 38] width 48 height 13
click at [151, 97] on div "✕" at bounding box center [153, 98] width 6 height 6
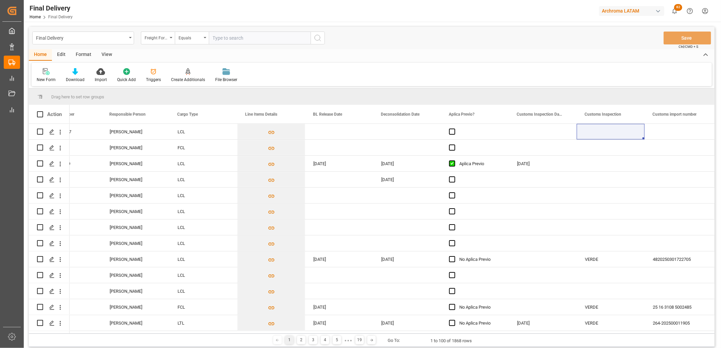
click at [216, 36] on input "text" at bounding box center [260, 38] width 102 height 13
paste input "250906900314"
type input "250906900314"
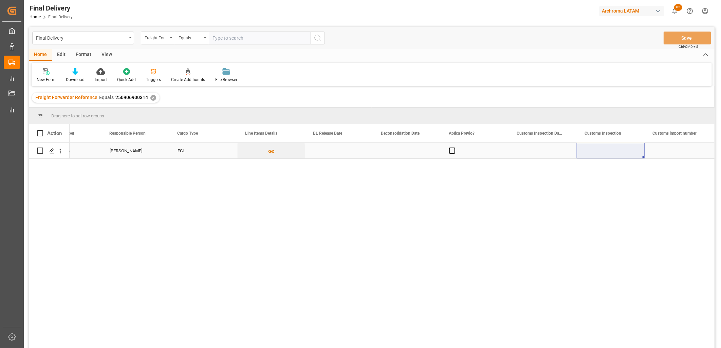
click at [327, 151] on div "Press SPACE to select this row." at bounding box center [339, 151] width 68 height 16
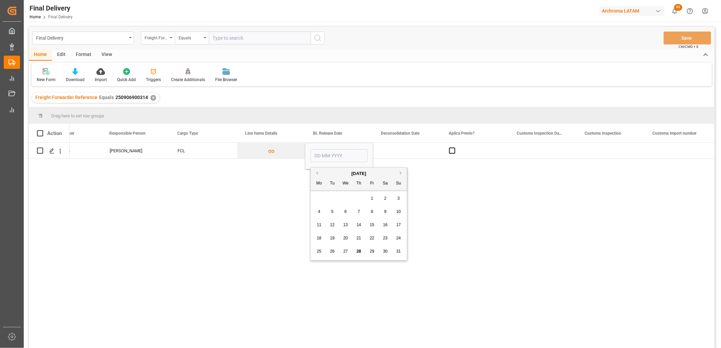
click at [362, 252] on div "28" at bounding box center [359, 252] width 8 height 8
type input "28-08-2025"
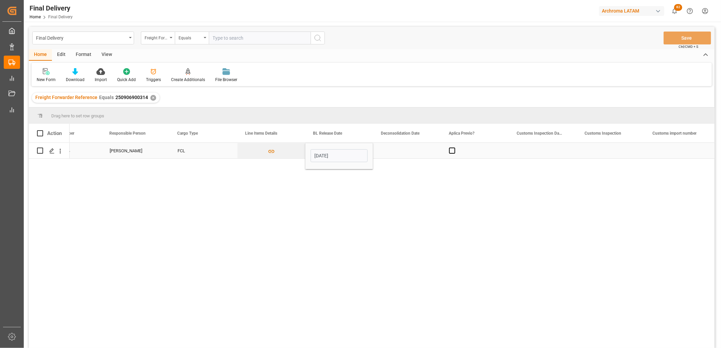
click at [394, 150] on div "Press SPACE to select this row." at bounding box center [407, 151] width 68 height 16
click at [453, 151] on span "Press SPACE to select this row." at bounding box center [452, 151] width 6 height 6
click at [454, 148] on input "Press SPACE to select this row." at bounding box center [454, 148] width 0 height 0
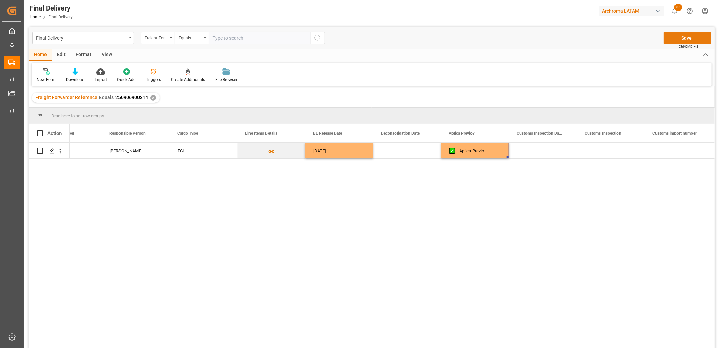
click at [681, 41] on button "Save" at bounding box center [688, 38] width 48 height 13
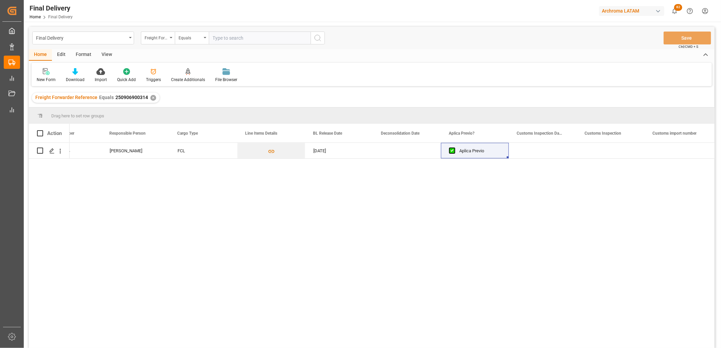
click at [151, 99] on div "✕" at bounding box center [153, 98] width 6 height 6
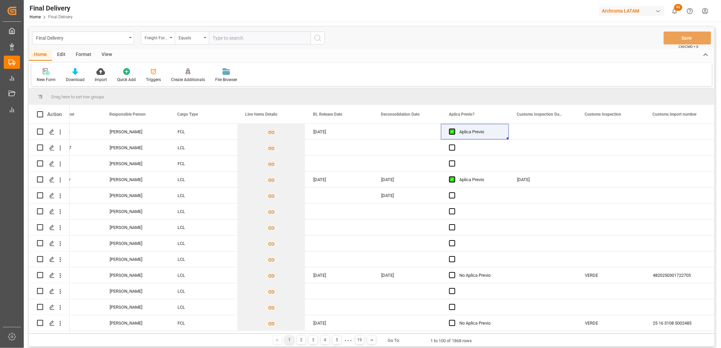
click at [213, 39] on input "text" at bounding box center [260, 38] width 102 height 13
paste input "250906900085"
type input "250906900085"
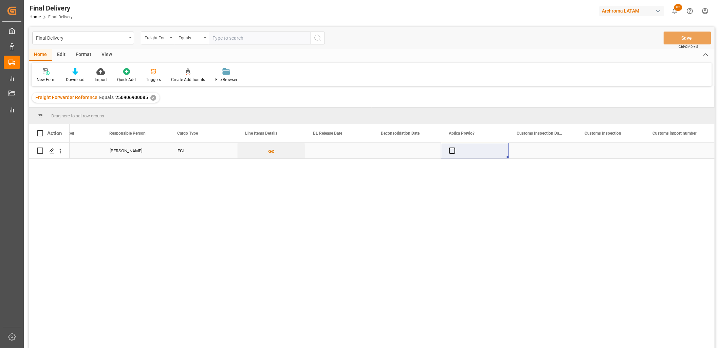
click at [327, 151] on div "Press SPACE to select this row." at bounding box center [339, 151] width 68 height 16
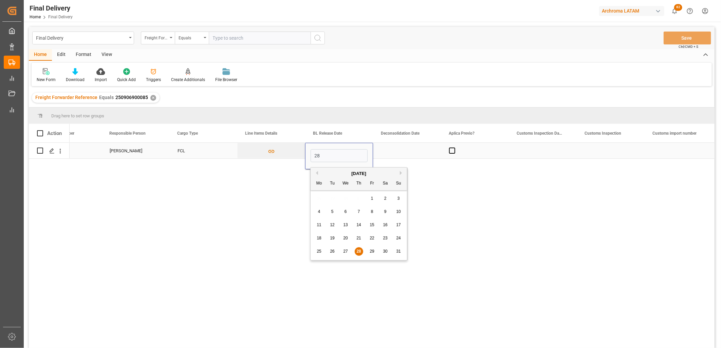
type input "28-08-2025"
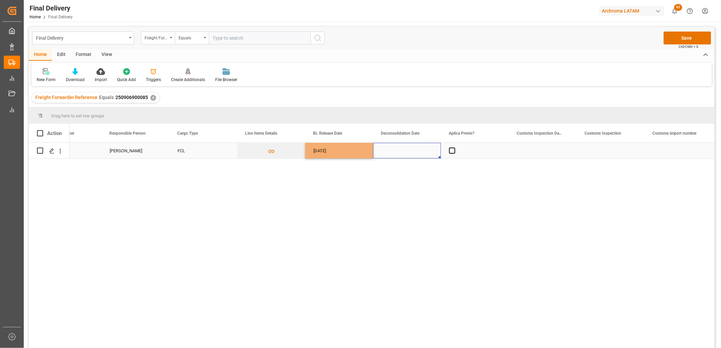
click at [400, 149] on div "Press SPACE to select this row." at bounding box center [407, 151] width 68 height 16
click at [450, 150] on span "Press SPACE to select this row." at bounding box center [452, 151] width 6 height 6
click at [454, 148] on input "Press SPACE to select this row." at bounding box center [454, 148] width 0 height 0
click at [671, 40] on button "Save" at bounding box center [688, 38] width 48 height 13
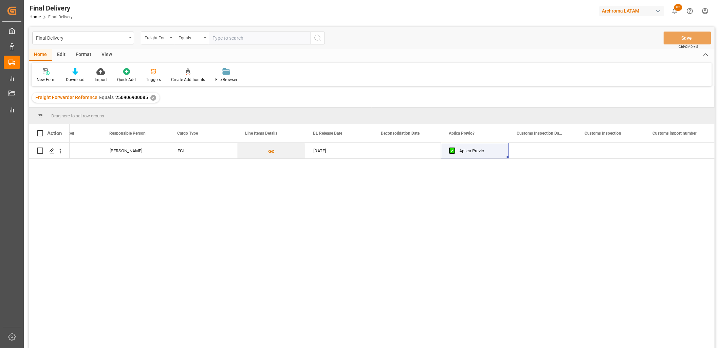
click at [151, 97] on div "✕" at bounding box center [153, 98] width 6 height 6
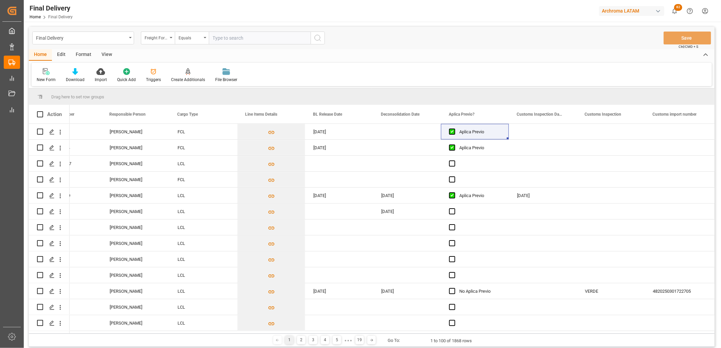
click at [231, 39] on input "text" at bounding box center [260, 38] width 102 height 13
paste input "250906900315"
type input "250906900315"
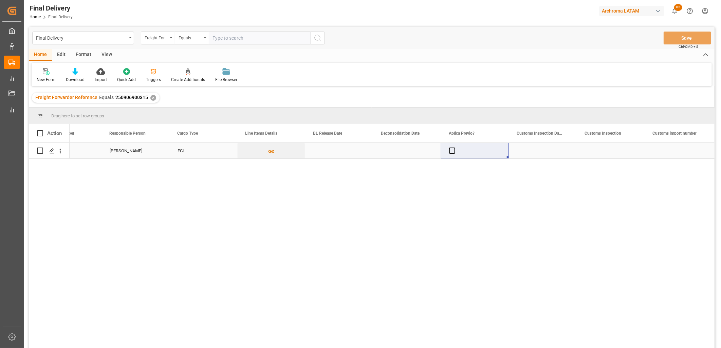
click at [331, 152] on div "Press SPACE to select this row." at bounding box center [339, 151] width 68 height 16
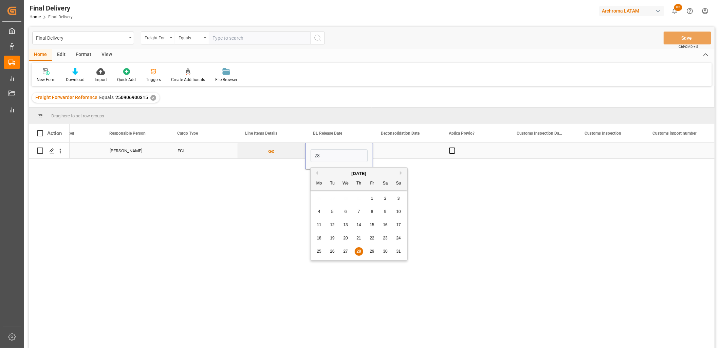
type input "28-08-2025"
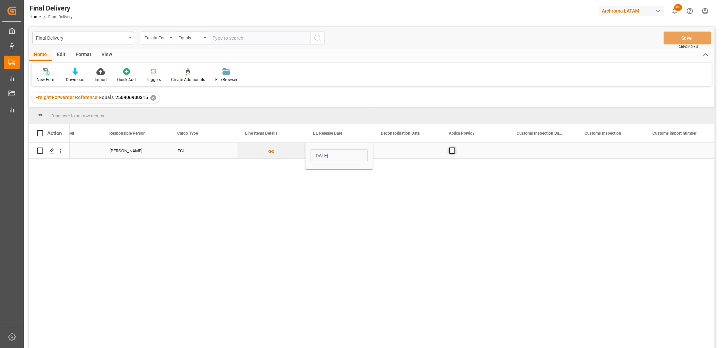
click at [450, 149] on span "Press SPACE to select this row." at bounding box center [452, 151] width 6 height 6
click at [454, 148] on input "Press SPACE to select this row." at bounding box center [454, 148] width 0 height 0
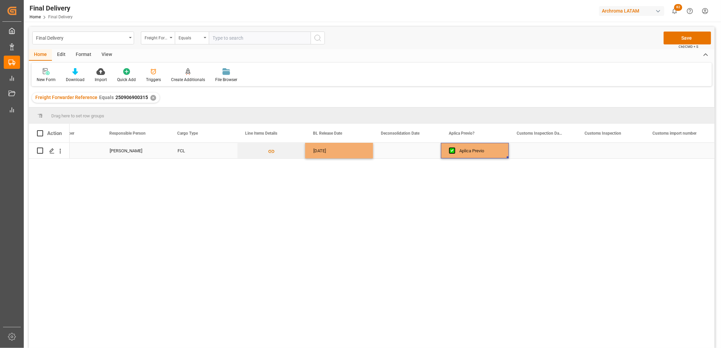
click at [542, 149] on div "Press SPACE to select this row." at bounding box center [543, 151] width 68 height 16
click at [664, 40] on button "Save" at bounding box center [688, 38] width 48 height 13
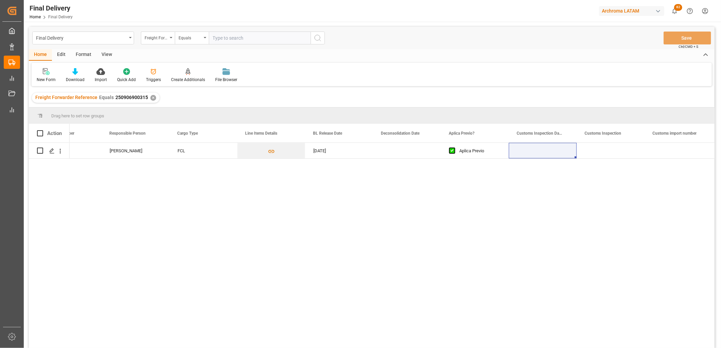
click at [138, 98] on span "250906900315" at bounding box center [131, 97] width 33 height 5
click at [150, 99] on div "✕" at bounding box center [153, 98] width 6 height 6
click at [150, 108] on div "Drag here to set row groups" at bounding box center [372, 116] width 686 height 16
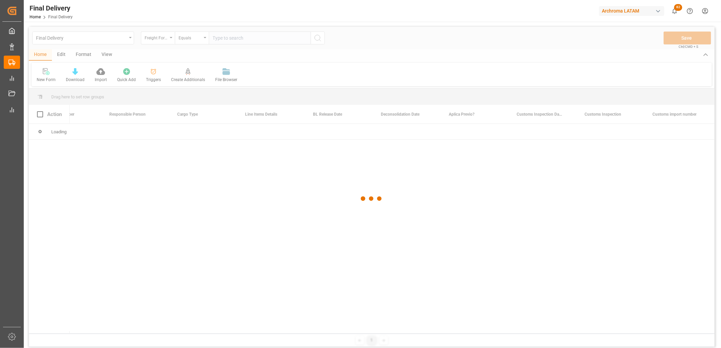
click at [165, 36] on div at bounding box center [372, 199] width 686 height 344
click at [170, 39] on div at bounding box center [372, 199] width 686 height 344
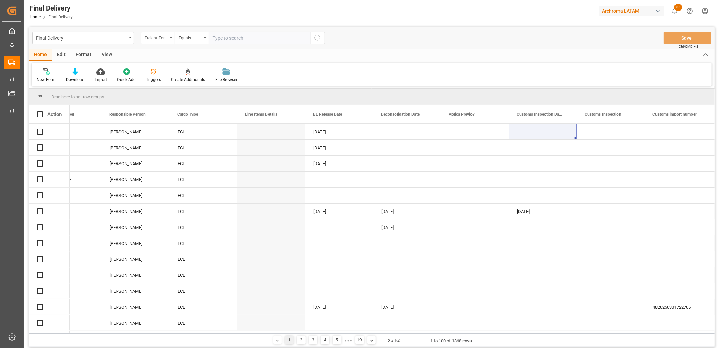
click at [173, 38] on div "Freight Forwarder Reference" at bounding box center [158, 38] width 34 height 13
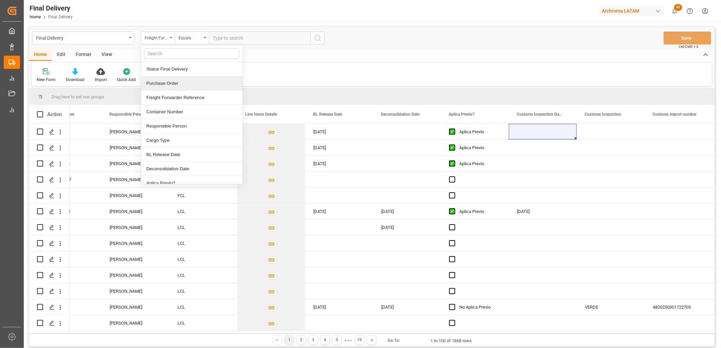
click at [171, 87] on div "Purchase Order" at bounding box center [191, 83] width 101 height 14
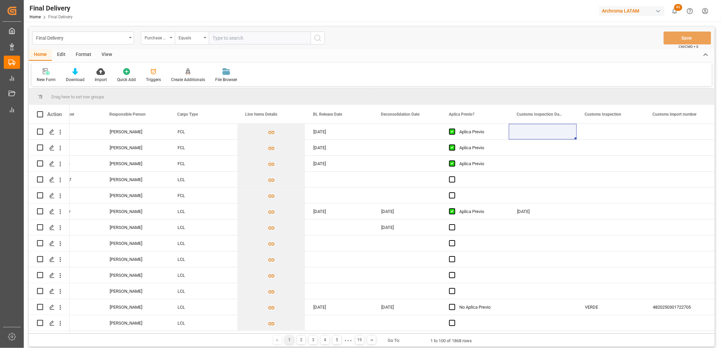
click at [216, 38] on input "text" at bounding box center [260, 38] width 102 height 13
paste input "4504561199"
type input "4504561199"
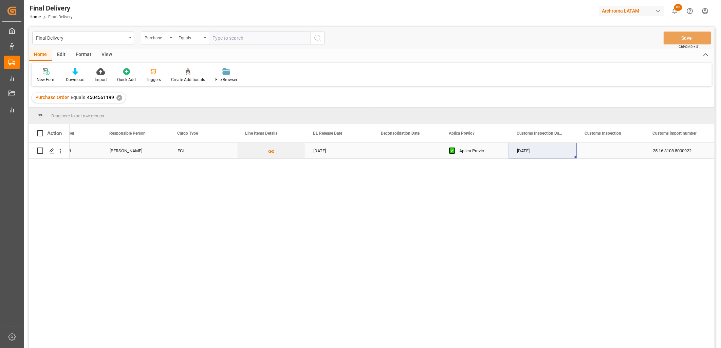
click at [599, 151] on div "Press SPACE to select this row." at bounding box center [611, 151] width 68 height 16
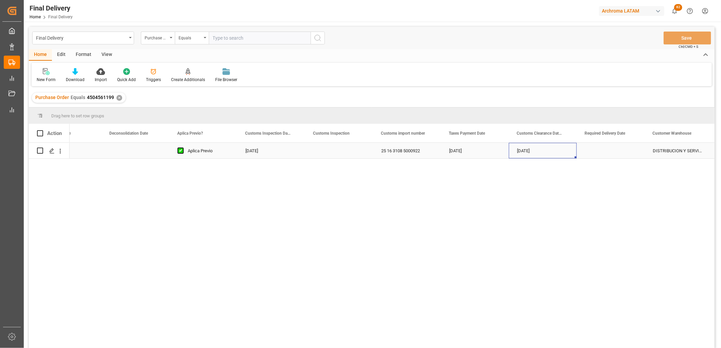
click at [528, 152] on div "22-08-2025" at bounding box center [543, 151] width 68 height 16
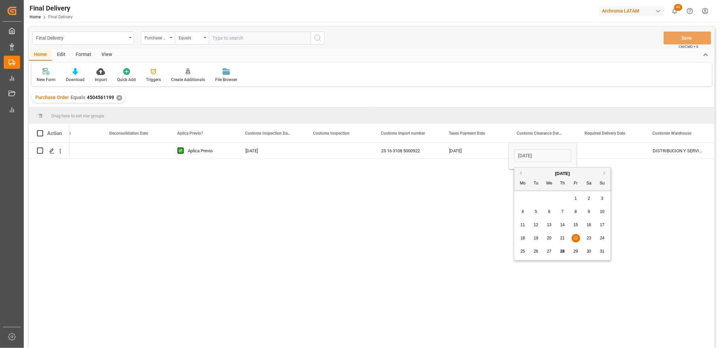
click at [563, 251] on span "28" at bounding box center [562, 251] width 4 height 5
type input "28-08-2025"
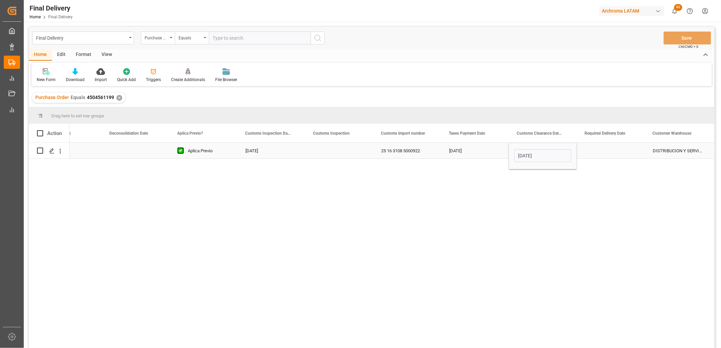
click at [598, 154] on div "Press SPACE to select this row." at bounding box center [611, 151] width 68 height 16
click at [602, 151] on div "Press SPACE to select this row." at bounding box center [611, 151] width 68 height 16
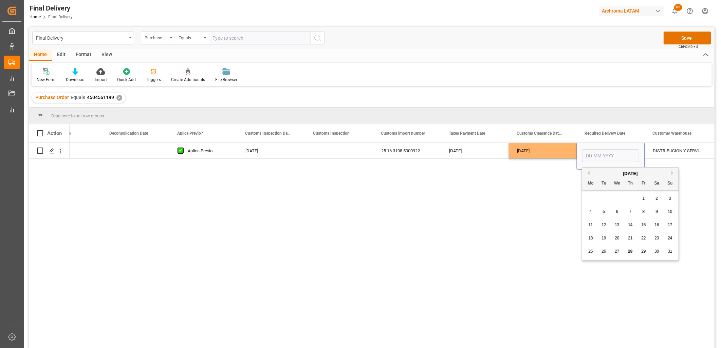
click at [674, 172] on button "Next Month" at bounding box center [674, 173] width 4 height 4
click at [594, 199] on div "1" at bounding box center [591, 199] width 8 height 8
type input "01-09-2025"
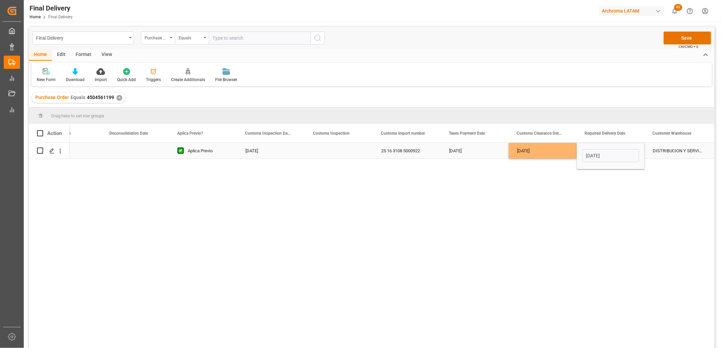
click at [542, 148] on div "[DATE]" at bounding box center [543, 151] width 68 height 16
click at [672, 39] on button "Save" at bounding box center [688, 38] width 48 height 13
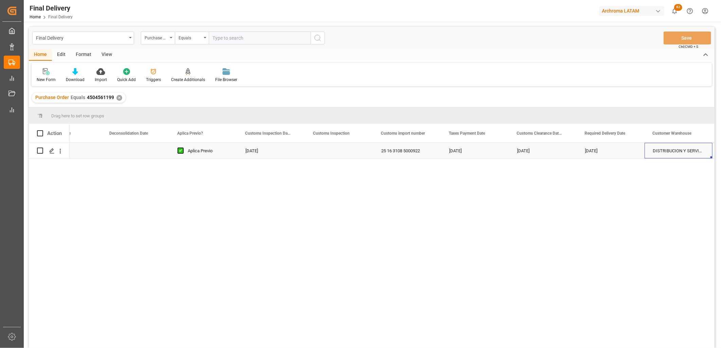
click at [660, 151] on div "DISTRIBUCION Y SERVICIOS LOGISTICOS SA DE CV (TIZAYUCA)" at bounding box center [679, 151] width 68 height 16
click at [384, 150] on span "Press SPACE to select this row." at bounding box center [384, 151] width 6 height 6
click at [386, 148] on input "Press SPACE to select this row." at bounding box center [386, 148] width 0 height 0
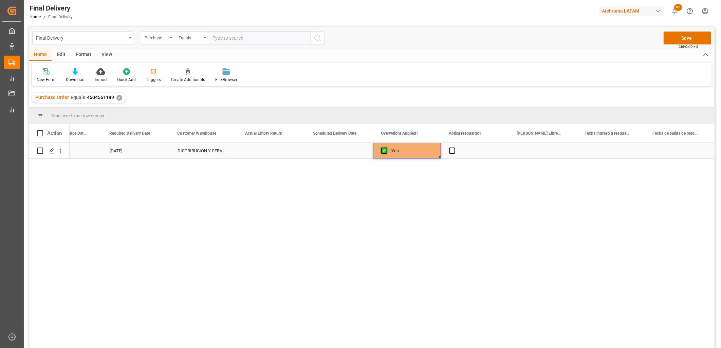
click at [384, 150] on span "Press SPACE to select this row." at bounding box center [384, 151] width 6 height 6
click at [386, 148] on input "Press SPACE to select this row." at bounding box center [386, 148] width 0 height 0
click at [452, 151] on span "Press SPACE to select this row." at bounding box center [452, 151] width 6 height 6
click at [454, 148] on input "Press SPACE to select this row." at bounding box center [454, 148] width 0 height 0
click at [452, 151] on span "Press SPACE to select this row." at bounding box center [452, 151] width 6 height 6
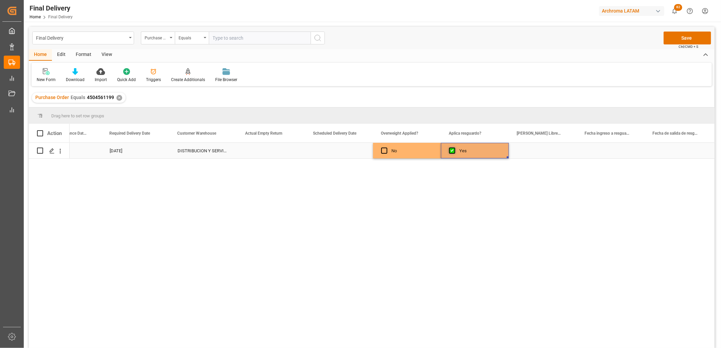
click at [454, 148] on input "Press SPACE to select this row." at bounding box center [454, 148] width 0 height 0
click at [539, 150] on div "Press SPACE to select this row." at bounding box center [543, 151] width 68 height 16
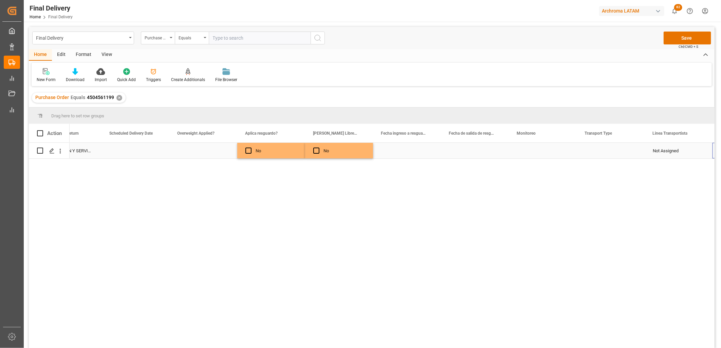
scroll to position [0, 1190]
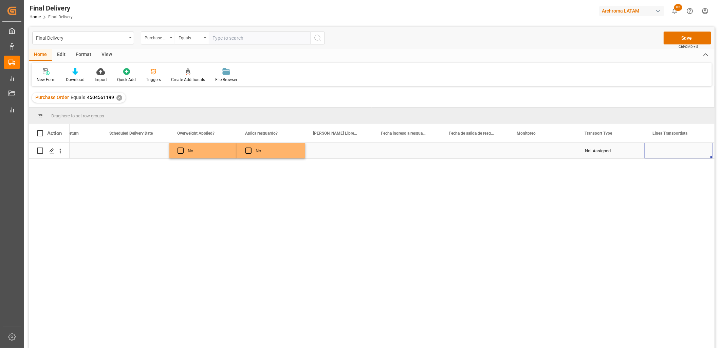
click at [534, 151] on div "Press SPACE to select this row." at bounding box center [543, 151] width 68 height 16
click at [534, 151] on input "Press SPACE to select this row." at bounding box center [542, 154] width 57 height 13
click at [532, 170] on div "Adrian Monroy" at bounding box center [543, 174] width 56 height 24
type input "Adrian Monroy"
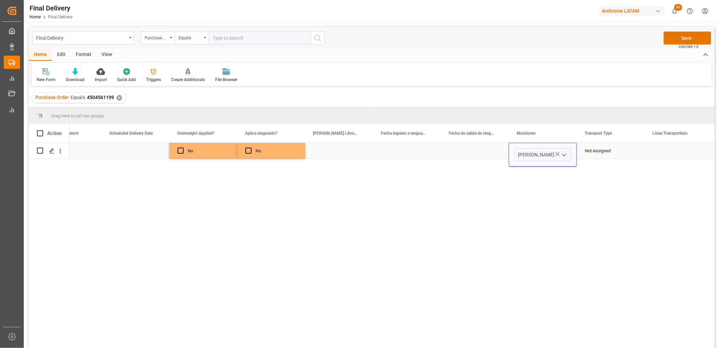
click at [600, 150] on div "Not Assigned" at bounding box center [611, 151] width 52 height 16
click at [600, 150] on input "Not Assigned" at bounding box center [610, 154] width 57 height 13
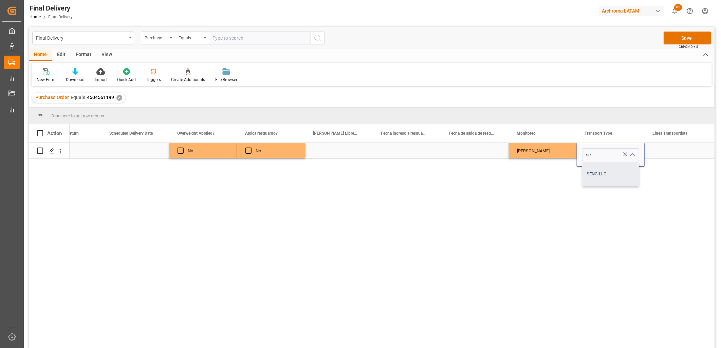
click at [599, 168] on div "SENCILLO" at bounding box center [611, 174] width 56 height 24
type input "SENCILLO"
click at [669, 150] on div "Press SPACE to select this row." at bounding box center [679, 151] width 68 height 16
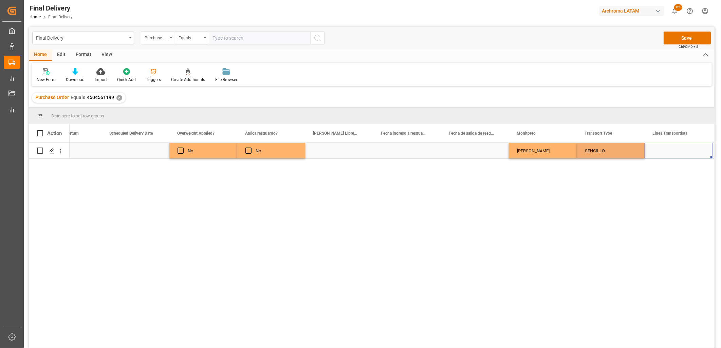
click at [669, 150] on div "Press SPACE to select this row." at bounding box center [679, 151] width 68 height 16
click at [669, 150] on input "Press SPACE to select this row." at bounding box center [678, 154] width 57 height 13
click at [667, 168] on div "TNC" at bounding box center [679, 174] width 56 height 24
type input "TNC"
click at [613, 151] on div "SENCILLO" at bounding box center [611, 151] width 52 height 16
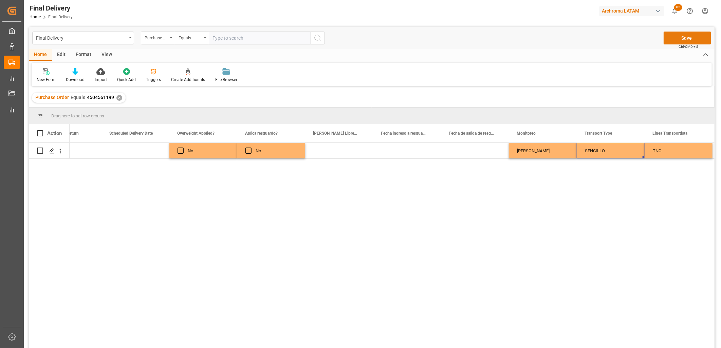
click at [674, 38] on button "Save" at bounding box center [688, 38] width 48 height 13
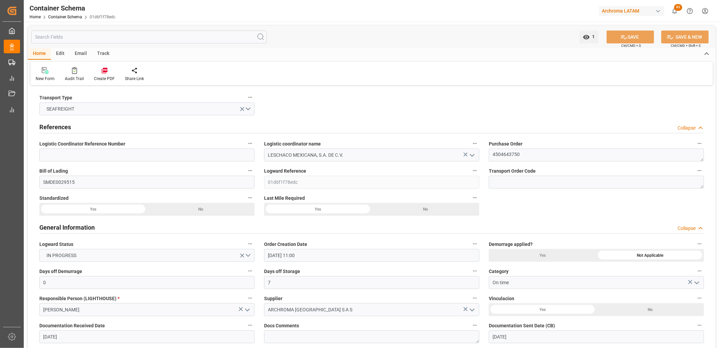
scroll to position [1056, 0]
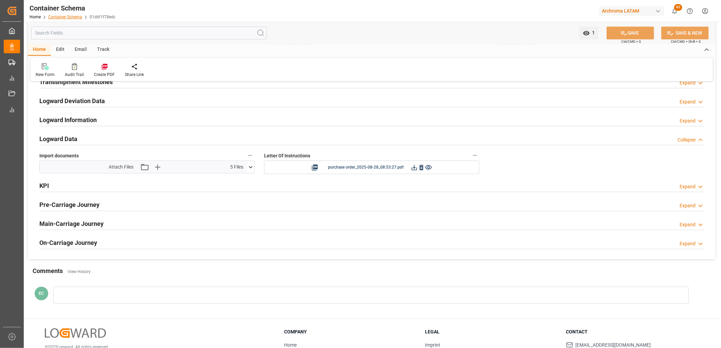
click at [63, 18] on link "Container Schema" at bounding box center [65, 17] width 34 height 5
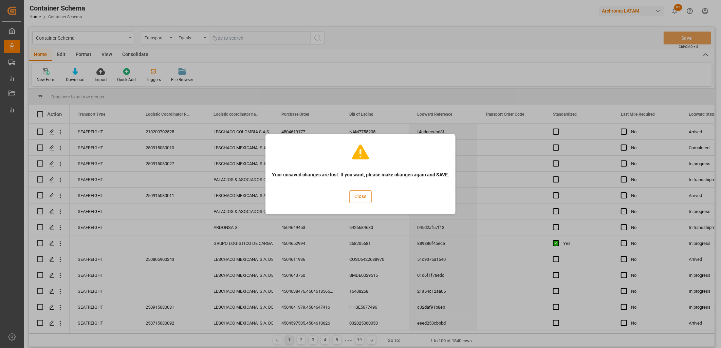
click at [362, 194] on button "Close" at bounding box center [360, 196] width 22 height 13
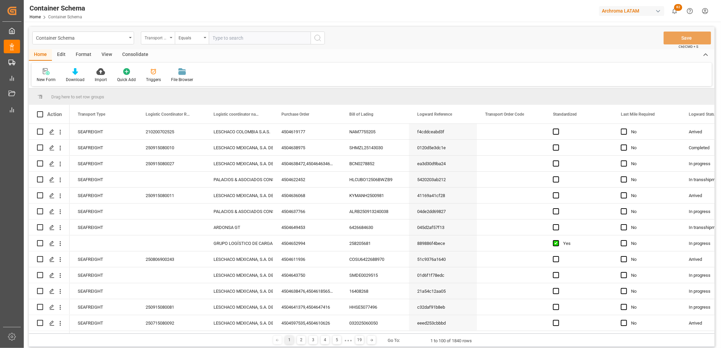
click at [170, 38] on div "Transport Type" at bounding box center [158, 38] width 34 height 13
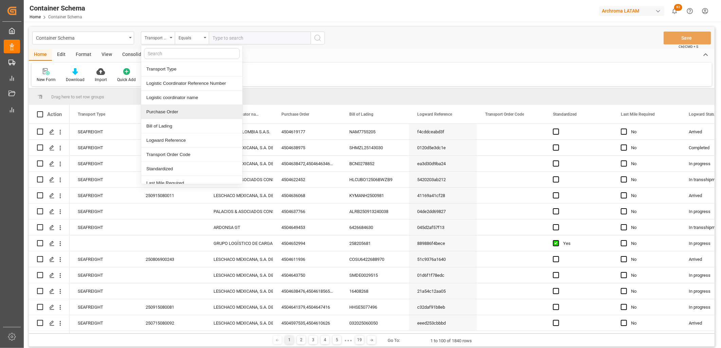
click at [170, 107] on div "Purchase Order" at bounding box center [191, 112] width 101 height 14
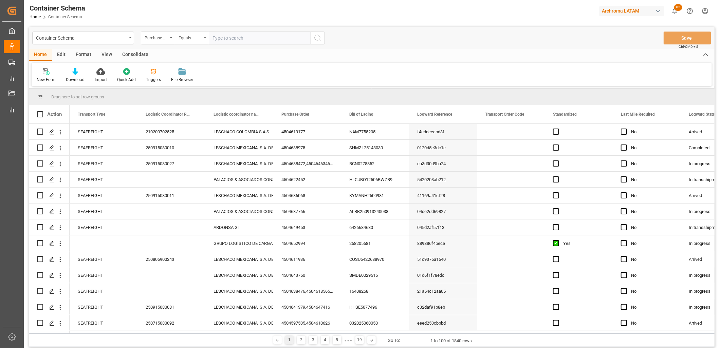
click at [206, 35] on div "Equals" at bounding box center [192, 38] width 34 height 13
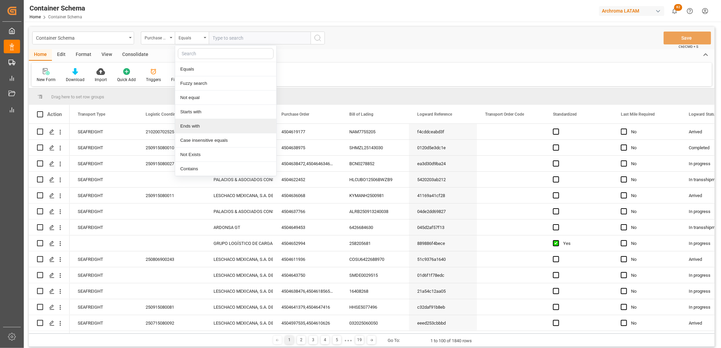
click at [193, 125] on div "Ends with" at bounding box center [225, 126] width 101 height 14
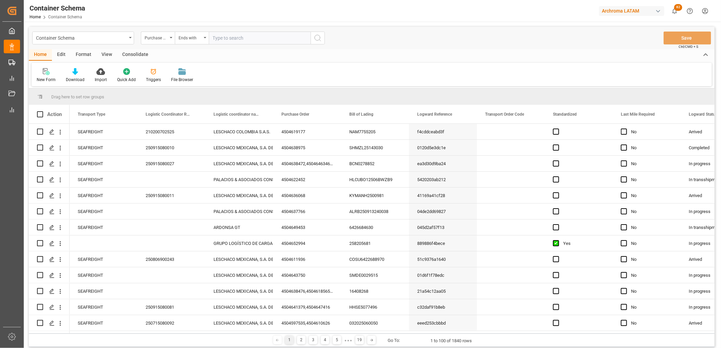
click at [219, 40] on input "text" at bounding box center [260, 38] width 102 height 13
paste input "4504653064"
type input "4504653064"
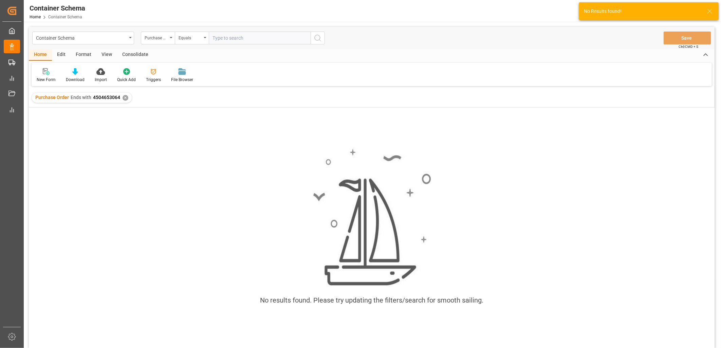
click at [119, 96] on span "4504653064" at bounding box center [106, 97] width 27 height 5
drag, startPoint x: 124, startPoint y: 97, endPoint x: 130, endPoint y: 93, distance: 6.7
click at [126, 96] on div "✕" at bounding box center [126, 98] width 6 height 6
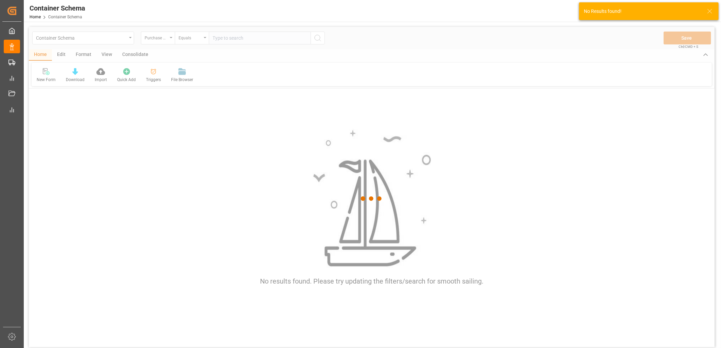
click at [191, 41] on div at bounding box center [372, 199] width 686 height 344
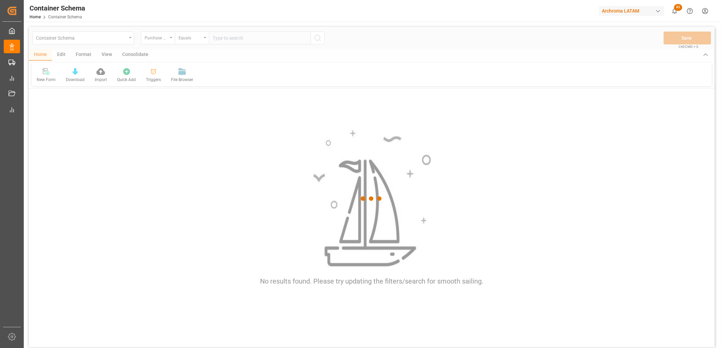
click at [204, 40] on div at bounding box center [372, 199] width 686 height 344
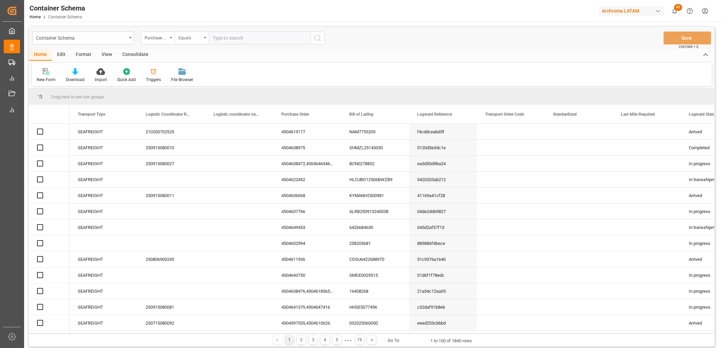
click at [206, 38] on div "Equals" at bounding box center [192, 38] width 34 height 13
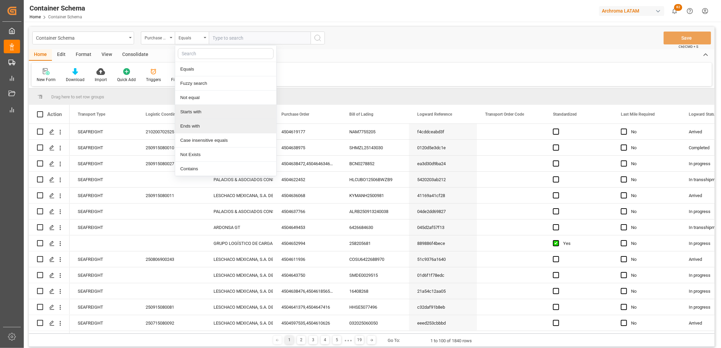
click at [195, 110] on div "Starts with" at bounding box center [225, 112] width 101 height 14
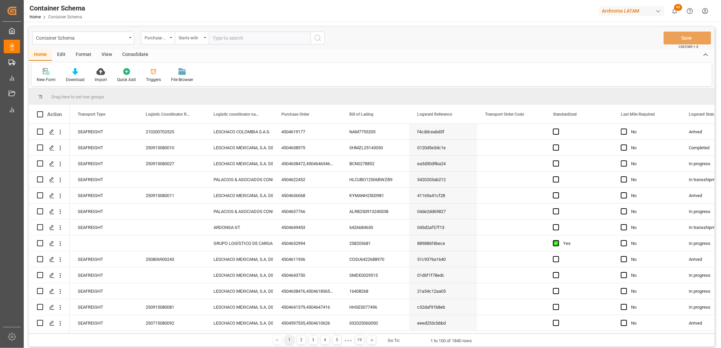
click at [221, 41] on input "text" at bounding box center [260, 38] width 102 height 13
paste input "4504653064"
type input "4504653064"
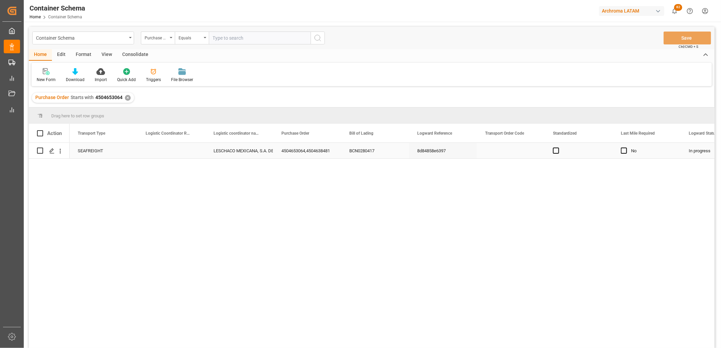
click at [167, 150] on div "Press SPACE to select this row." at bounding box center [172, 151] width 68 height 16
click at [167, 150] on input "Press SPACE to select this row." at bounding box center [171, 154] width 57 height 13
type input "250906900483"
click at [246, 150] on div "LESCHACO MEXICANA, S.A. DE C.V." at bounding box center [240, 151] width 52 height 16
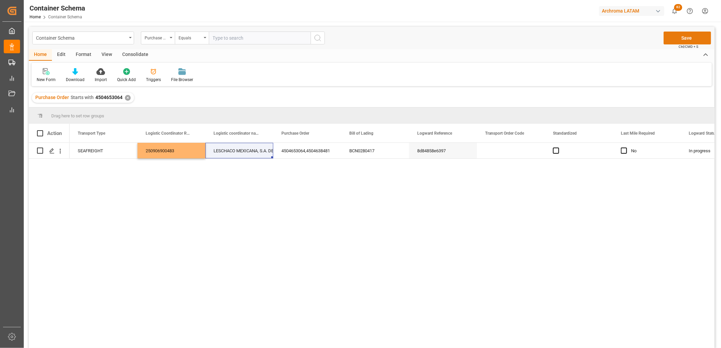
click at [687, 36] on button "Save" at bounding box center [688, 38] width 48 height 13
click at [125, 97] on div "✕" at bounding box center [128, 98] width 6 height 6
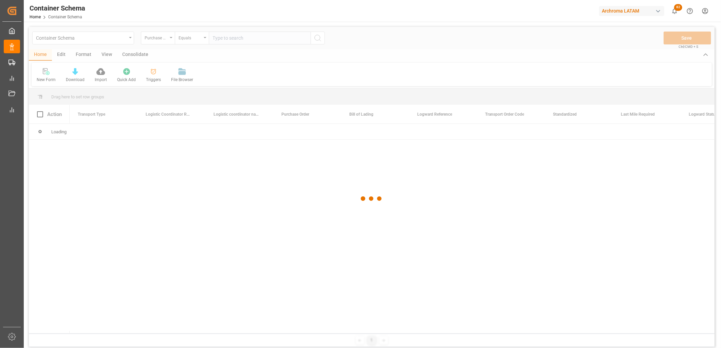
click at [246, 37] on div at bounding box center [372, 199] width 686 height 344
click at [235, 37] on div at bounding box center [372, 199] width 686 height 344
click at [226, 39] on div at bounding box center [372, 199] width 686 height 344
click at [221, 38] on div at bounding box center [372, 199] width 686 height 344
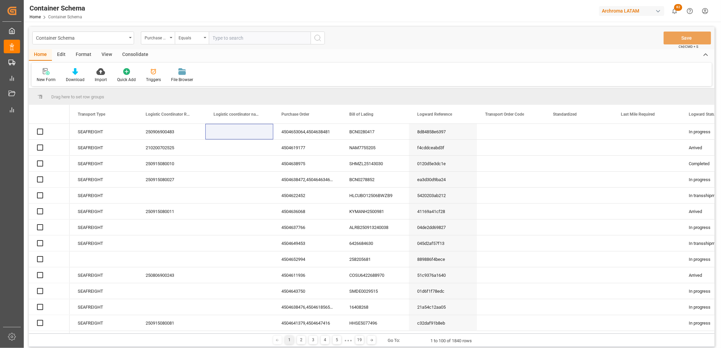
click at [221, 38] on input "text" at bounding box center [260, 38] width 102 height 13
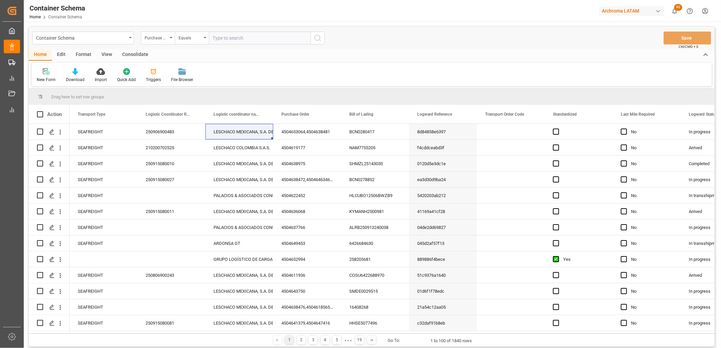
paste input "4504629098"
type input "4504629098"
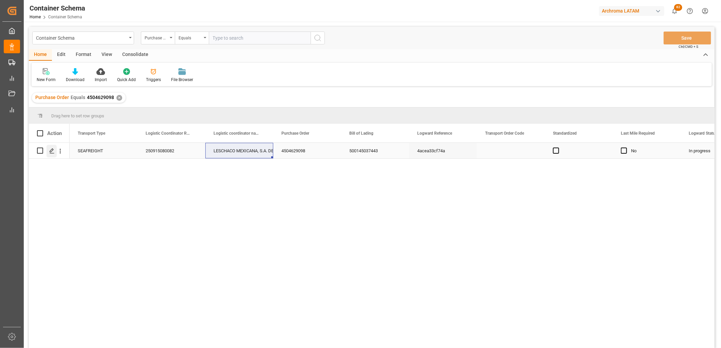
click at [53, 150] on icon "Press SPACE to select this row." at bounding box center [51, 150] width 5 height 5
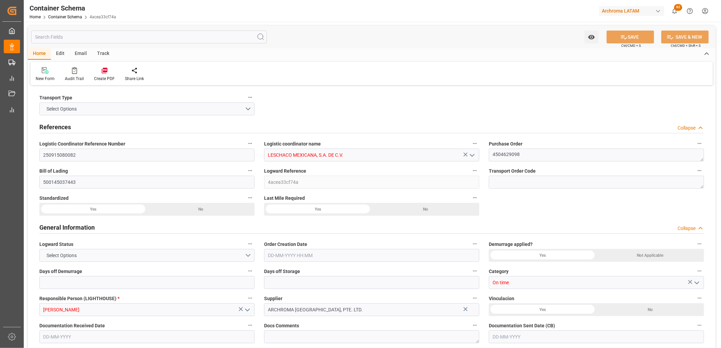
type input "0"
type input "7"
type input "1"
type input "24"
type input "360"
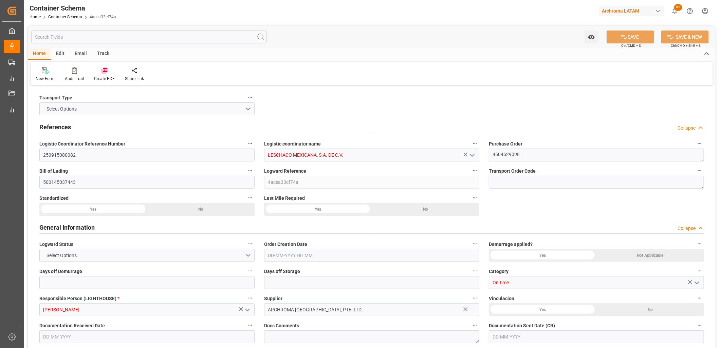
type input "425.2"
type input "MSC"
type input "Mediterranean Shipping Company"
type input "INNSA"
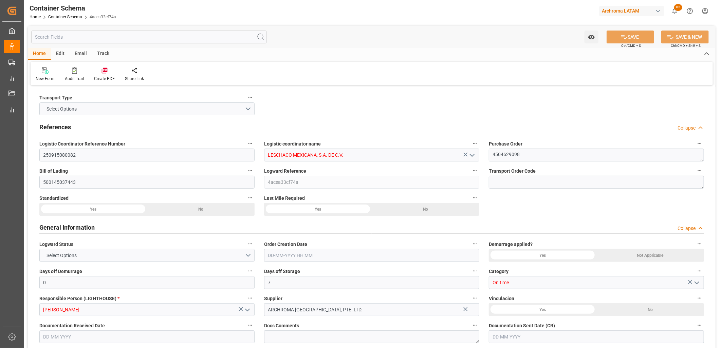
type input "MXVER"
type input "9305506"
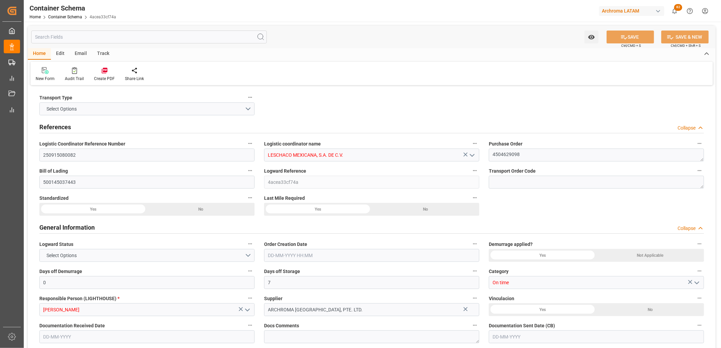
type input "9305506"
type input "25-08-2025 19:00"
type input "22-08-2025"
type input "25-08-2025"
type input "17-09-2025"
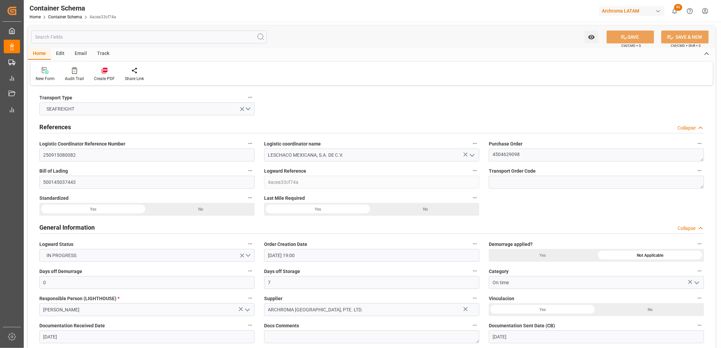
type input "26-07-2025 00:00"
type input "31-07-2025 19:15"
type input "31-07-2025 00:00"
type input "17-09-2025 00:00"
type input "17-09-2025 19:30"
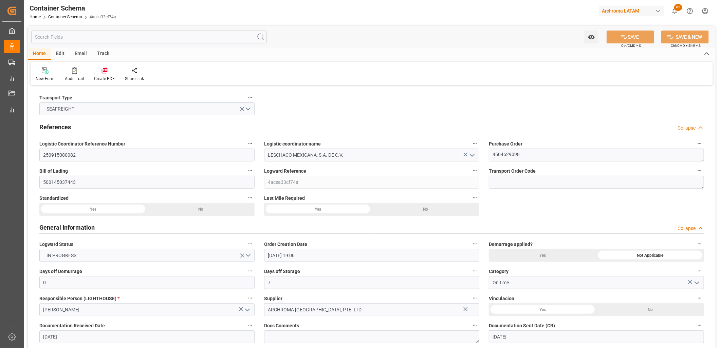
type input "17-09-2025 00:00"
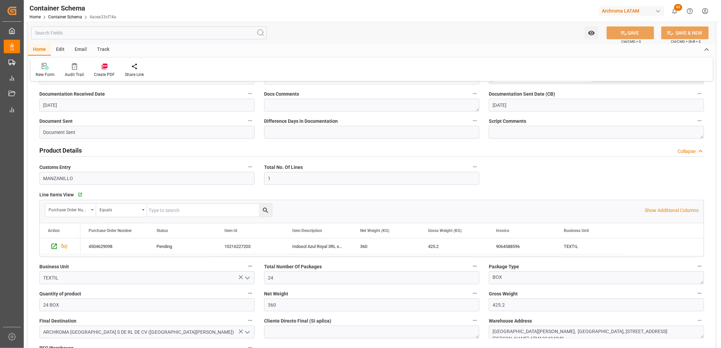
scroll to position [226, 0]
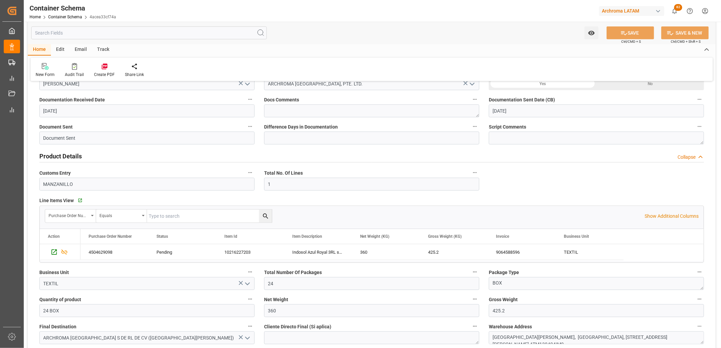
click at [39, 183] on div "Customs Entry MANZANILLO" at bounding box center [147, 179] width 225 height 27
click at [41, 181] on input "MANZANILLO" at bounding box center [146, 184] width 215 height 13
click at [45, 176] on span "Customs Entry" at bounding box center [54, 173] width 31 height 7
click at [246, 176] on button "Customs Entry" at bounding box center [250, 172] width 9 height 9
drag, startPoint x: 118, startPoint y: 188, endPoint x: 205, endPoint y: 188, distance: 86.6
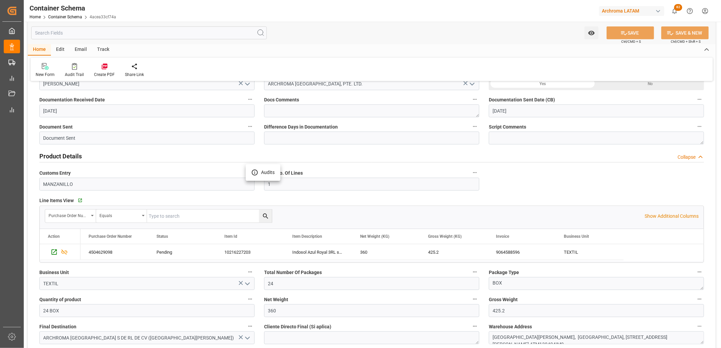
click at [120, 188] on div at bounding box center [360, 174] width 721 height 348
click at [252, 172] on icon "button" at bounding box center [250, 172] width 5 height 5
click at [221, 180] on div at bounding box center [360, 174] width 721 height 348
click at [54, 253] on icon "Press SPACE to select this row." at bounding box center [54, 252] width 7 height 7
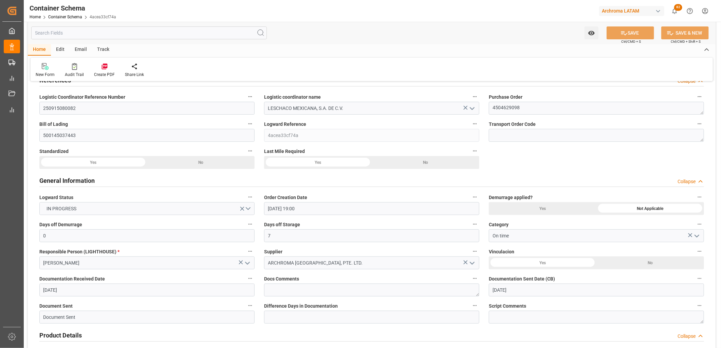
scroll to position [0, 0]
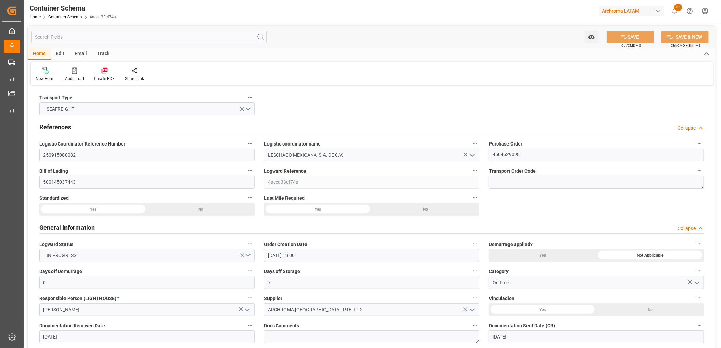
click at [167, 162] on div "Logistic Coordinator Reference Number 250915080082" at bounding box center [147, 150] width 225 height 27
click at [164, 158] on input "250915080082" at bounding box center [146, 155] width 215 height 13
click at [76, 16] on link "Container Schema" at bounding box center [65, 17] width 34 height 5
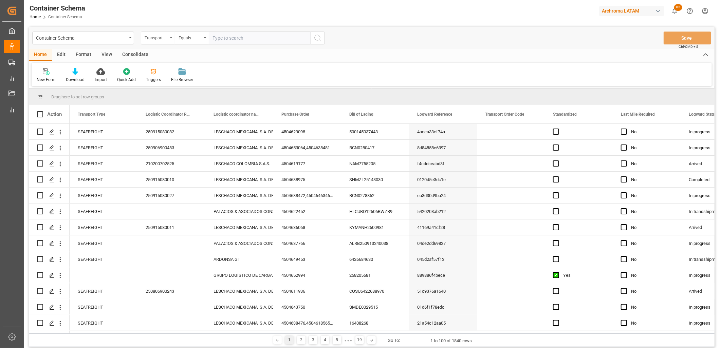
click at [172, 38] on icon "open menu" at bounding box center [171, 37] width 3 height 1
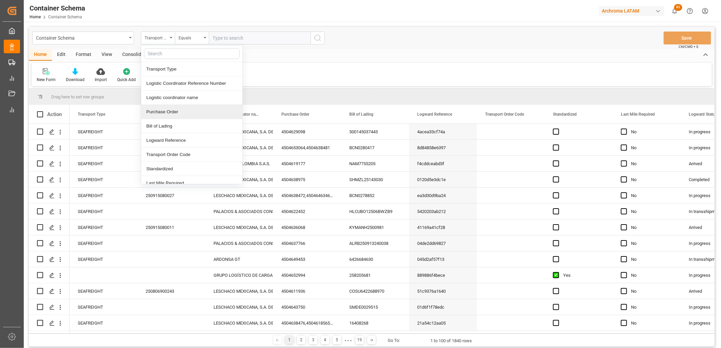
drag, startPoint x: 166, startPoint y: 110, endPoint x: 175, endPoint y: 62, distance: 48.7
click at [165, 109] on div "Purchase Order" at bounding box center [191, 112] width 101 height 14
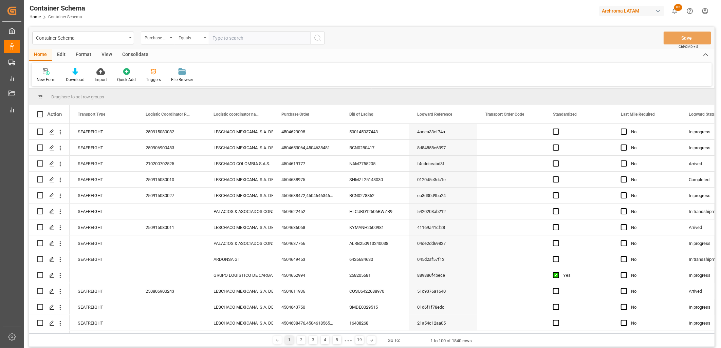
click at [194, 35] on div "Equals" at bounding box center [190, 37] width 23 height 8
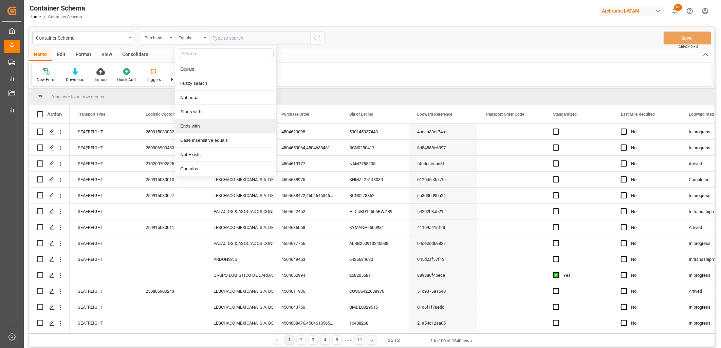
drag, startPoint x: 197, startPoint y: 107, endPoint x: 199, endPoint y: 103, distance: 3.7
click at [198, 106] on div "Starts with" at bounding box center [225, 112] width 101 height 14
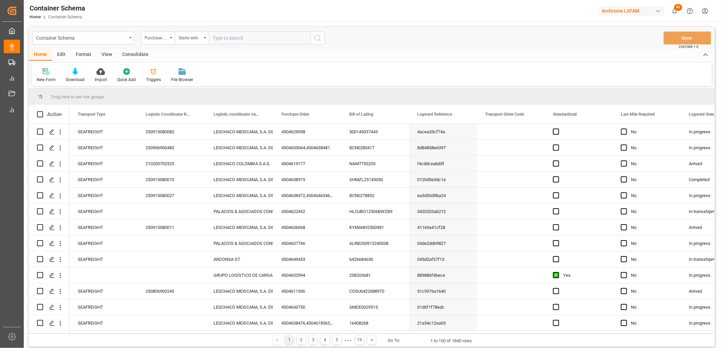
click at [231, 40] on input "text" at bounding box center [260, 38] width 102 height 13
paste input "4504640023"
type input "4504640023"
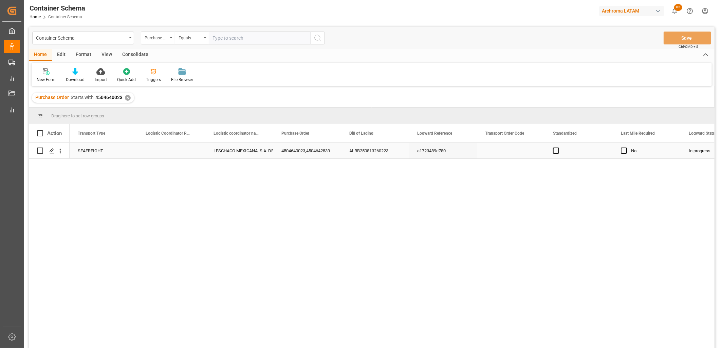
click at [174, 150] on div "Press SPACE to select this row." at bounding box center [172, 151] width 68 height 16
click at [170, 151] on input "Press SPACE to select this row." at bounding box center [171, 154] width 57 height 13
paste input "250915080091"
type input "250915080091"
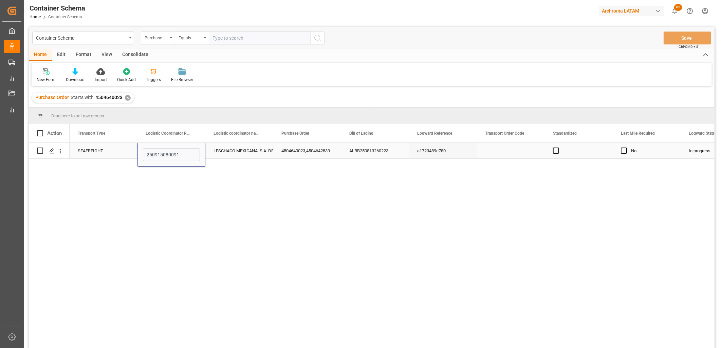
click at [229, 148] on div "LESCHACO MEXICANA, S.A. DE C.V." at bounding box center [240, 151] width 52 height 16
click at [667, 40] on button "Save" at bounding box center [688, 38] width 48 height 13
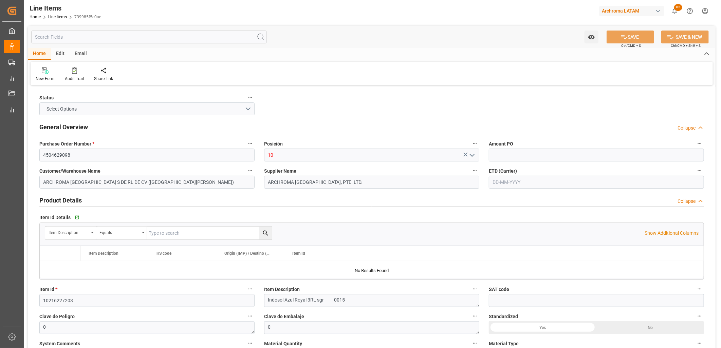
type input "1"
type input "12171700"
type input "24"
type input "360"
type input "425.2"
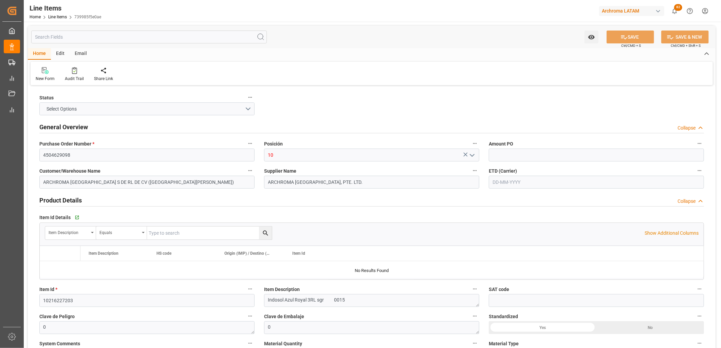
type input "6667"
type input "3204140599"
type input "[DATE]"
type input "[DATE] 20:09"
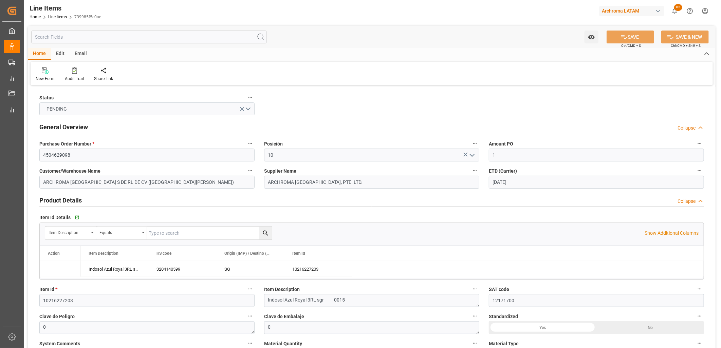
type input "[DATE] 16:59"
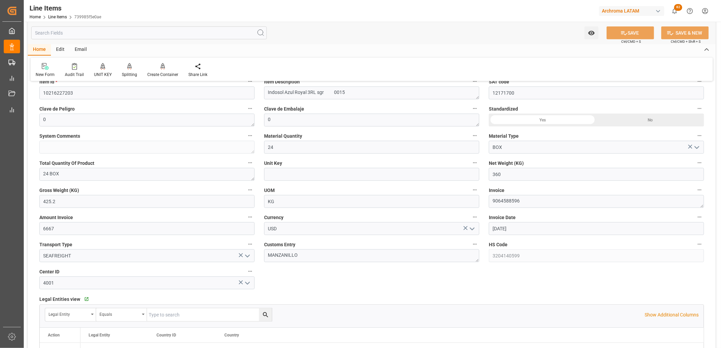
scroll to position [226, 0]
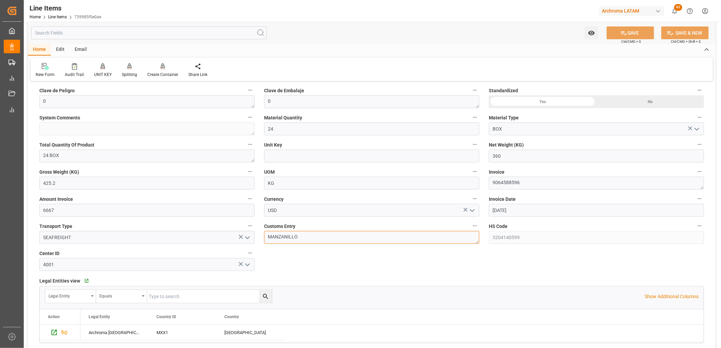
click at [280, 240] on textarea "MANZANILLO" at bounding box center [371, 237] width 215 height 13
type textarea "[GEOGRAPHIC_DATA]"
click at [614, 31] on button "SAVE" at bounding box center [631, 32] width 48 height 13
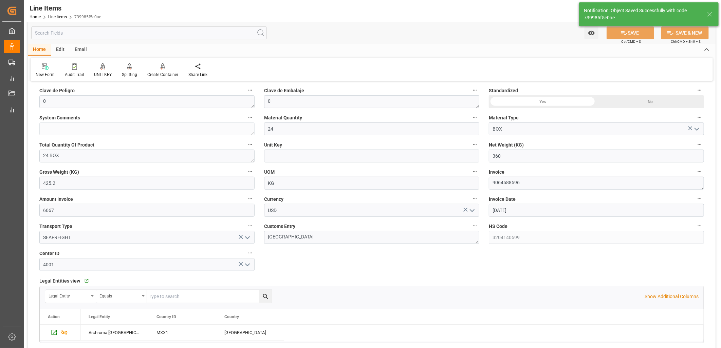
type input "[DATE] 21:51"
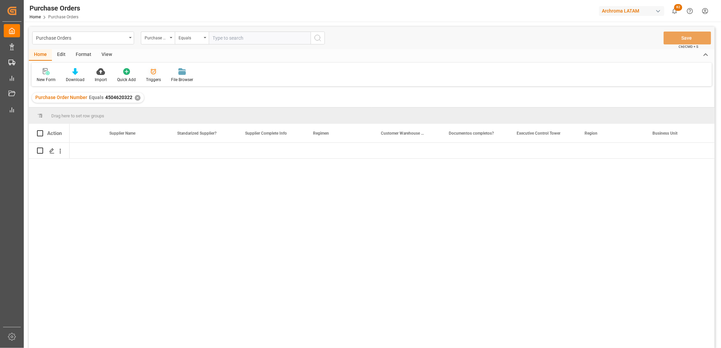
scroll to position [0, 987]
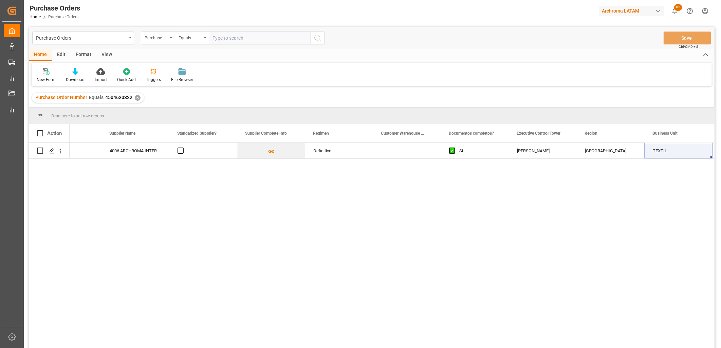
click at [135, 97] on div "✕" at bounding box center [138, 98] width 6 height 6
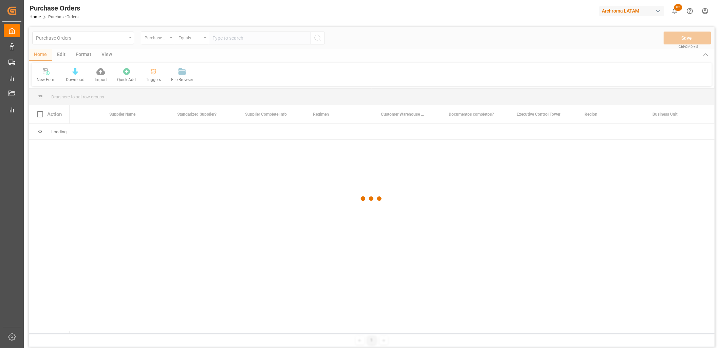
click at [217, 38] on div at bounding box center [372, 199] width 686 height 344
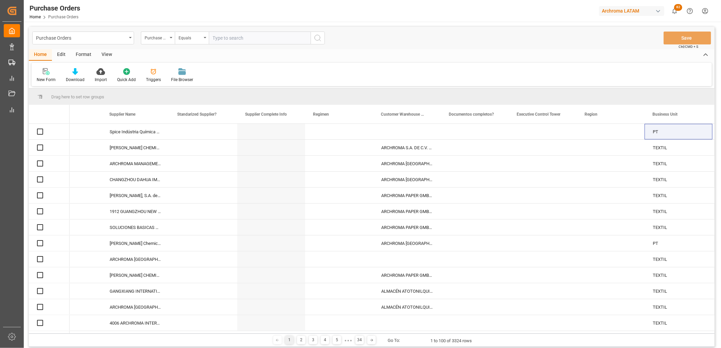
click at [217, 38] on input "text" at bounding box center [260, 38] width 102 height 13
paste input "4504641389"
type input "4504641389"
